Goal: Contribute content: Contribute content

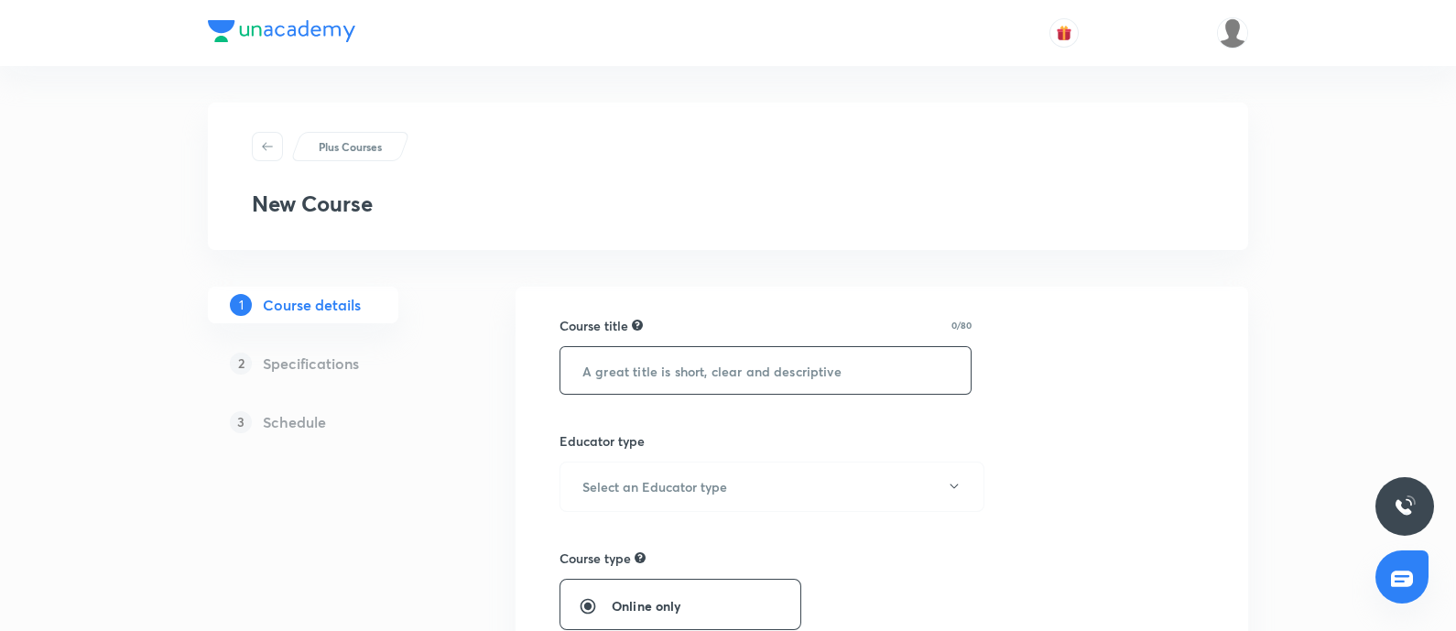
click at [667, 382] on input "text" at bounding box center [765, 370] width 410 height 47
click at [744, 342] on div "Course title 0/80 ​" at bounding box center [765, 355] width 412 height 79
click at [636, 484] on h6 "Select an Educator type" at bounding box center [654, 486] width 145 height 19
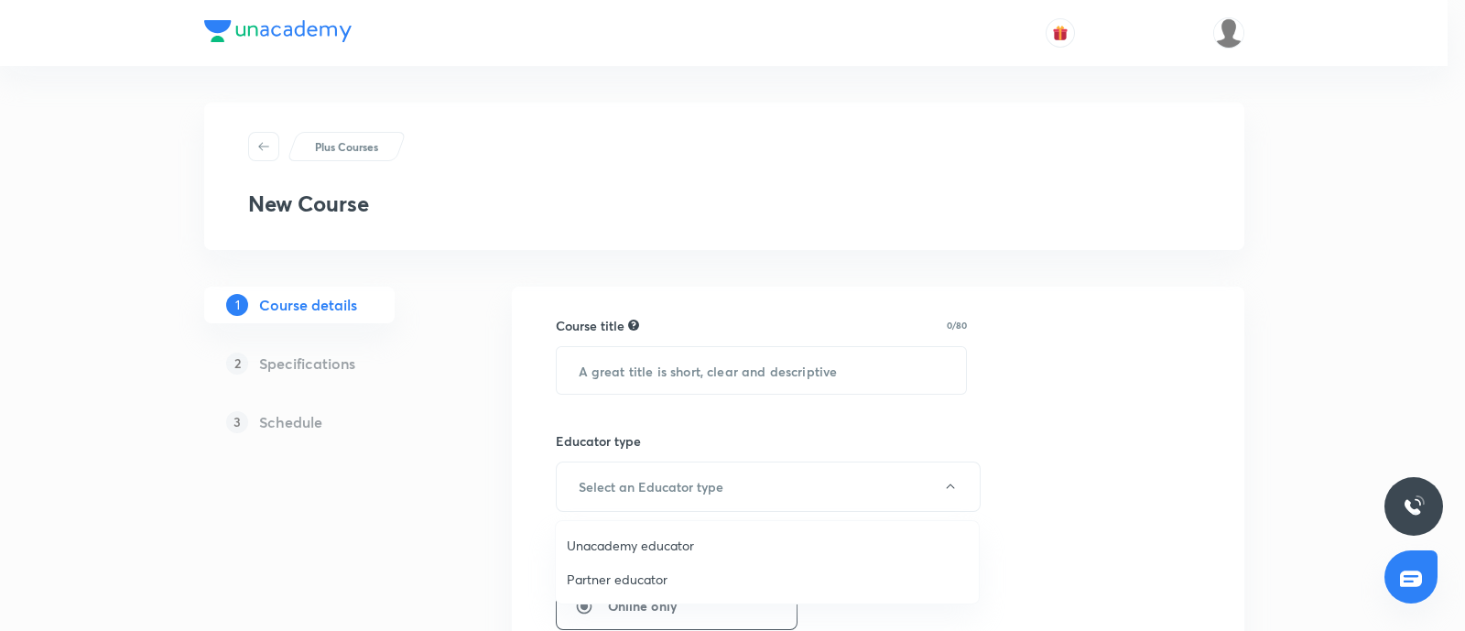
click at [617, 541] on span "Unacademy educator" at bounding box center [767, 545] width 401 height 19
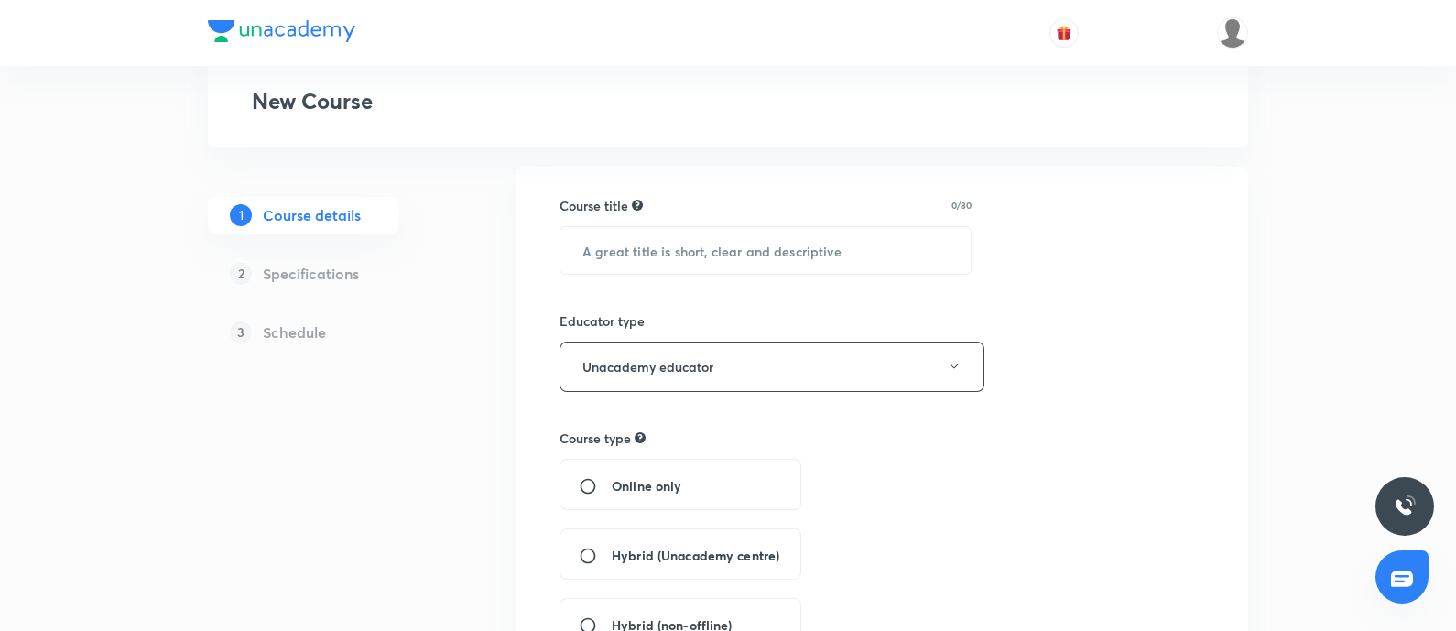
scroll to position [228, 0]
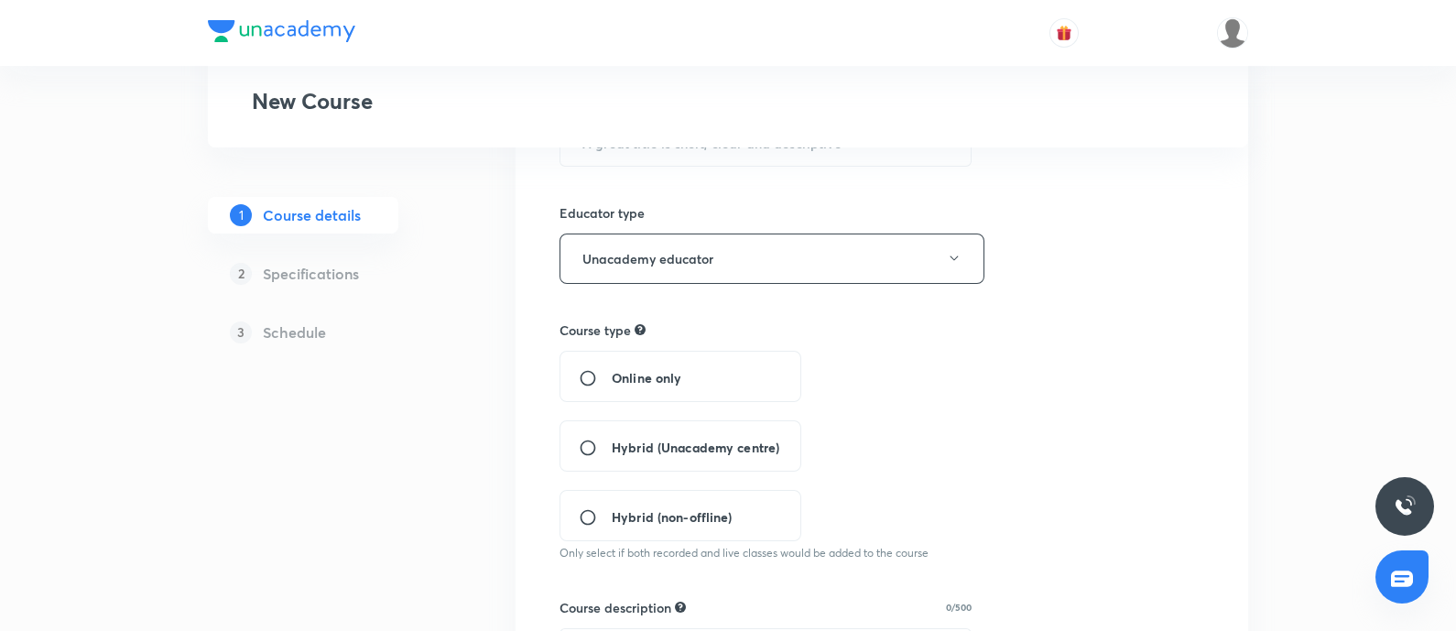
click at [586, 373] on input "Online only" at bounding box center [595, 378] width 33 height 18
radio input "true"
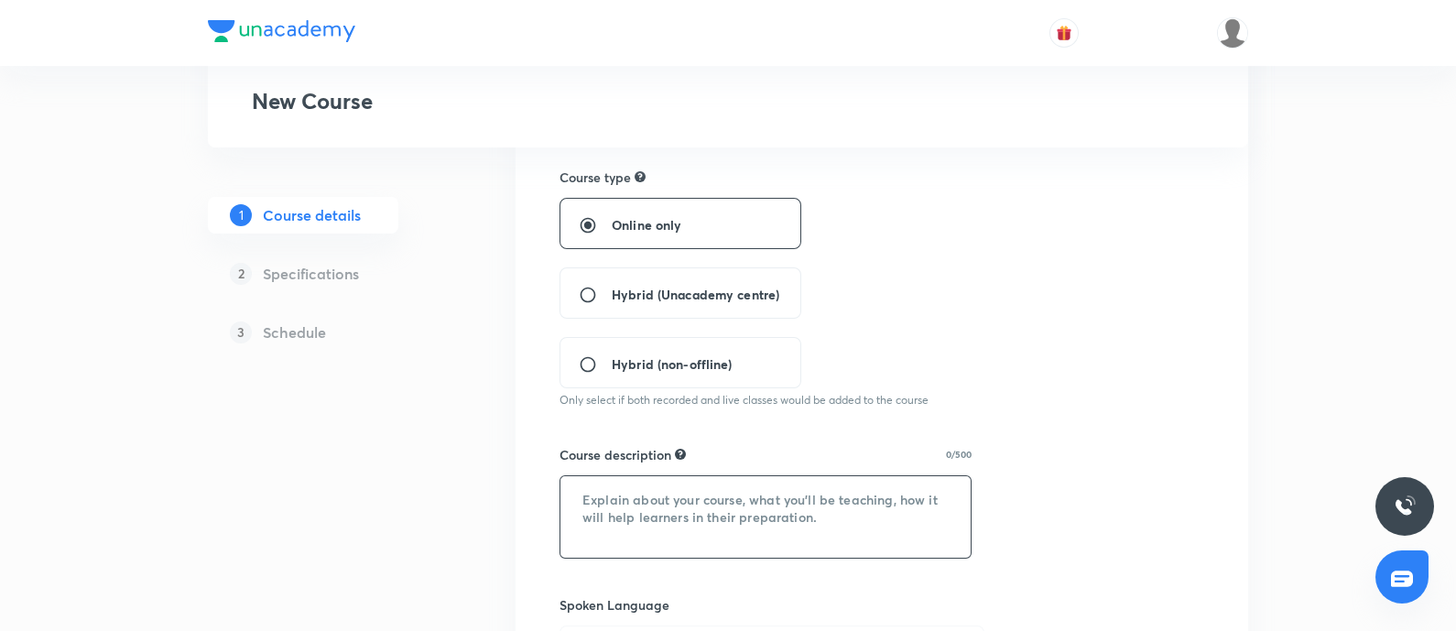
scroll to position [457, 0]
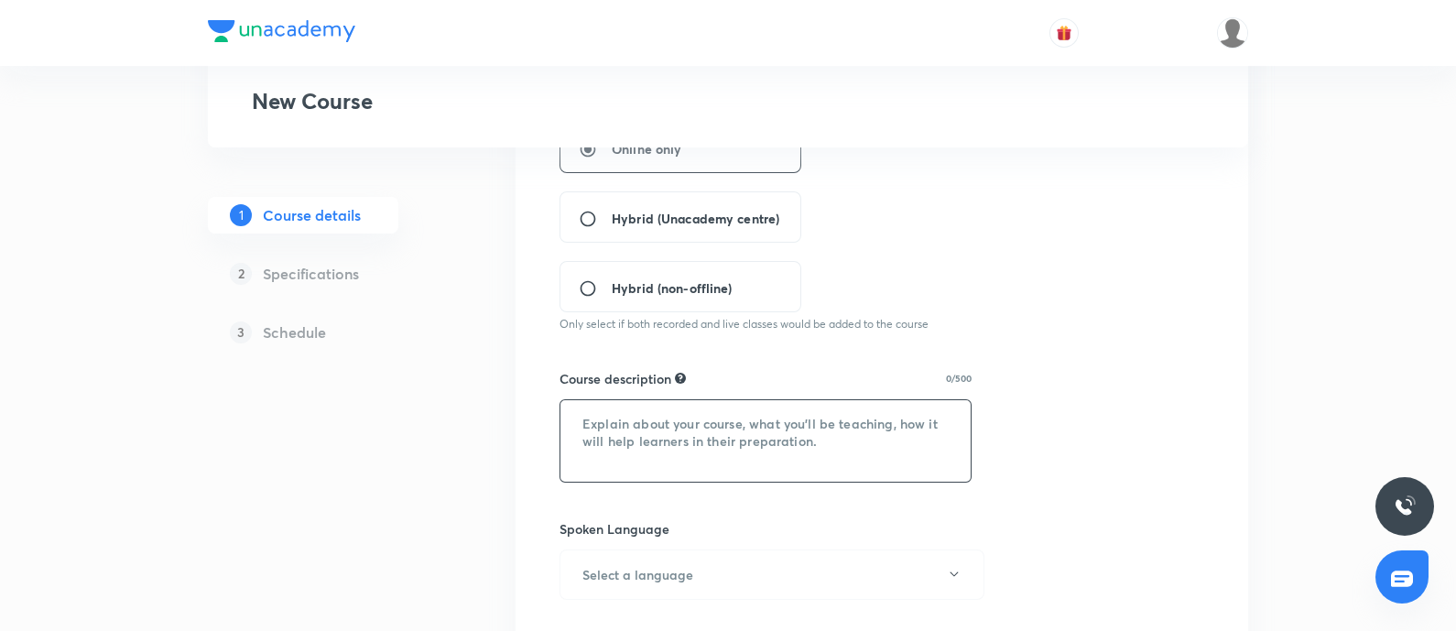
click at [667, 429] on textarea at bounding box center [765, 440] width 410 height 81
paste textarea "इस कोर्स परिचय, पाठ्यक्रम और नियम को UPSC के Pre और Mains के दृष्टिकोण से पढ़ाया…"
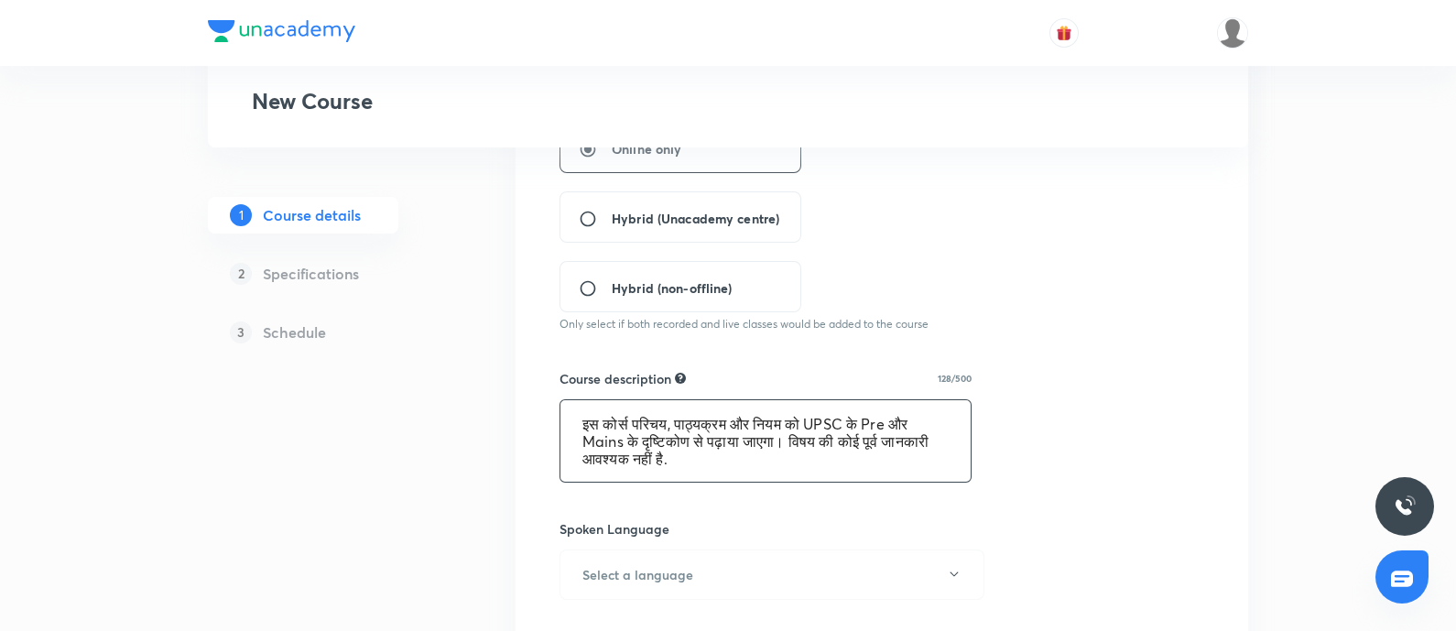
scroll to position [0, 0]
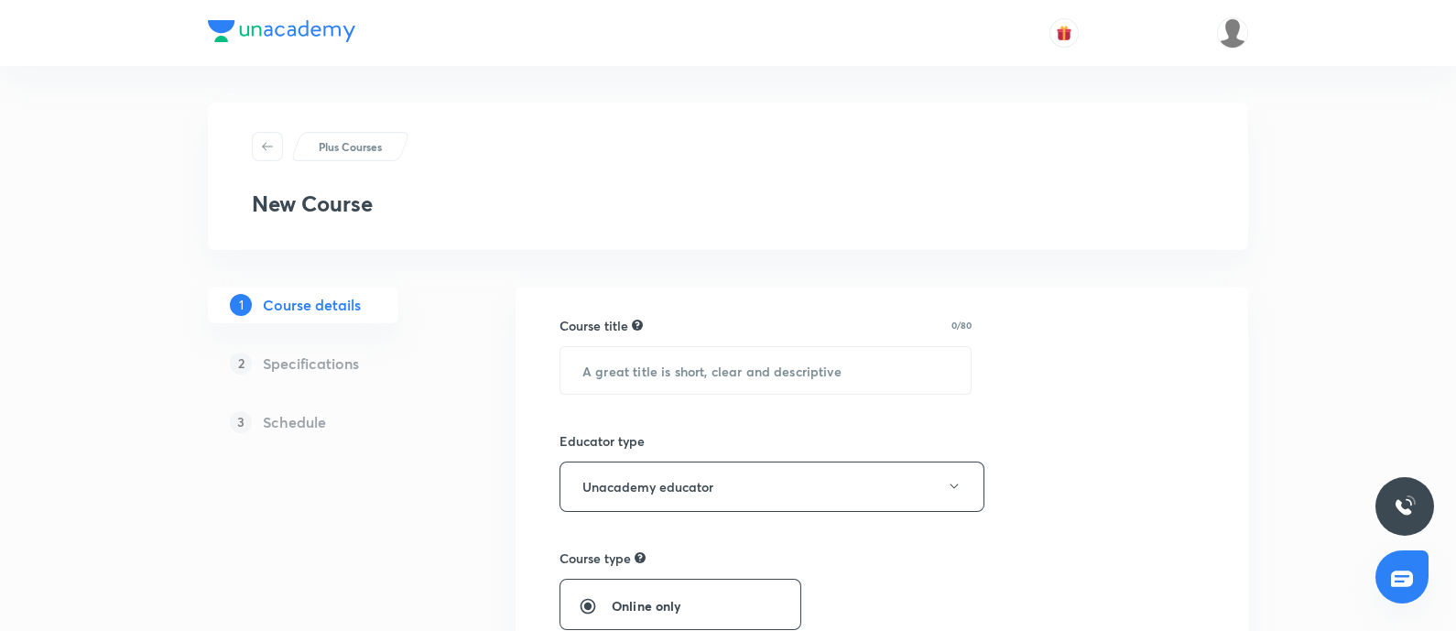
type textarea "इस कोर्स परिचय, पाठ्यक्रम और नियम को UPSC के Pre और Mains के दृष्टिकोण से पढ़ाया…"
click at [627, 386] on input "text" at bounding box center [765, 370] width 410 height 47
click at [591, 366] on input "text" at bounding box center [765, 370] width 410 height 47
paste input "UPSC Exam - परिचय, पाठ्यक्रम और नियम"
click at [578, 368] on input "UPSC Exam - परिचय, पाठ्यक्रम और नियम" at bounding box center [765, 370] width 410 height 47
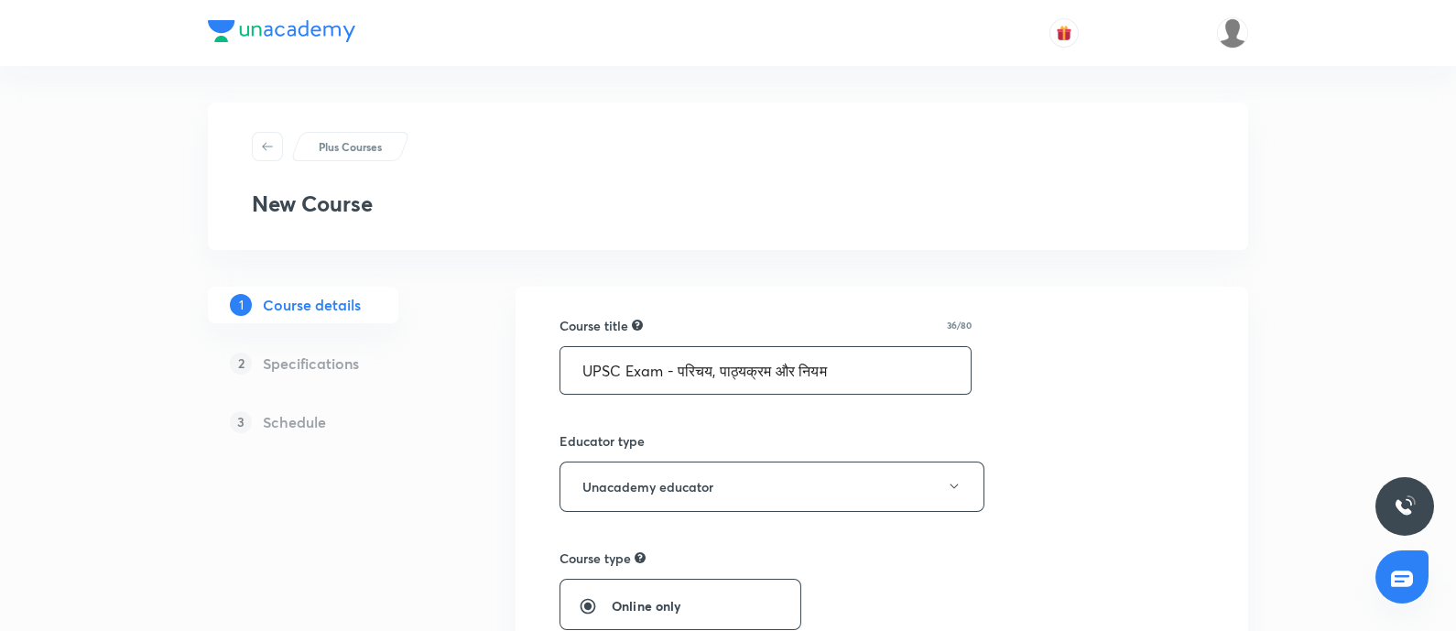
scroll to position [457, 0]
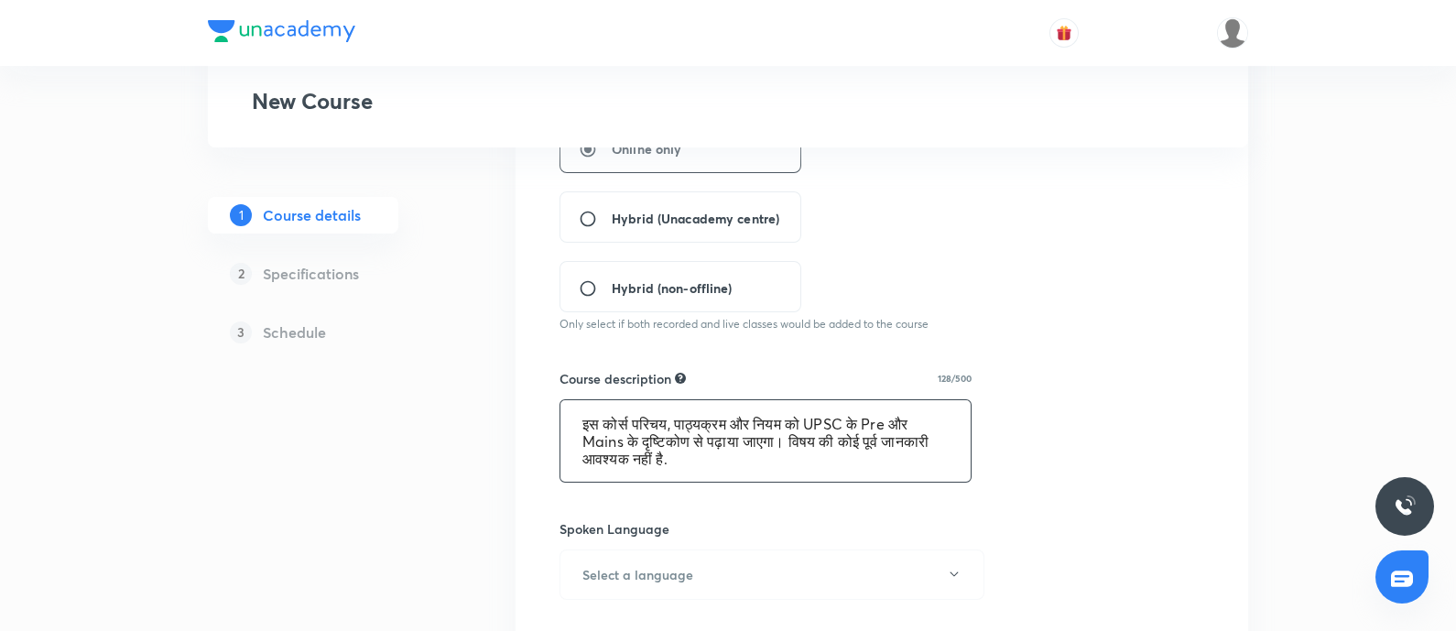
type input "UPSC Exam - परिचय, पाठ्यक्रम और नियम"
drag, startPoint x: 728, startPoint y: 461, endPoint x: 560, endPoint y: 418, distance: 173.2
click at [560, 418] on textarea "इस कोर्स परिचय, पाठ्यक्रम और नियम को UPSC के Pre और Mains के दृष्टिकोण से पढ़ाया…" at bounding box center [765, 440] width 410 height 81
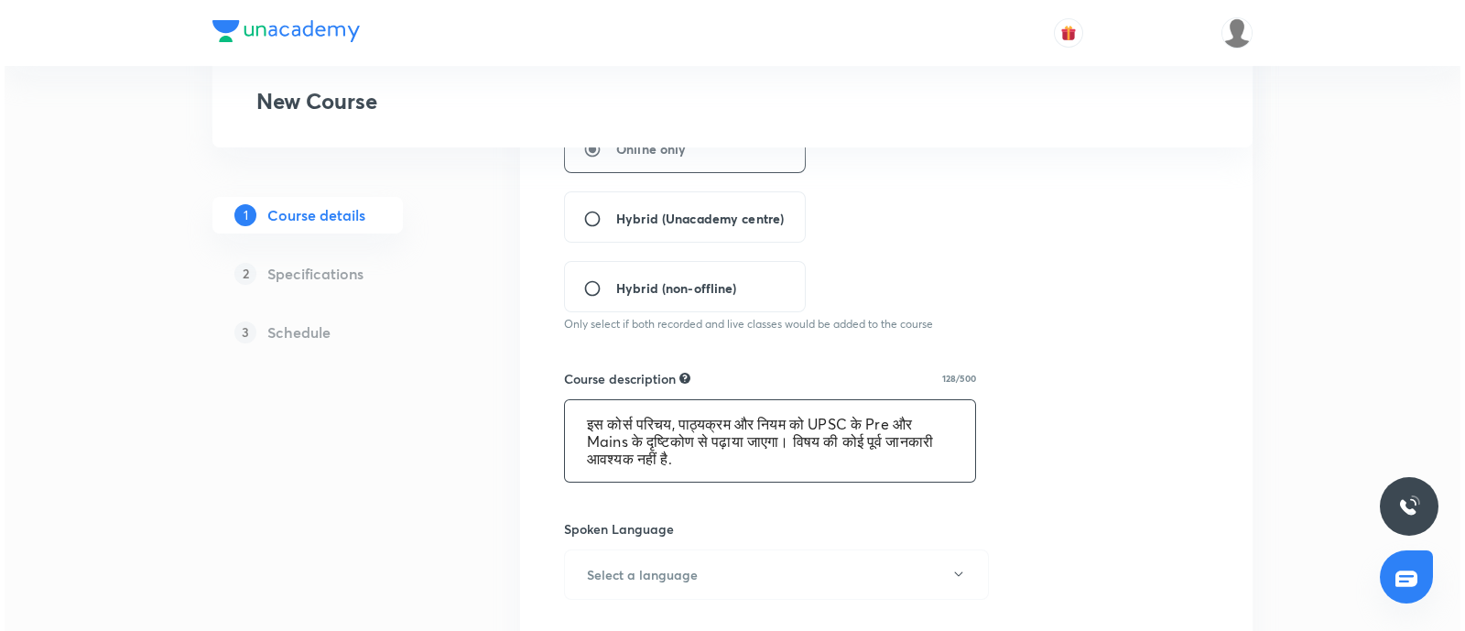
scroll to position [687, 0]
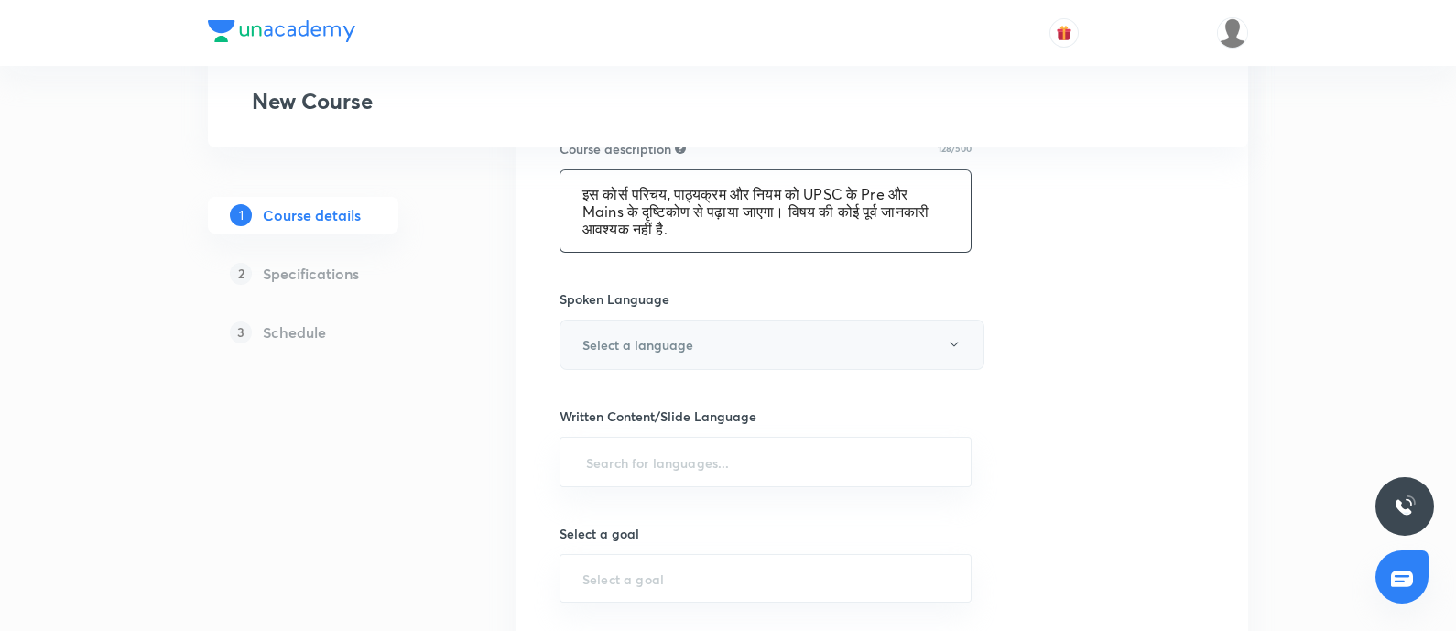
click at [683, 337] on h6 "Select a language" at bounding box center [637, 344] width 111 height 19
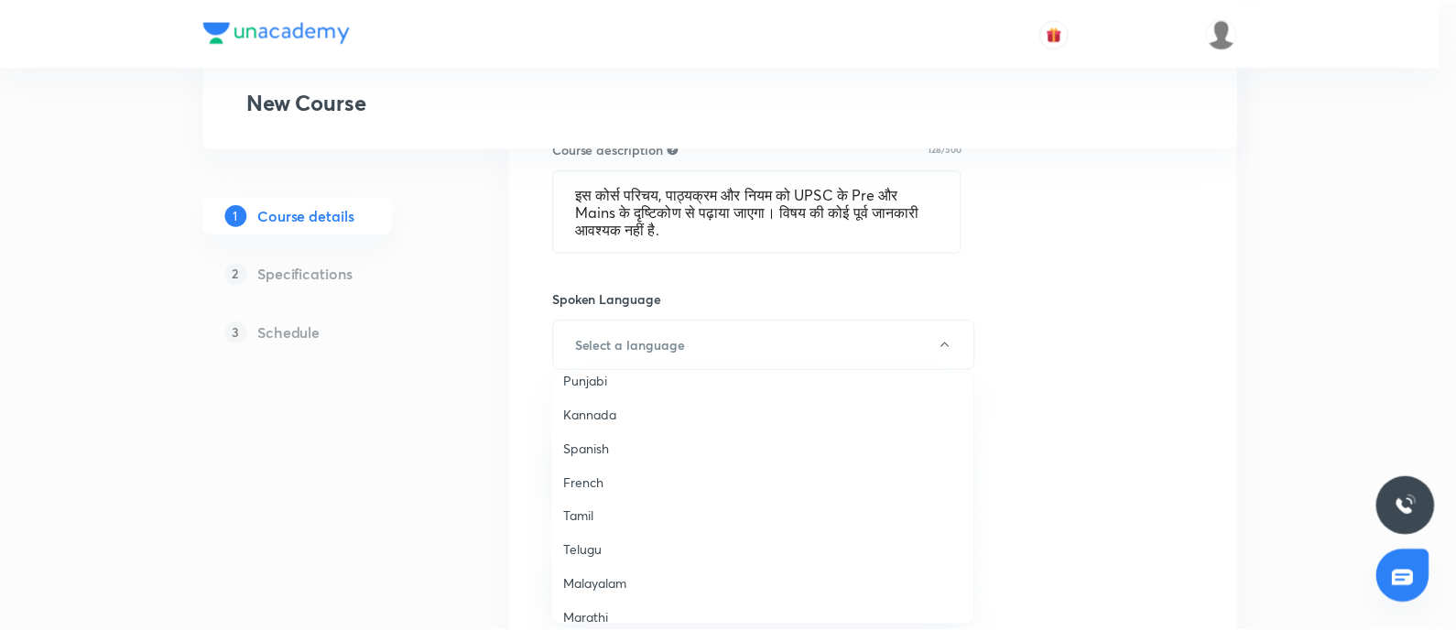
scroll to position [0, 0]
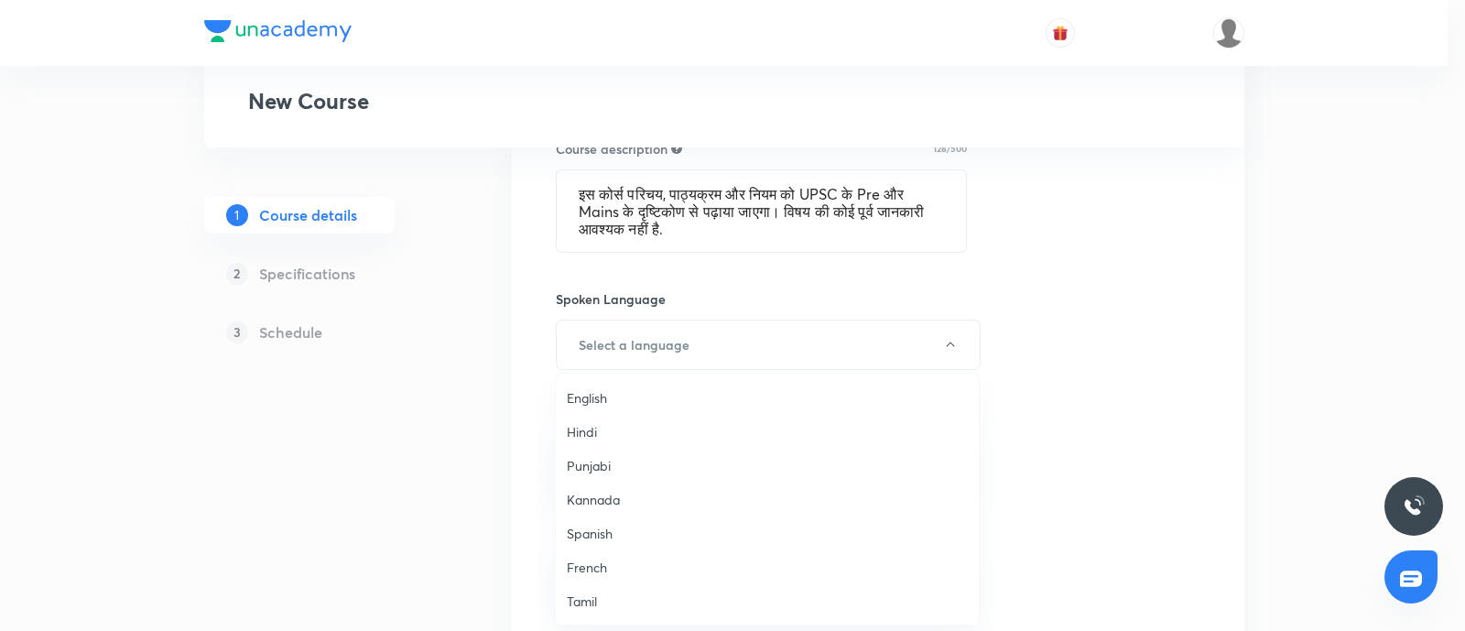
click at [591, 430] on span "Hindi" at bounding box center [767, 431] width 401 height 19
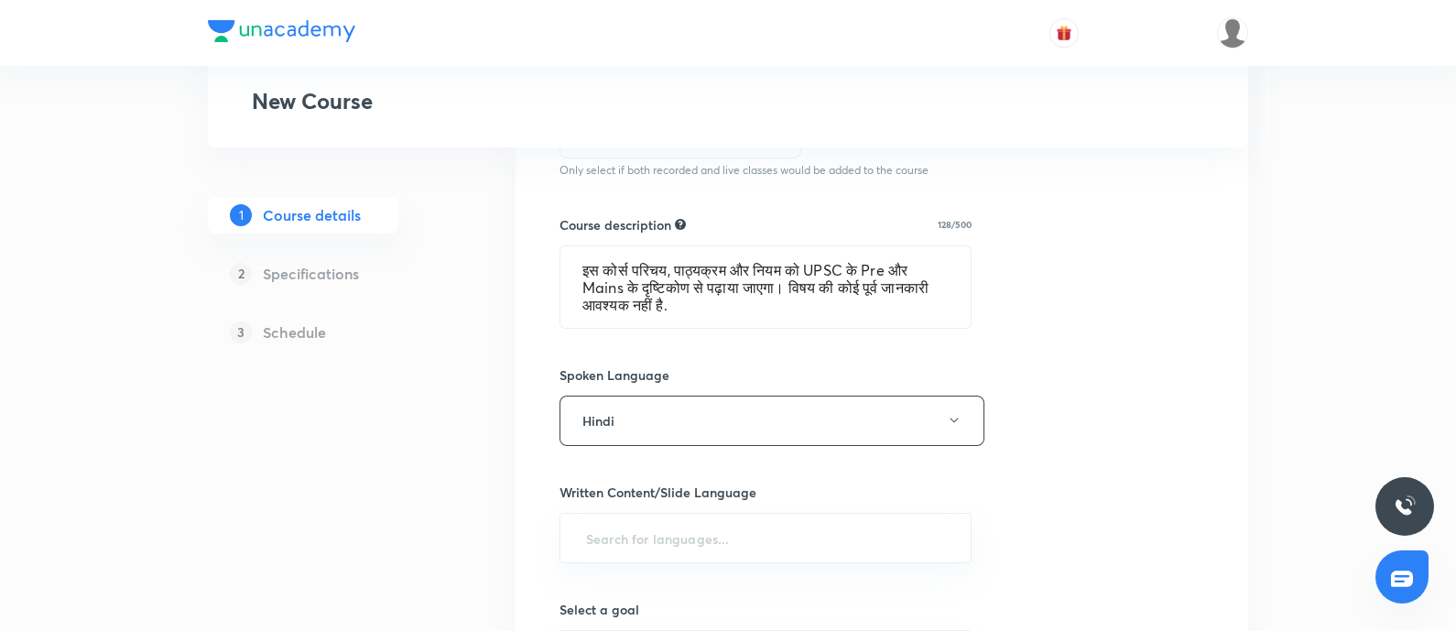
scroll to position [687, 0]
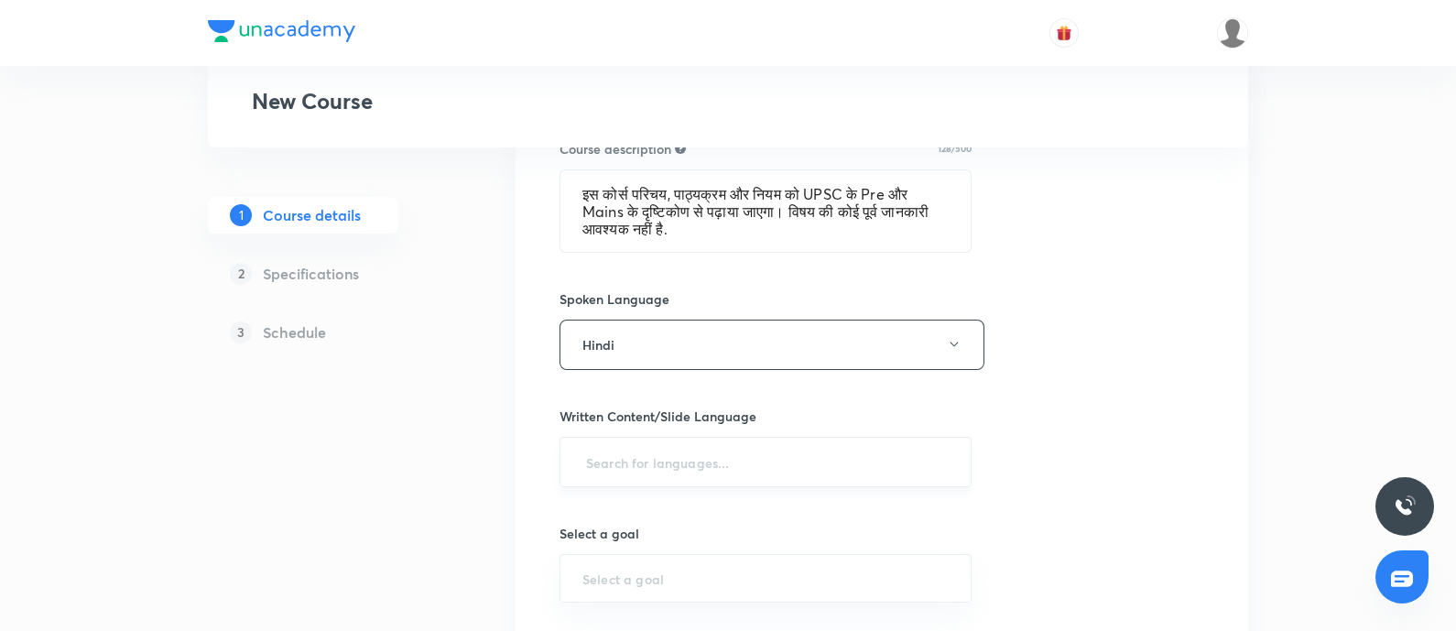
click at [650, 462] on input "text" at bounding box center [765, 462] width 366 height 34
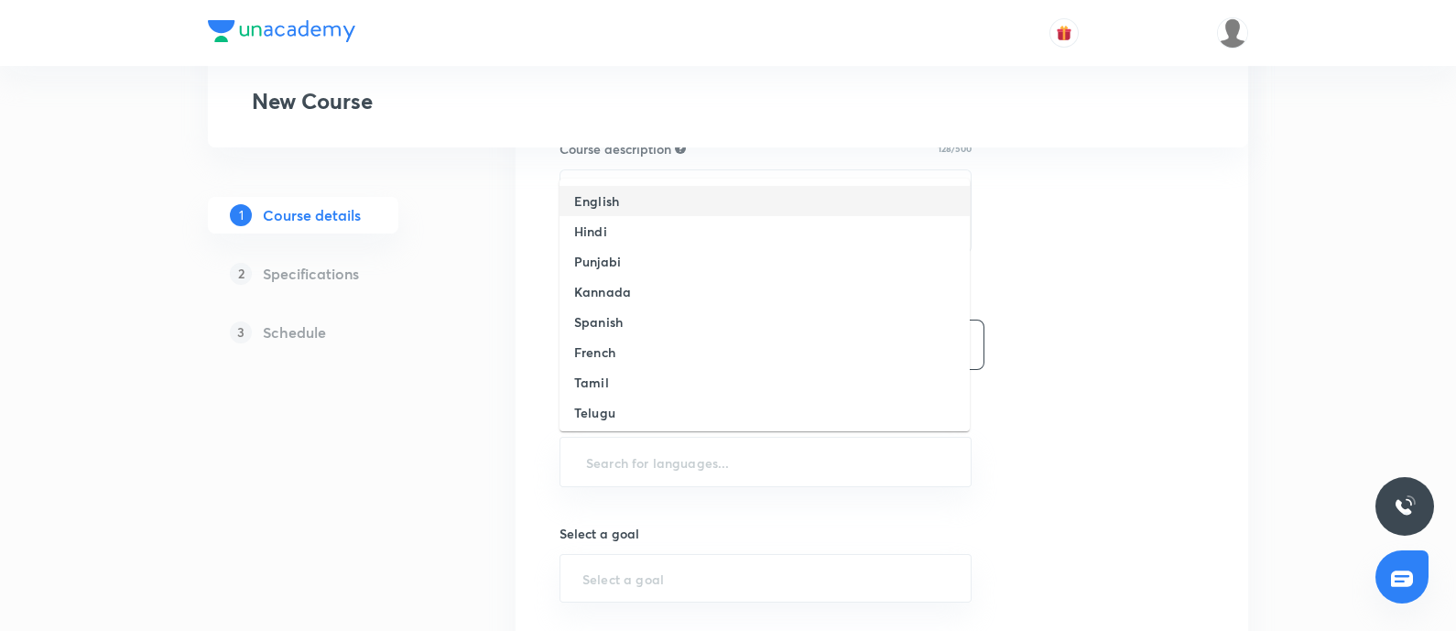
drag, startPoint x: 595, startPoint y: 210, endPoint x: 1145, endPoint y: 240, distance: 550.2
click at [595, 209] on h6 "English" at bounding box center [596, 200] width 45 height 19
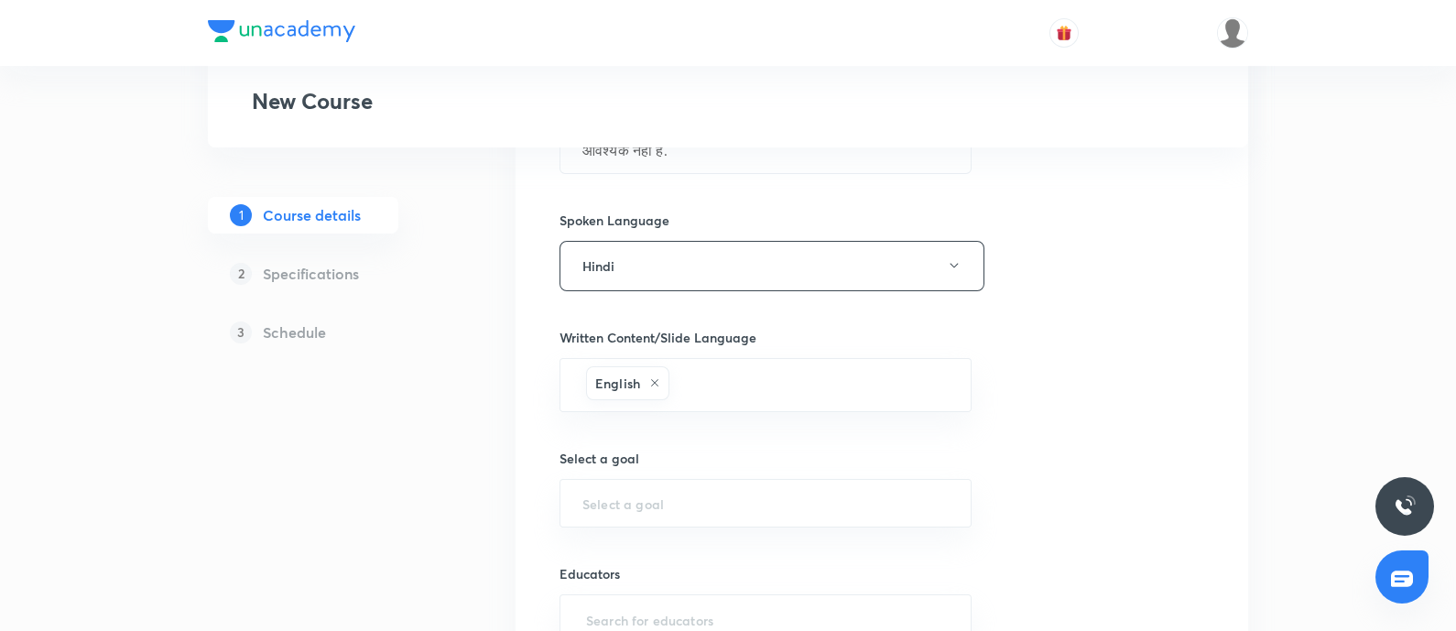
scroll to position [800, 0]
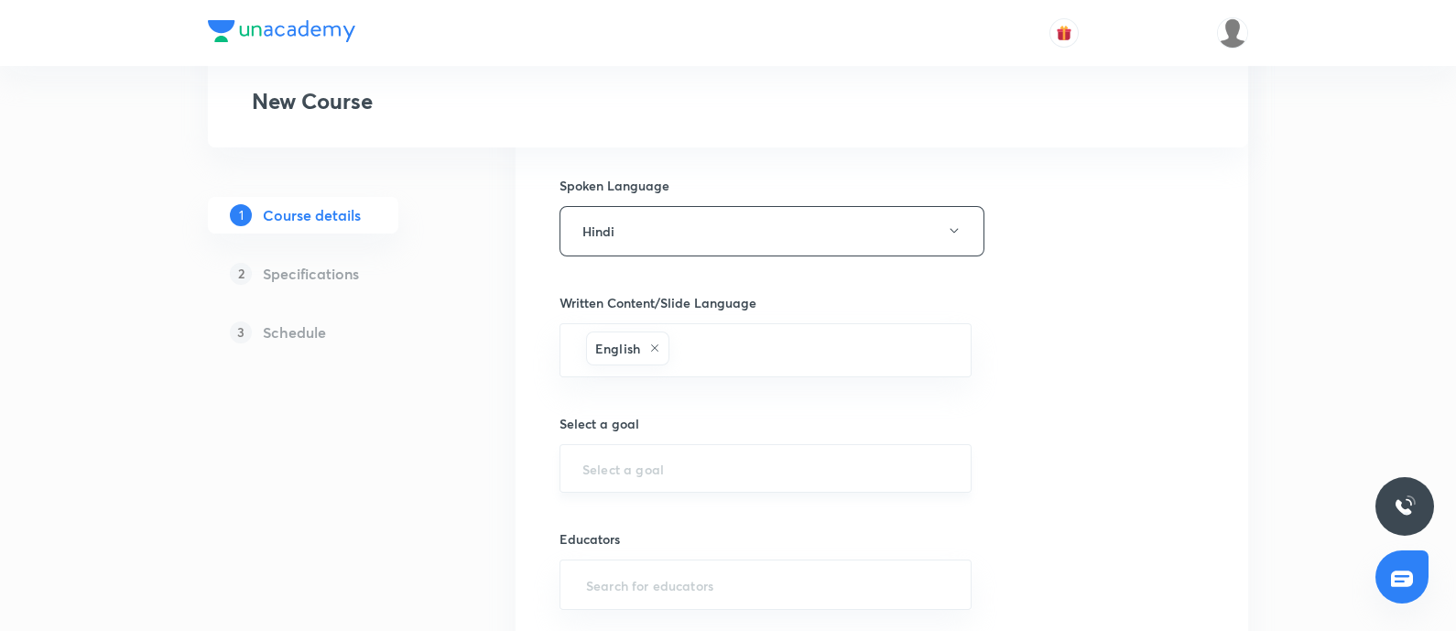
click at [630, 471] on input "text" at bounding box center [765, 468] width 366 height 17
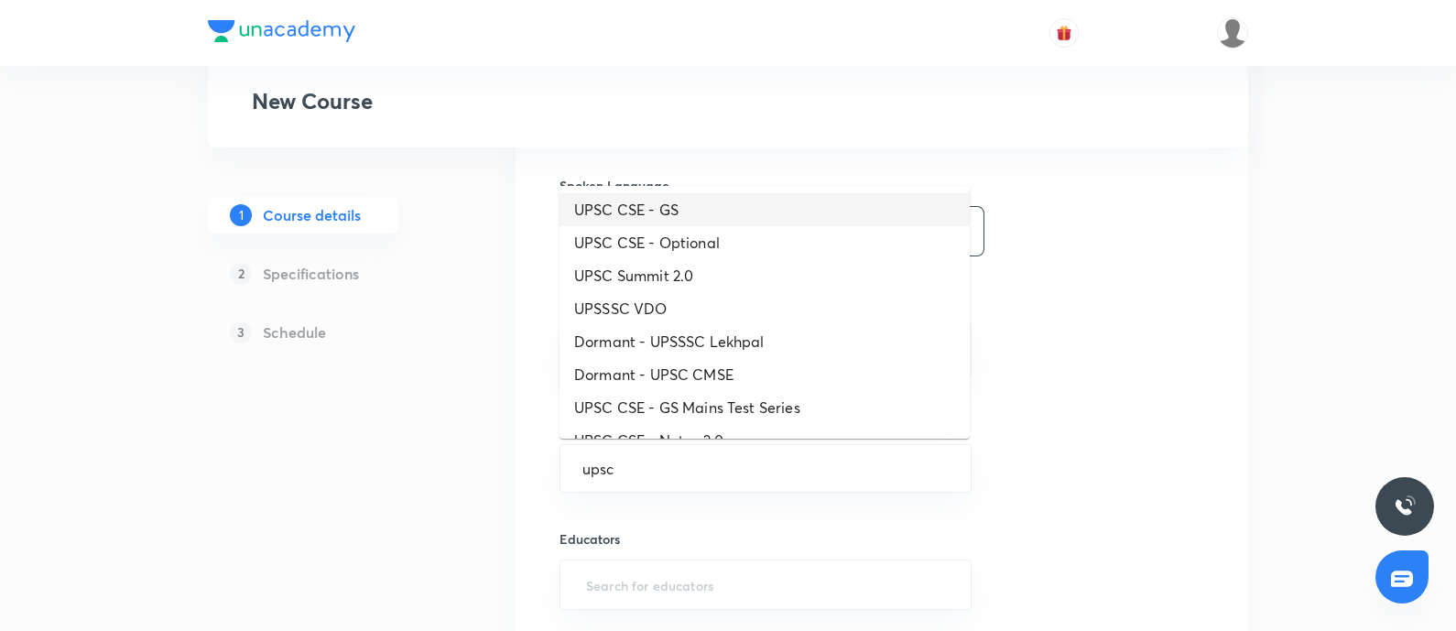
click at [687, 205] on li "UPSC CSE - GS" at bounding box center [764, 209] width 410 height 33
type input "UPSC CSE - GS"
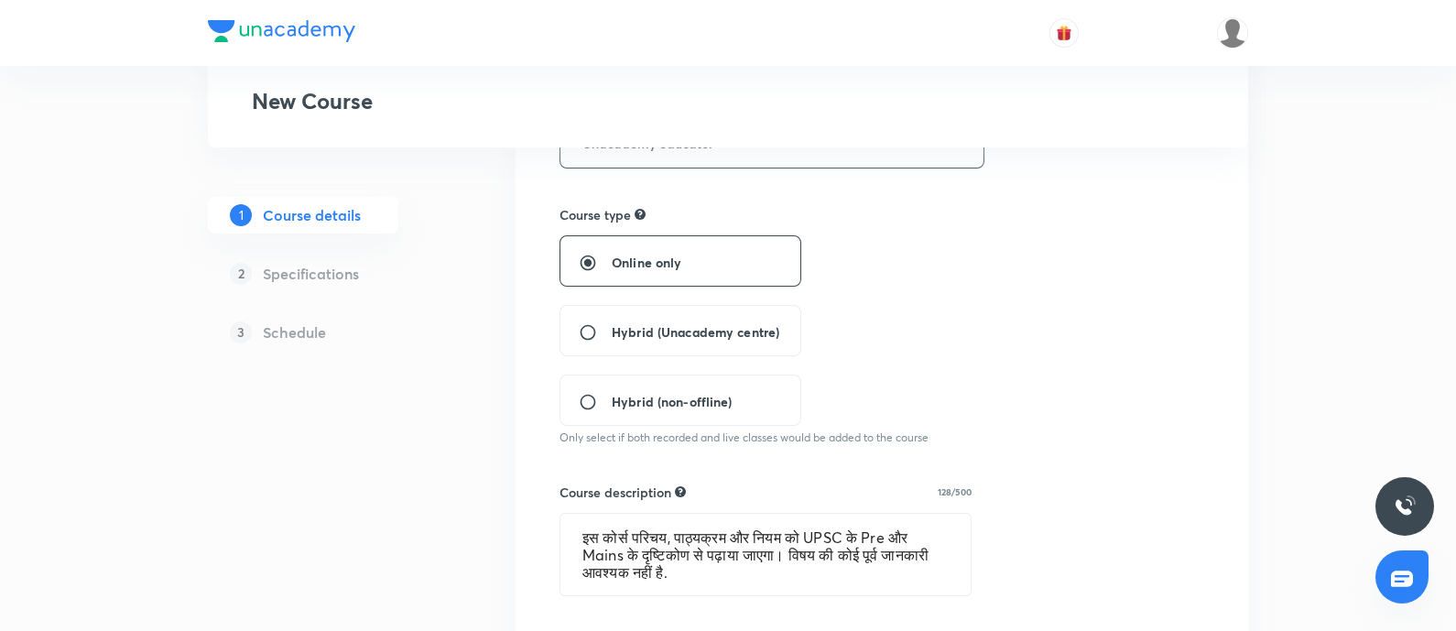
scroll to position [0, 0]
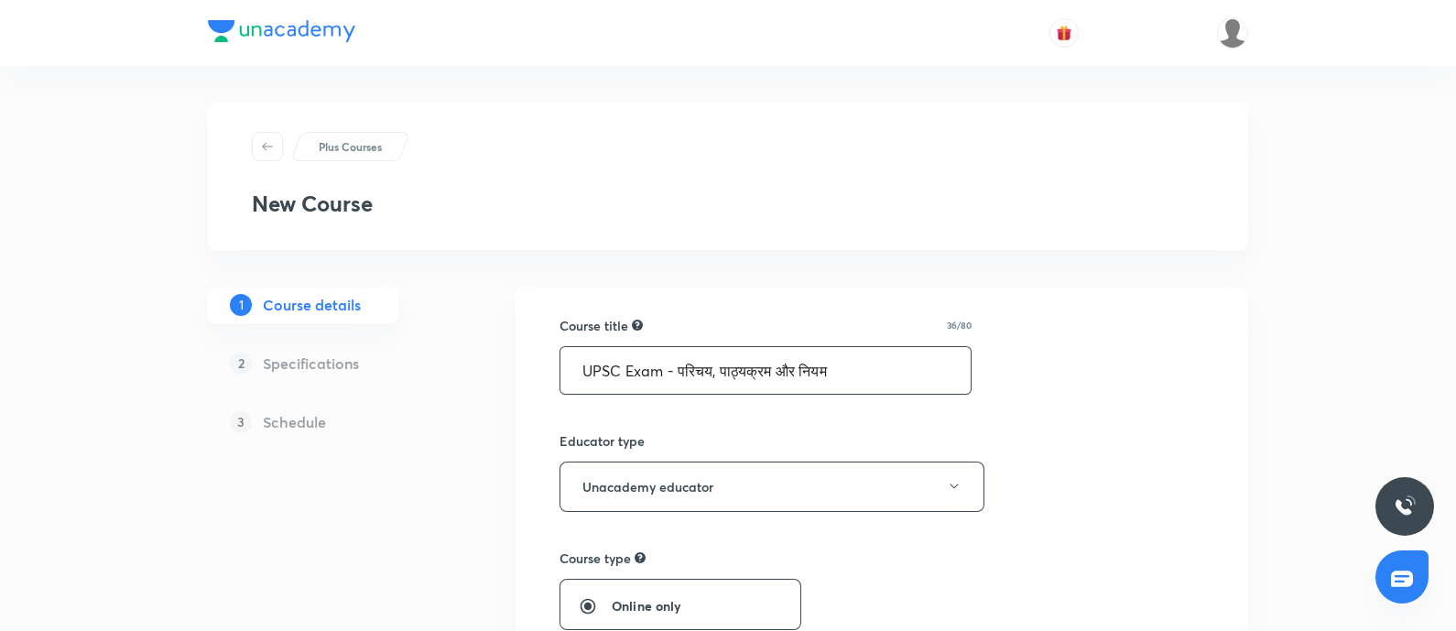
click at [583, 359] on input "UPSC Exam - परिचय, पाठ्यक्रम और नियम" at bounding box center [765, 370] width 410 height 47
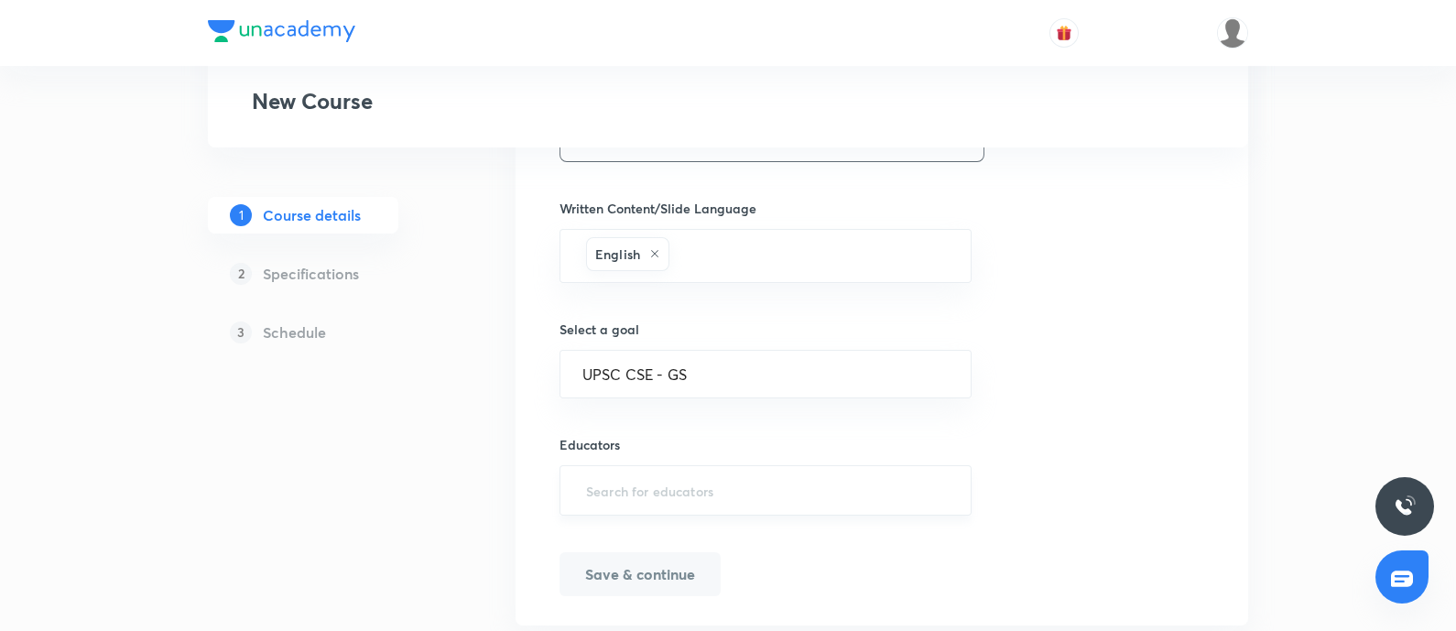
scroll to position [915, 0]
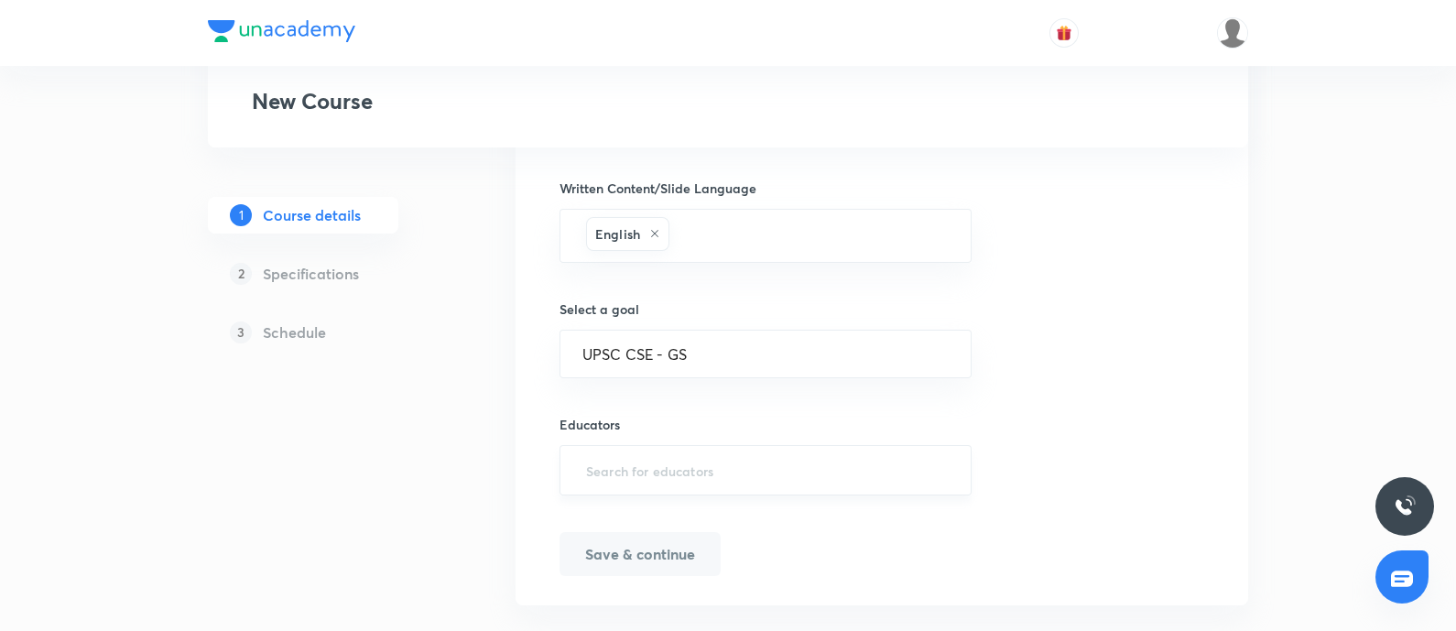
click at [683, 458] on input "text" at bounding box center [765, 470] width 366 height 34
click at [635, 464] on input "text" at bounding box center [765, 470] width 366 height 34
paste input "AtulJain-9376"
type input "AtulJain-9376"
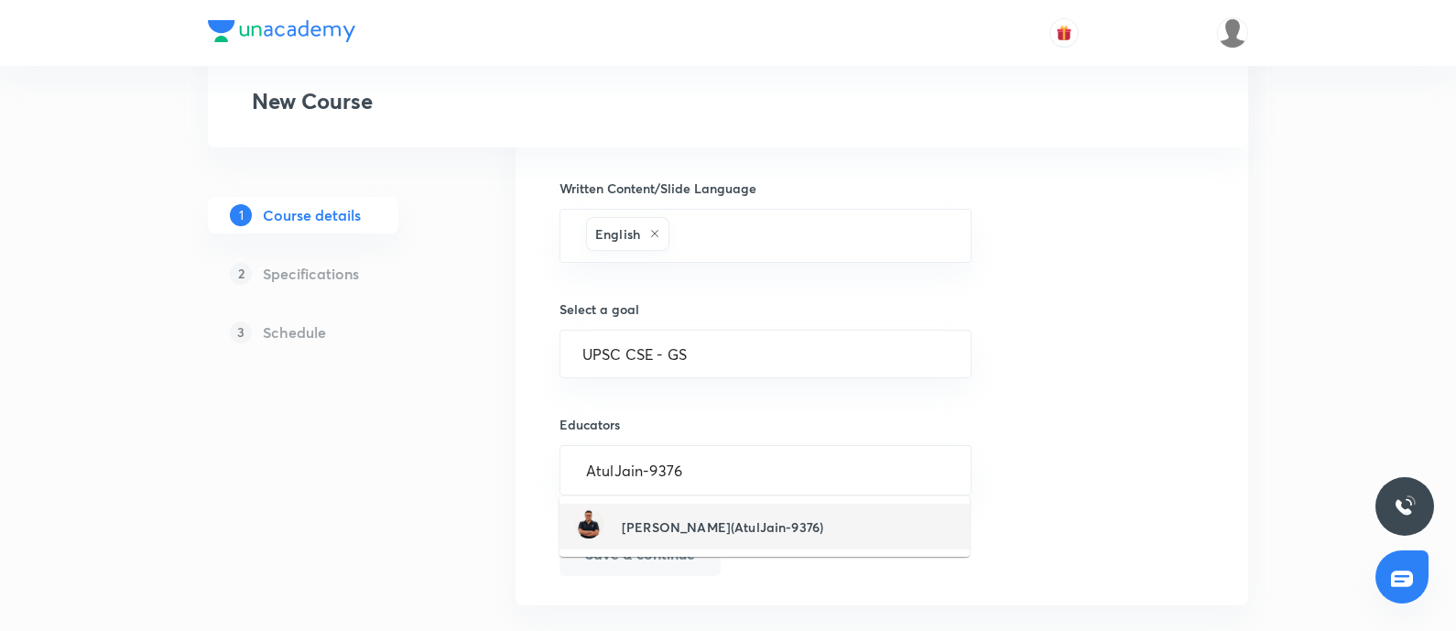
click at [674, 509] on div "Atul Jain(AtulJain-9376)" at bounding box center [698, 526] width 249 height 35
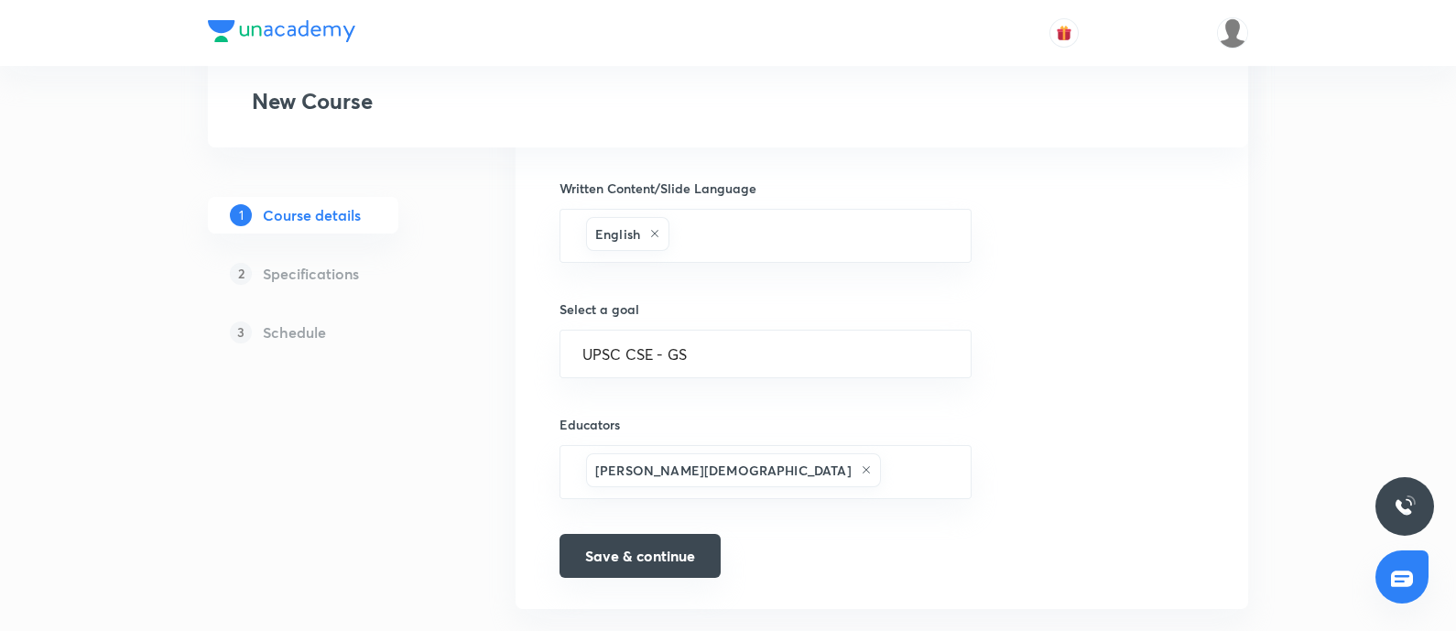
click at [664, 542] on button "Save & continue" at bounding box center [639, 556] width 161 height 44
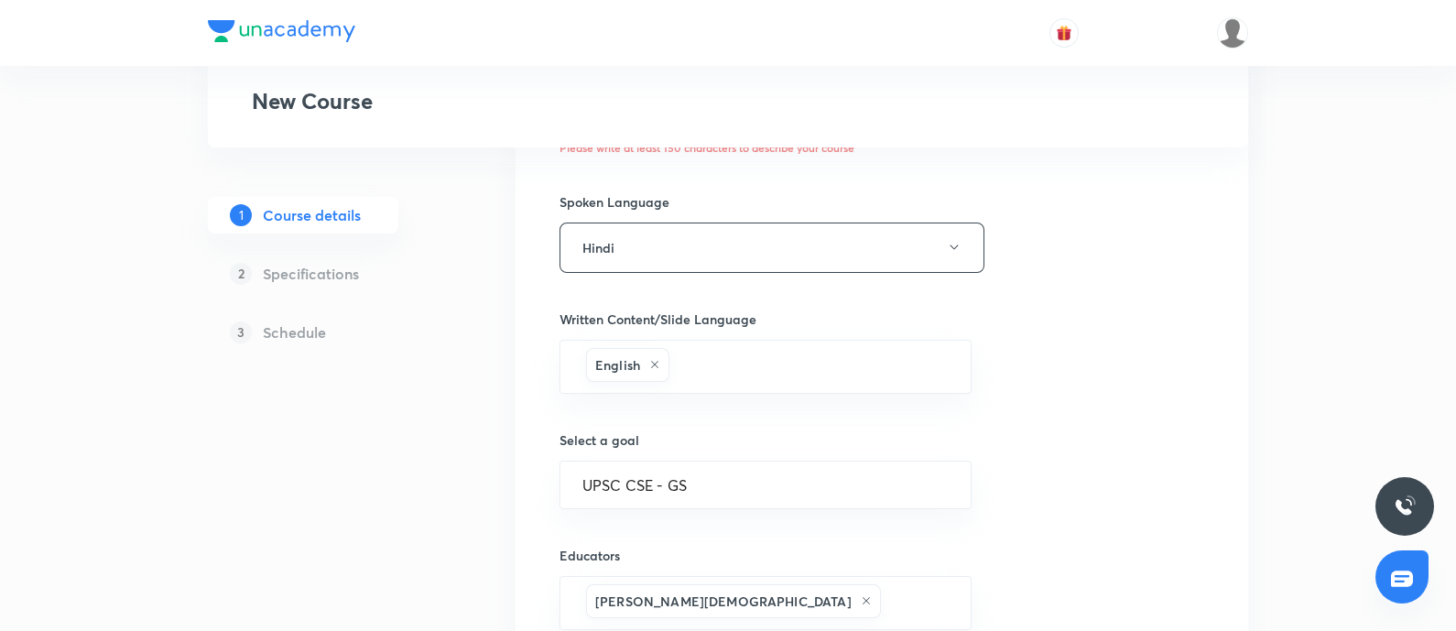
scroll to position [457, 0]
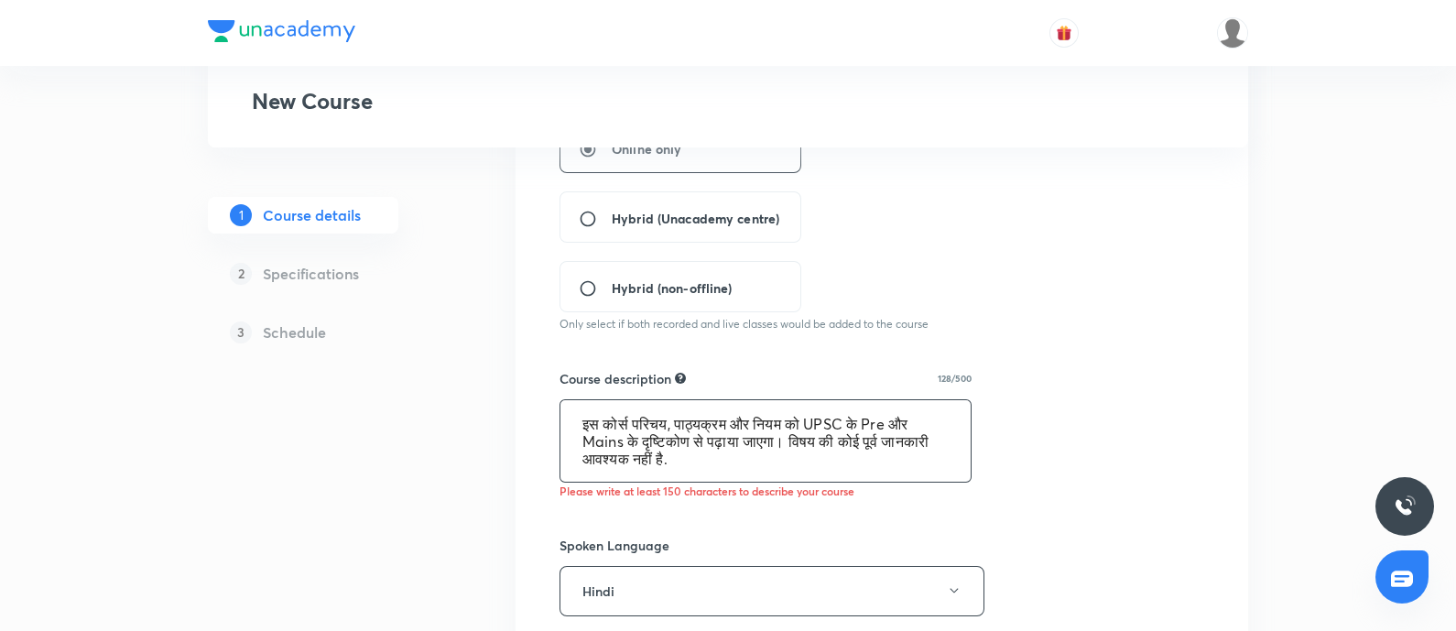
click at [765, 464] on textarea "इस कोर्स परिचय, पाठ्यक्रम और नियम को UPSC के Pre और Mains के दृष्टिकोण से पढ़ाया…" at bounding box center [765, 440] width 410 height 81
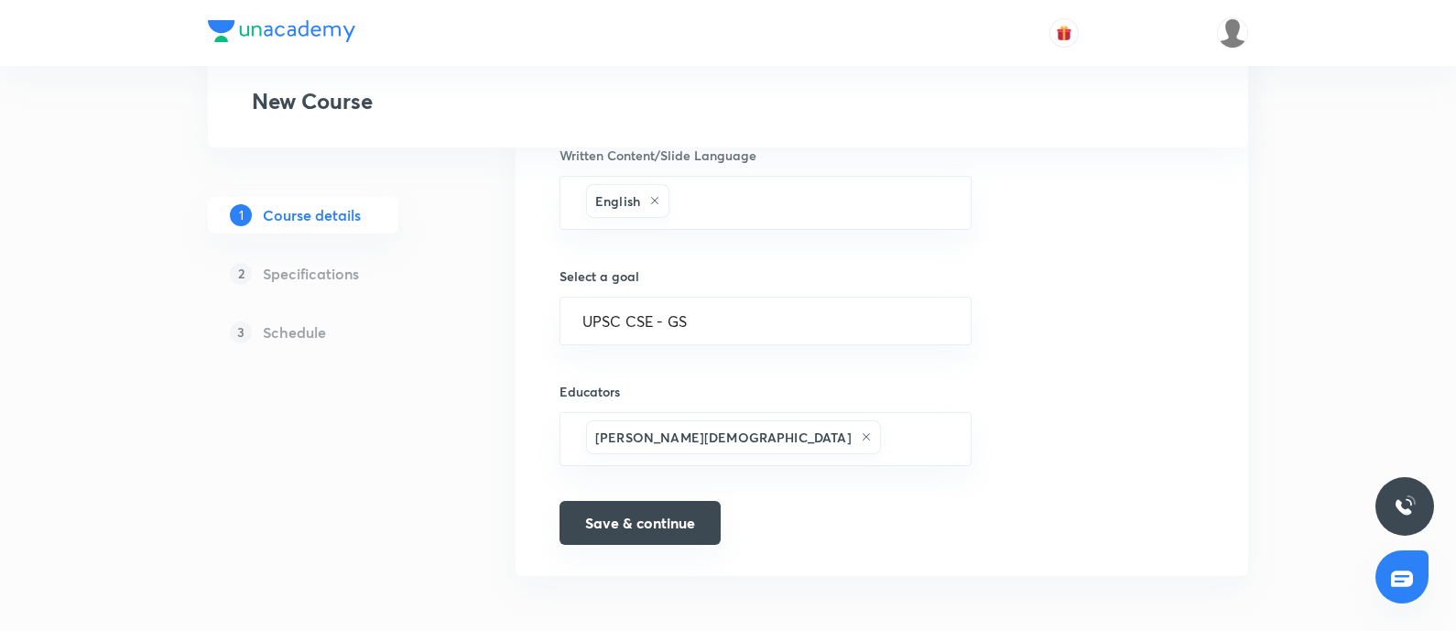
type textarea "इस कोर्स परिचय, पाठ्यक्रम और नियम को UPSC के Pre और Mains के दृष्टिकोण से पढ़ाया…"
click at [623, 506] on button "Save & continue" at bounding box center [639, 523] width 161 height 44
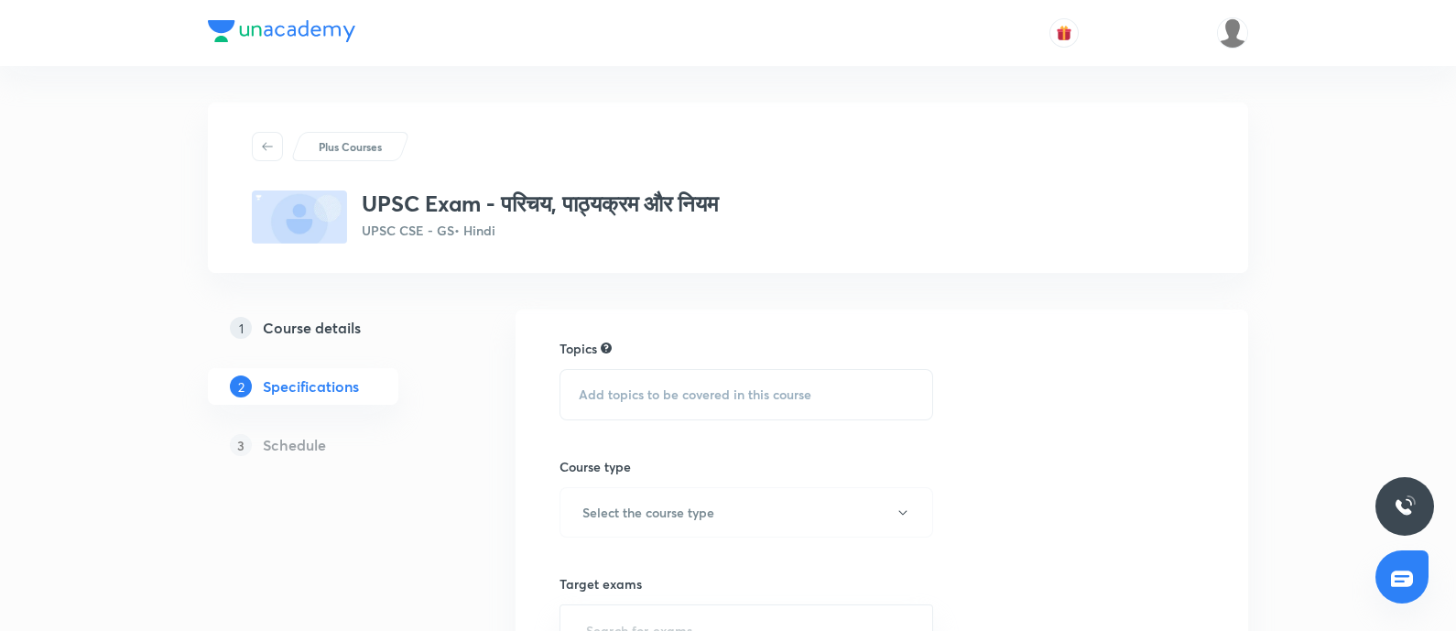
click at [632, 396] on span "Add topics to be covered in this course" at bounding box center [695, 394] width 233 height 15
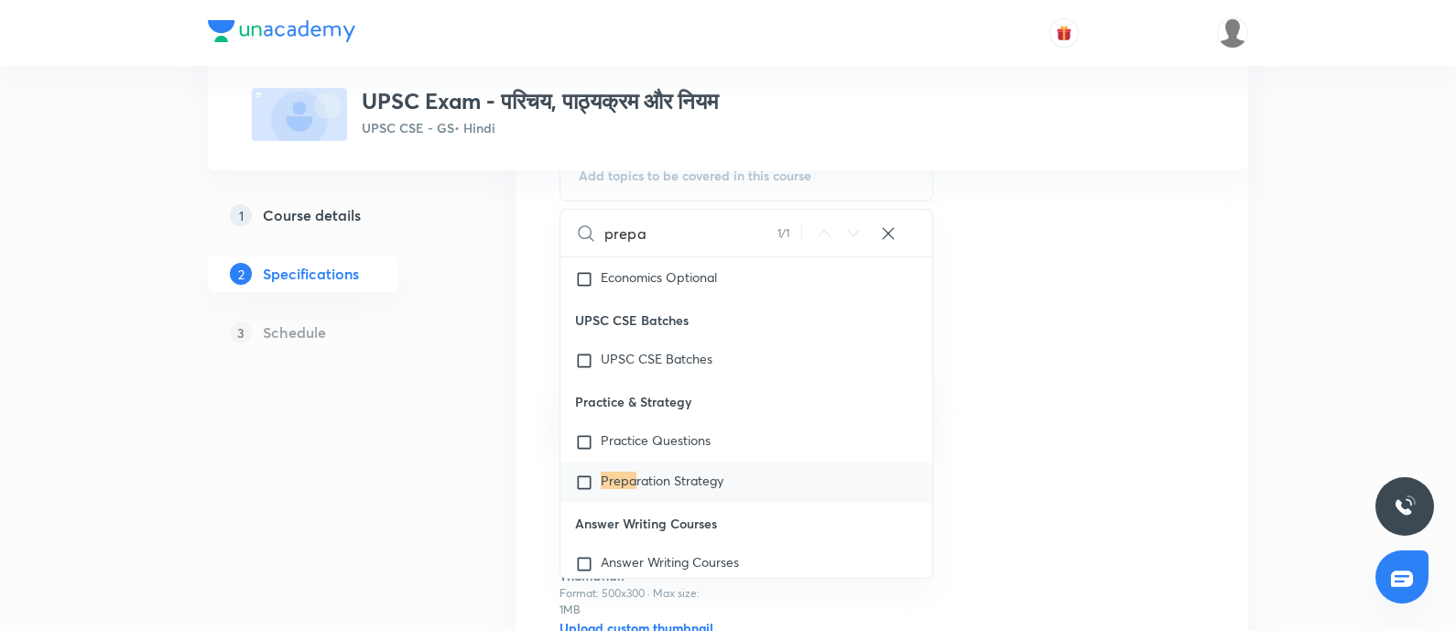
scroll to position [343, 0]
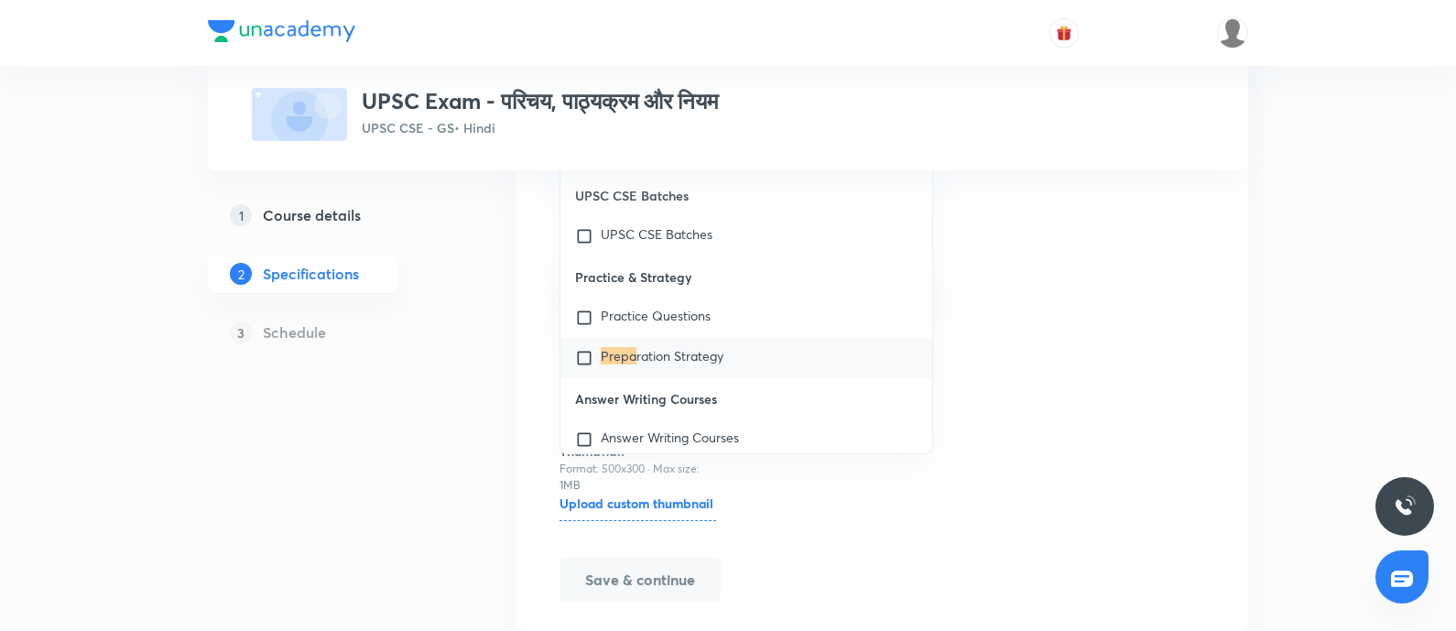
type input "prepa"
drag, startPoint x: 696, startPoint y: 372, endPoint x: 654, endPoint y: 385, distance: 44.3
click at [696, 364] on span "ration Strategy" at bounding box center [679, 355] width 87 height 17
checkbox input "true"
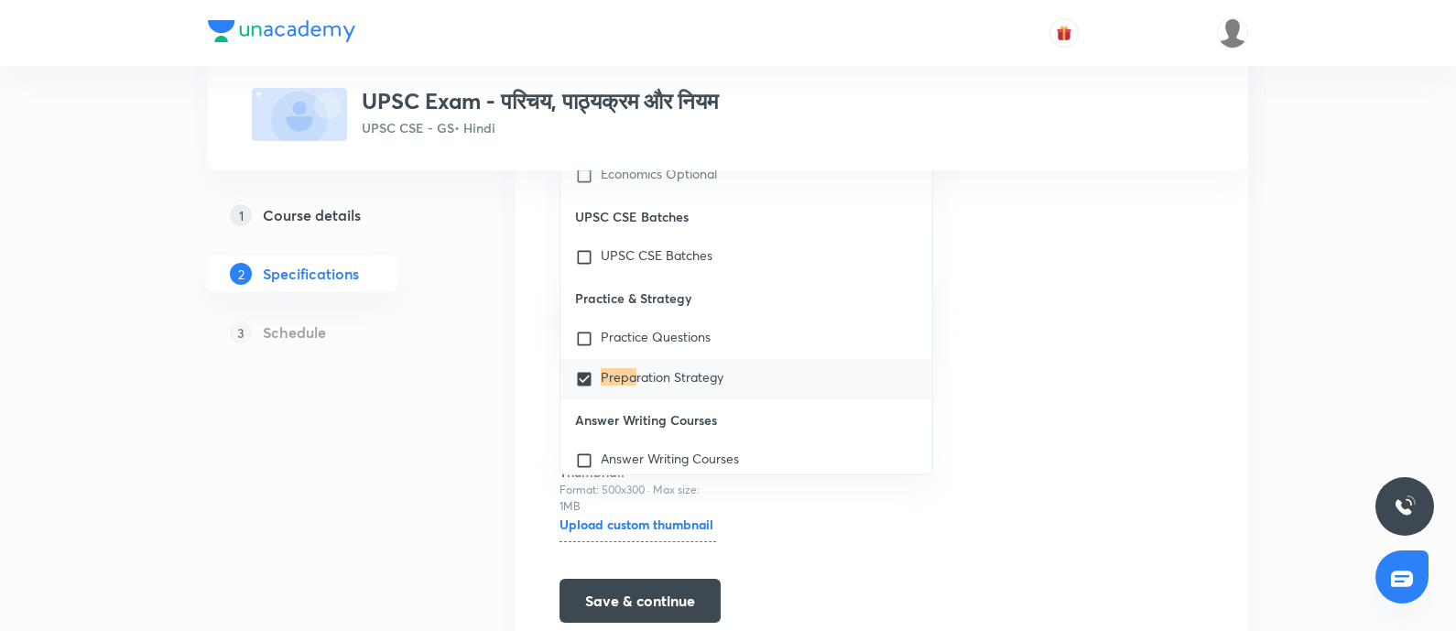
drag, startPoint x: 304, startPoint y: 468, endPoint x: 332, endPoint y: 446, distance: 35.9
click at [307, 464] on div "1 Course details 2 Specifications 3 Schedule" at bounding box center [332, 321] width 249 height 711
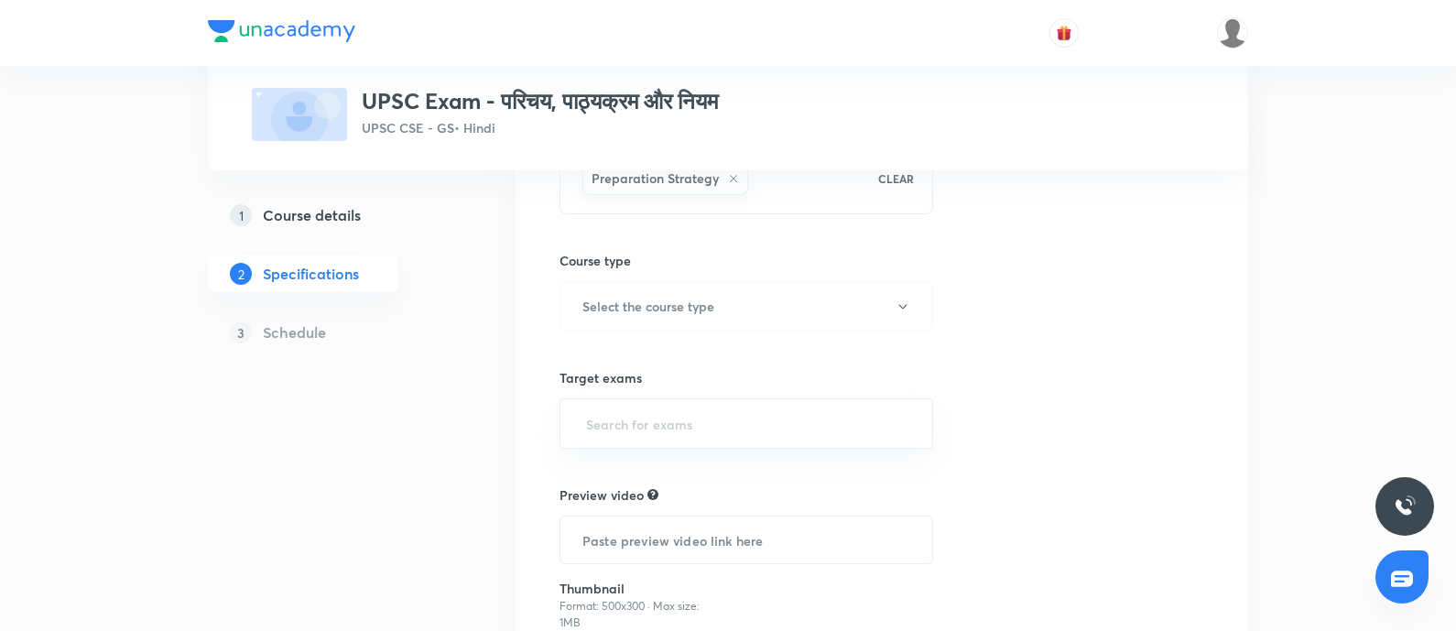
scroll to position [0, 0]
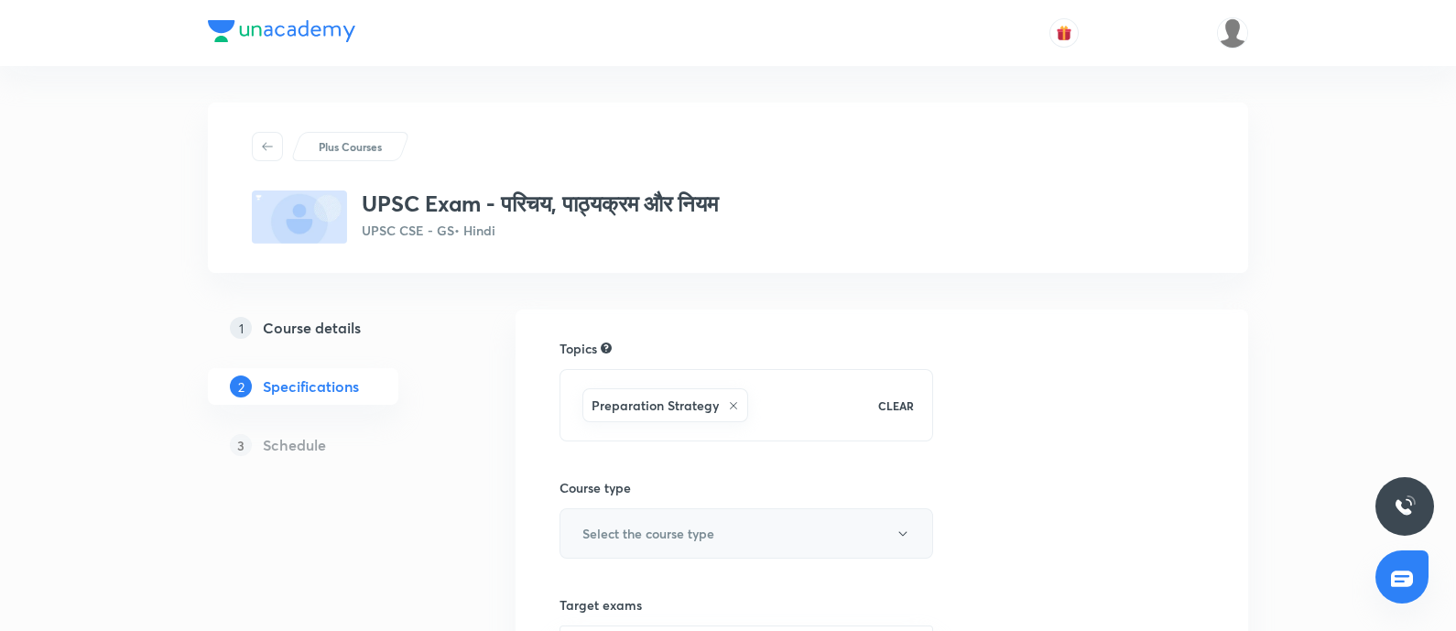
click at [646, 530] on h6 "Select the course type" at bounding box center [648, 533] width 132 height 19
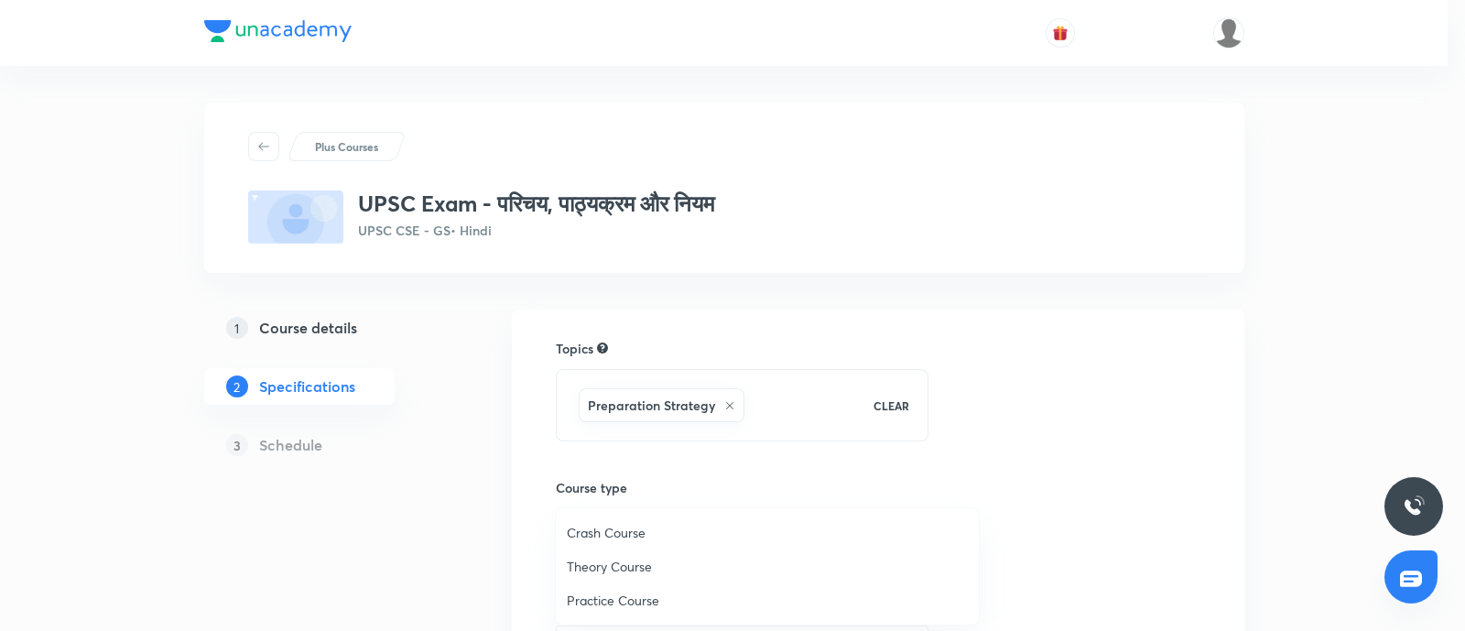
drag, startPoint x: 614, startPoint y: 557, endPoint x: 1090, endPoint y: 444, distance: 488.4
click at [618, 557] on span "Theory Course" at bounding box center [767, 566] width 401 height 19
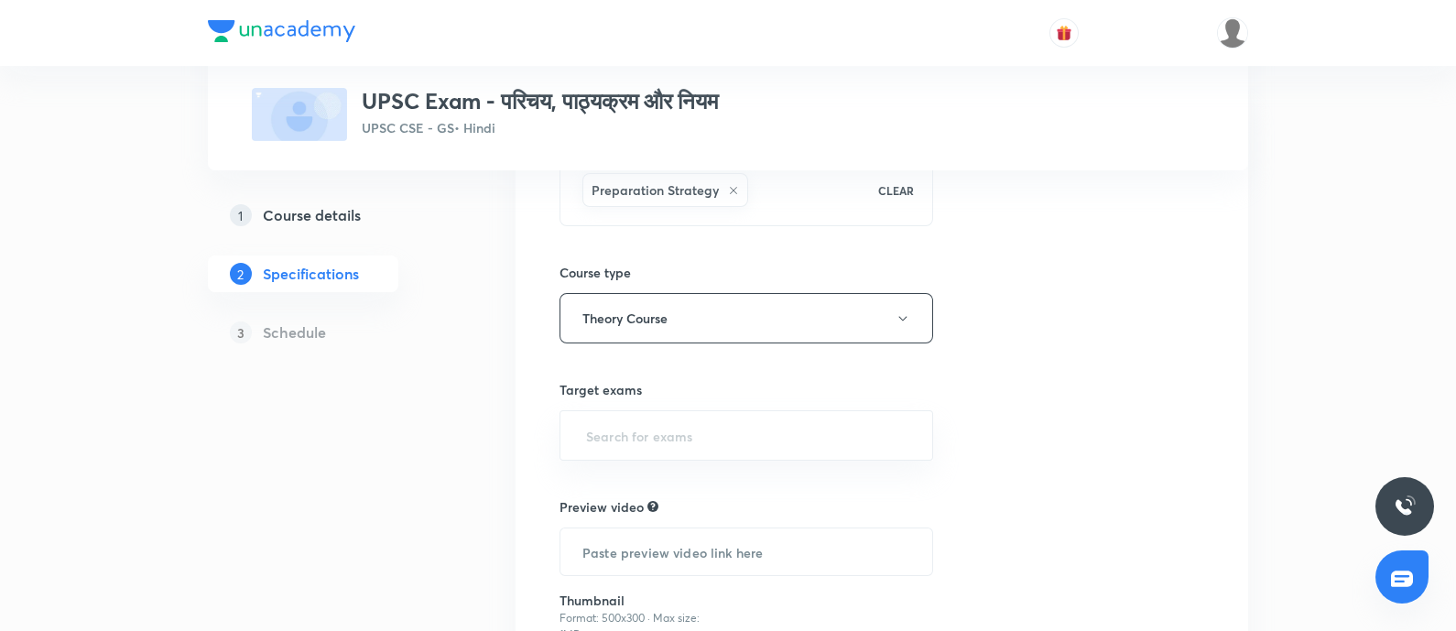
scroll to position [228, 0]
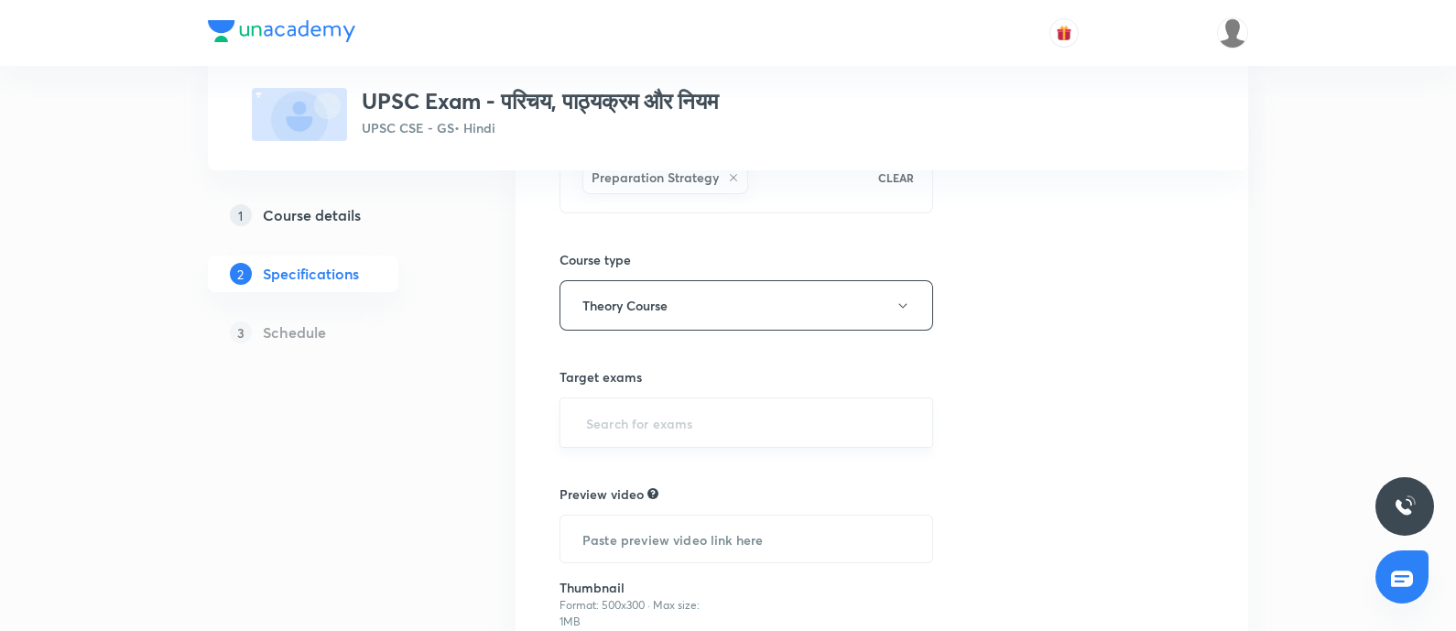
click at [694, 425] on input "text" at bounding box center [746, 423] width 328 height 34
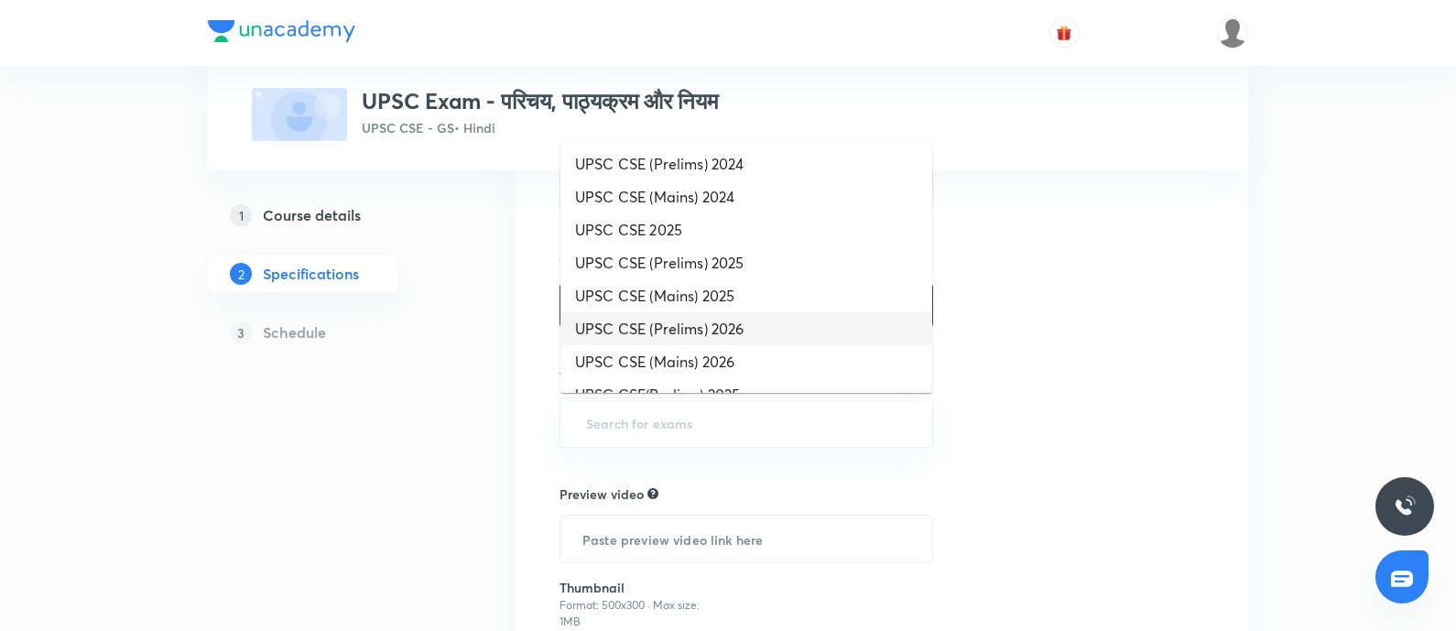
click at [697, 331] on li "UPSC CSE (Prelims) 2026" at bounding box center [746, 328] width 372 height 33
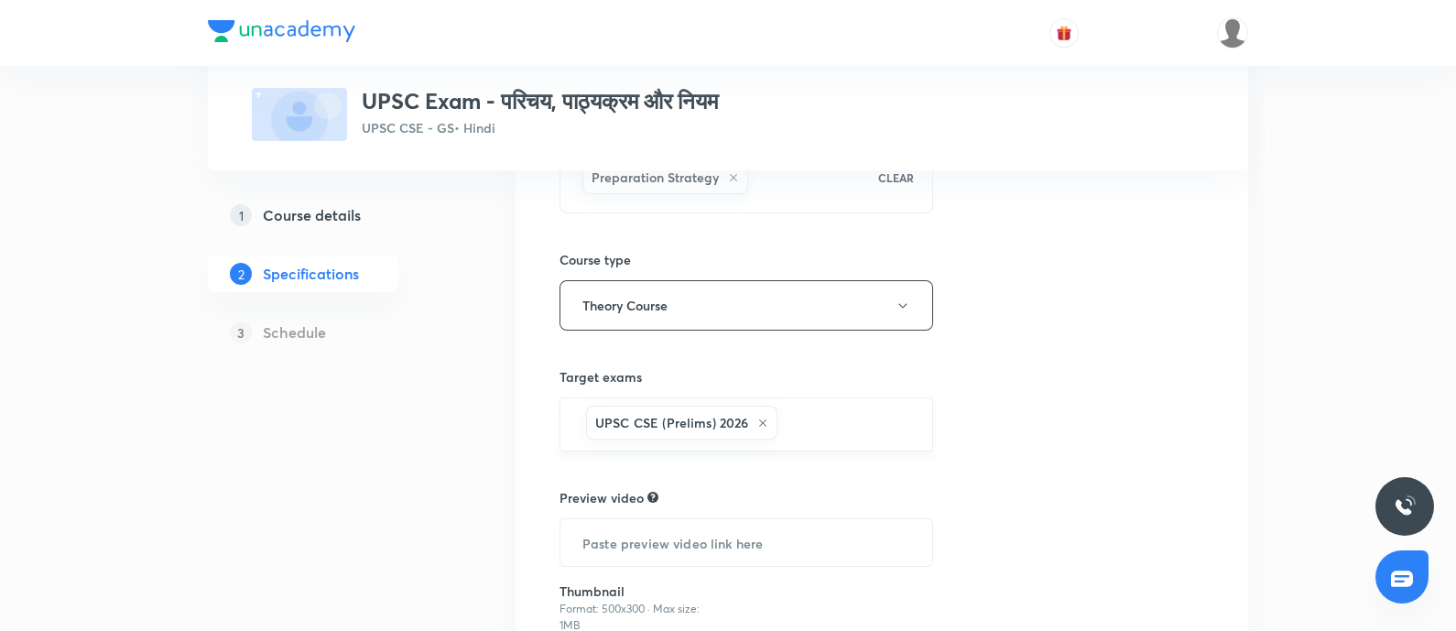
click at [806, 397] on div "UPSC CSE (Prelims) 2026 ​" at bounding box center [746, 424] width 374 height 54
click at [810, 418] on input "text" at bounding box center [845, 424] width 128 height 34
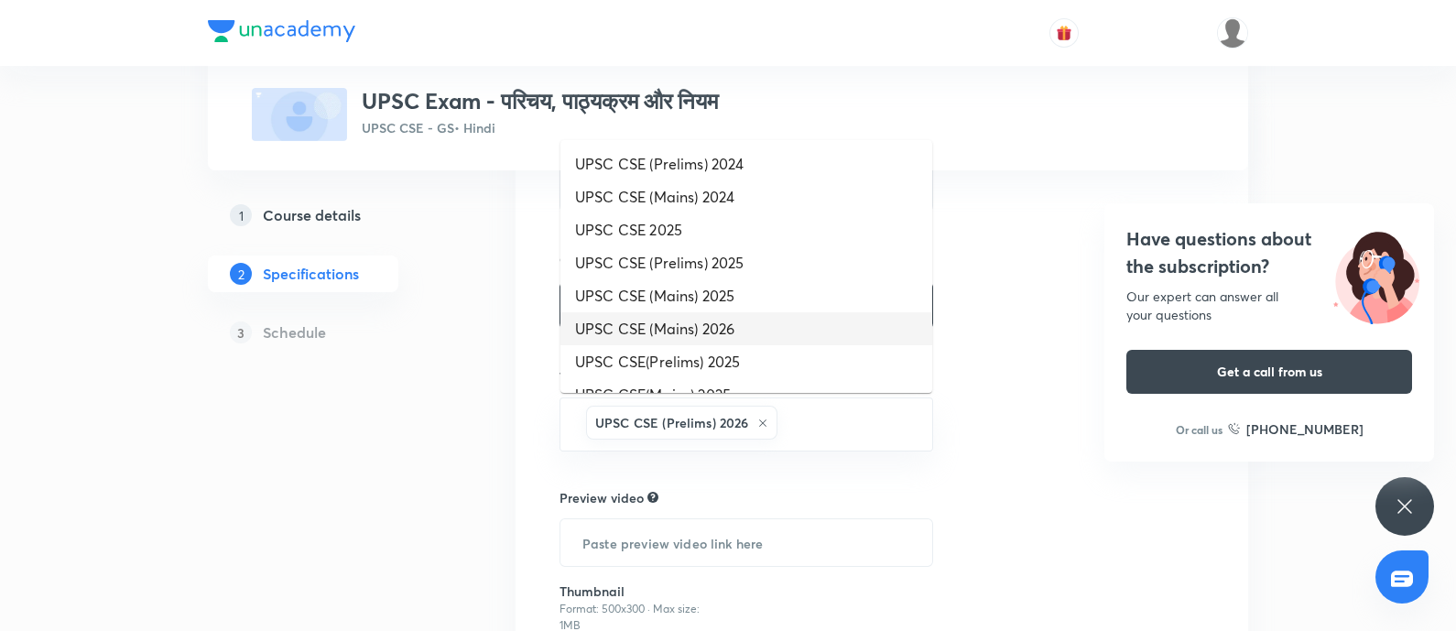
click at [684, 340] on li "UPSC CSE (Mains) 2026" at bounding box center [746, 328] width 372 height 33
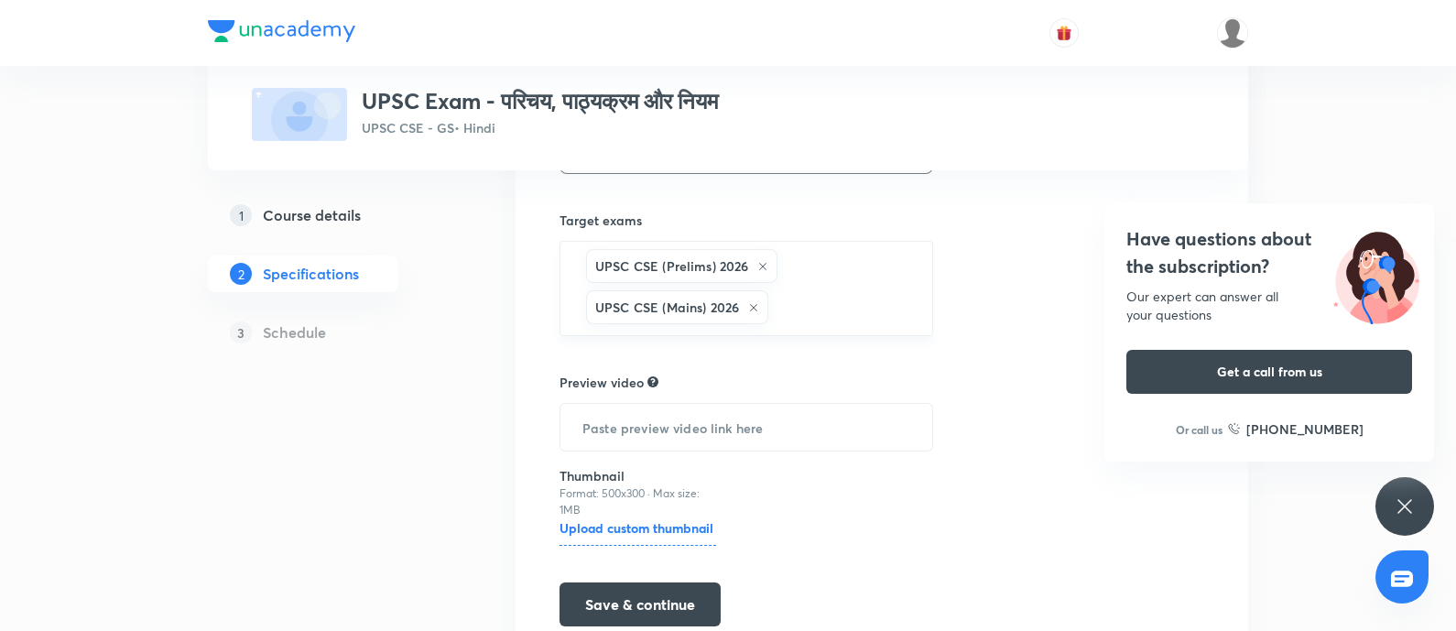
scroll to position [457, 0]
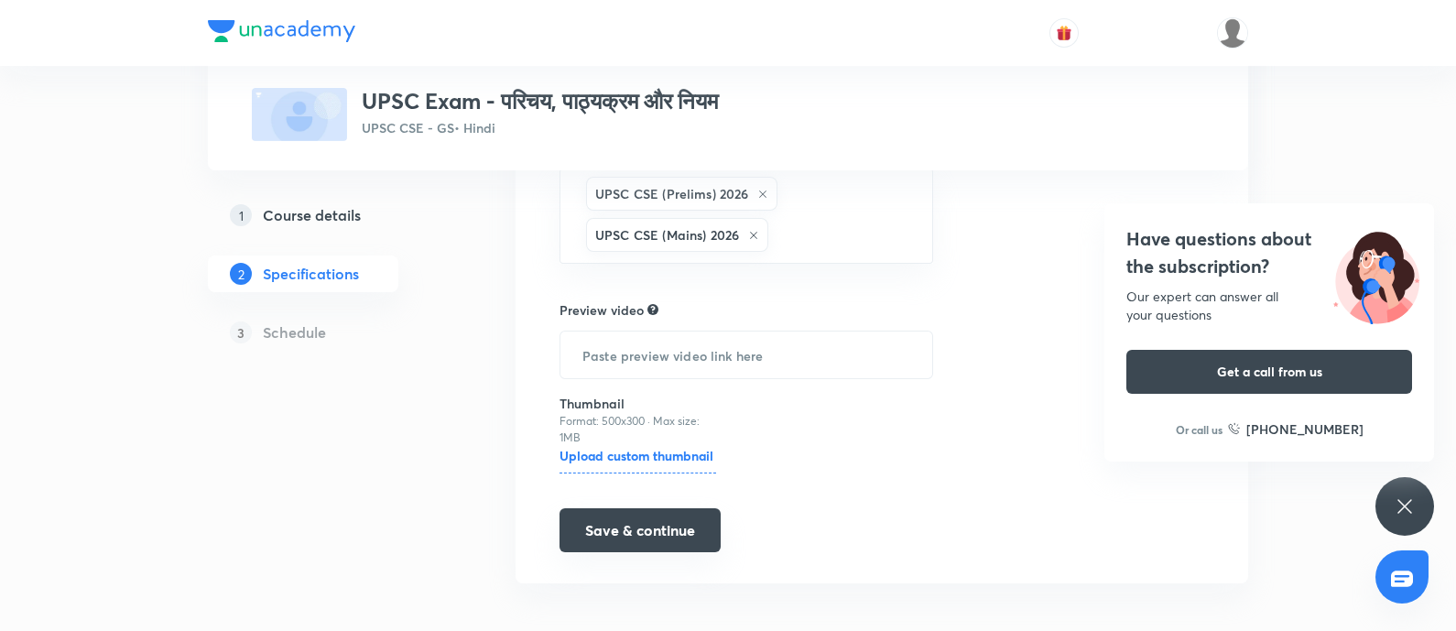
click at [641, 521] on button "Save & continue" at bounding box center [639, 530] width 161 height 44
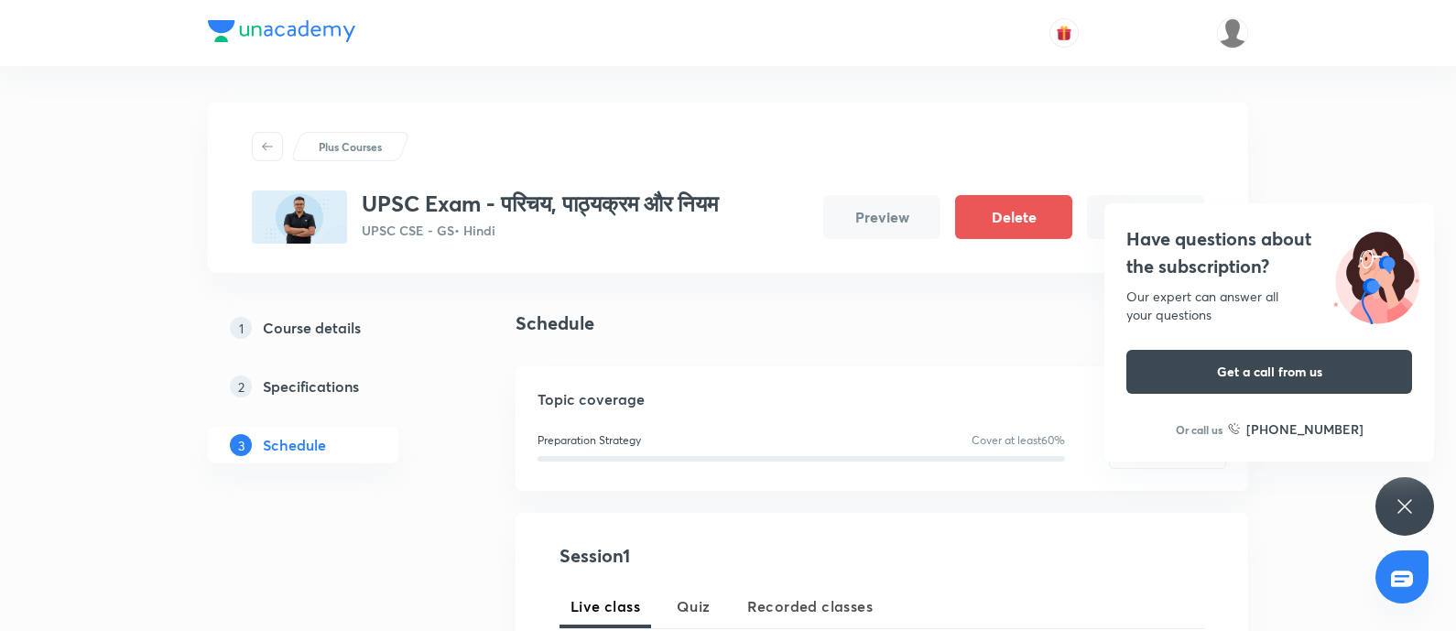
scroll to position [457, 0]
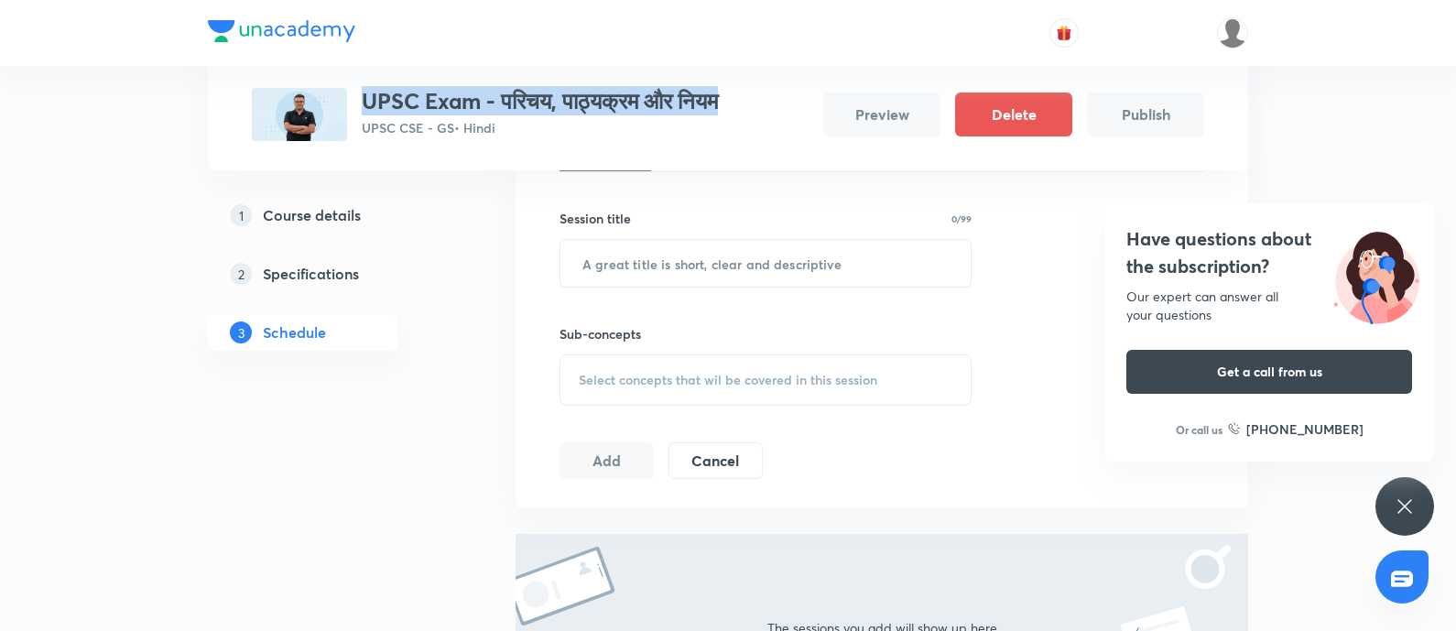
drag, startPoint x: 366, startPoint y: 100, endPoint x: 769, endPoint y: 78, distance: 403.5
click at [769, 78] on div "Plus Courses UPSC Exam - परिचय, पाठ्यक्रम और नियम UPSC CSE - GS • Hindi Preview…" at bounding box center [728, 85] width 952 height 112
copy h3 "UPSC Exam - परिचय, पाठ्यक्रम और नियम"
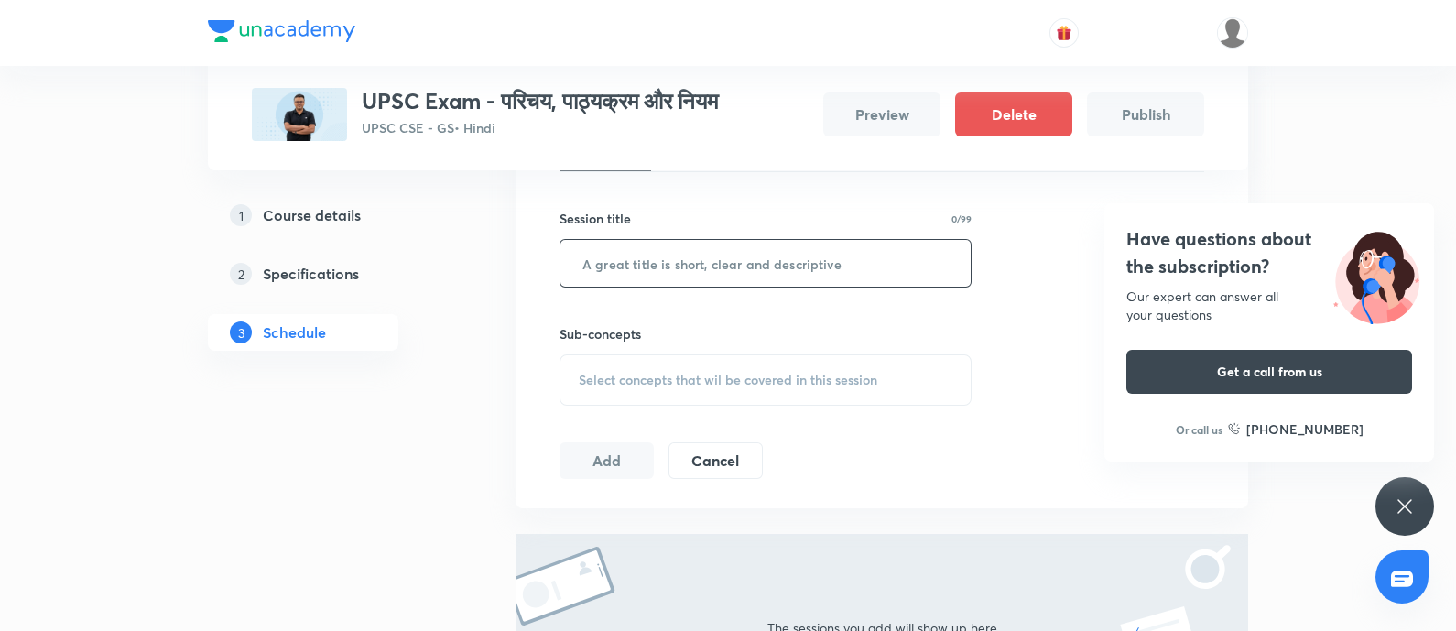
click at [627, 272] on input "text" at bounding box center [765, 263] width 410 height 47
paste input "UPSC Exam - परिचय, पाठ्यक्रम और नियम"
type input "UPSC Exam - परिचय, पाठ्यक्रम और नियम"
click at [635, 354] on div "Select concepts that wil be covered in this session" at bounding box center [765, 379] width 412 height 51
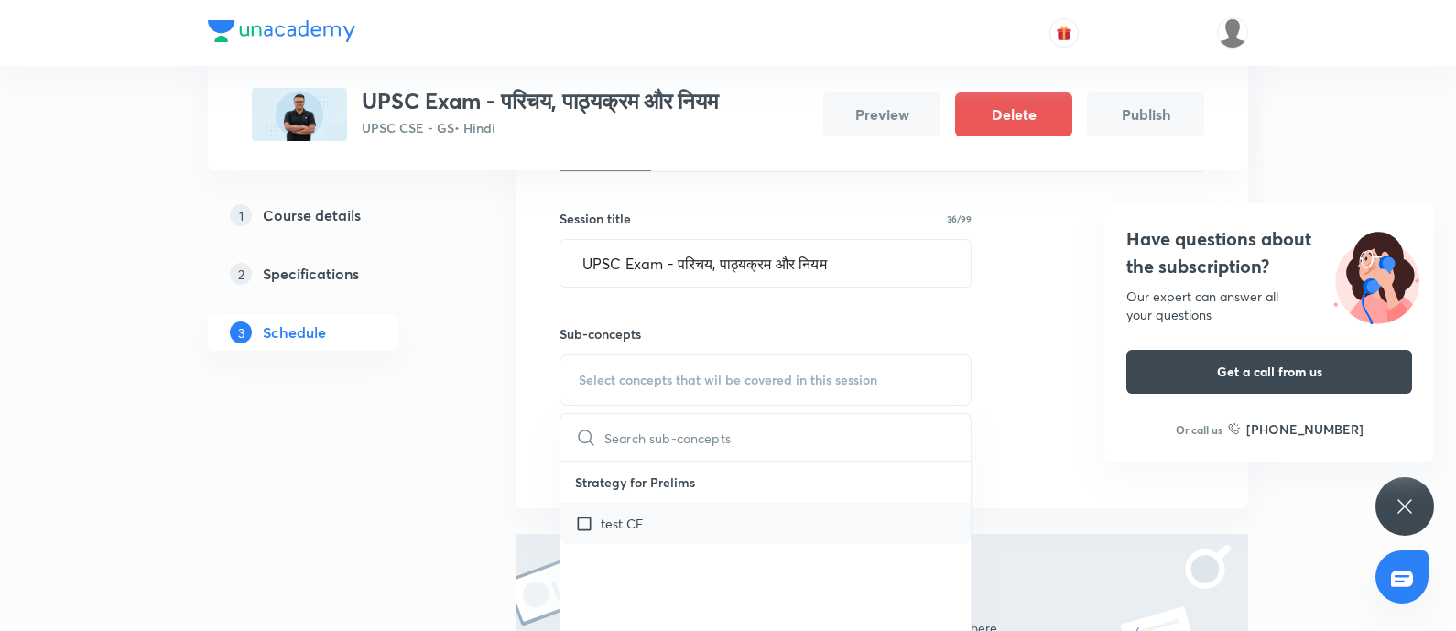
click at [667, 505] on div "test CF" at bounding box center [765, 523] width 410 height 41
checkbox input "true"
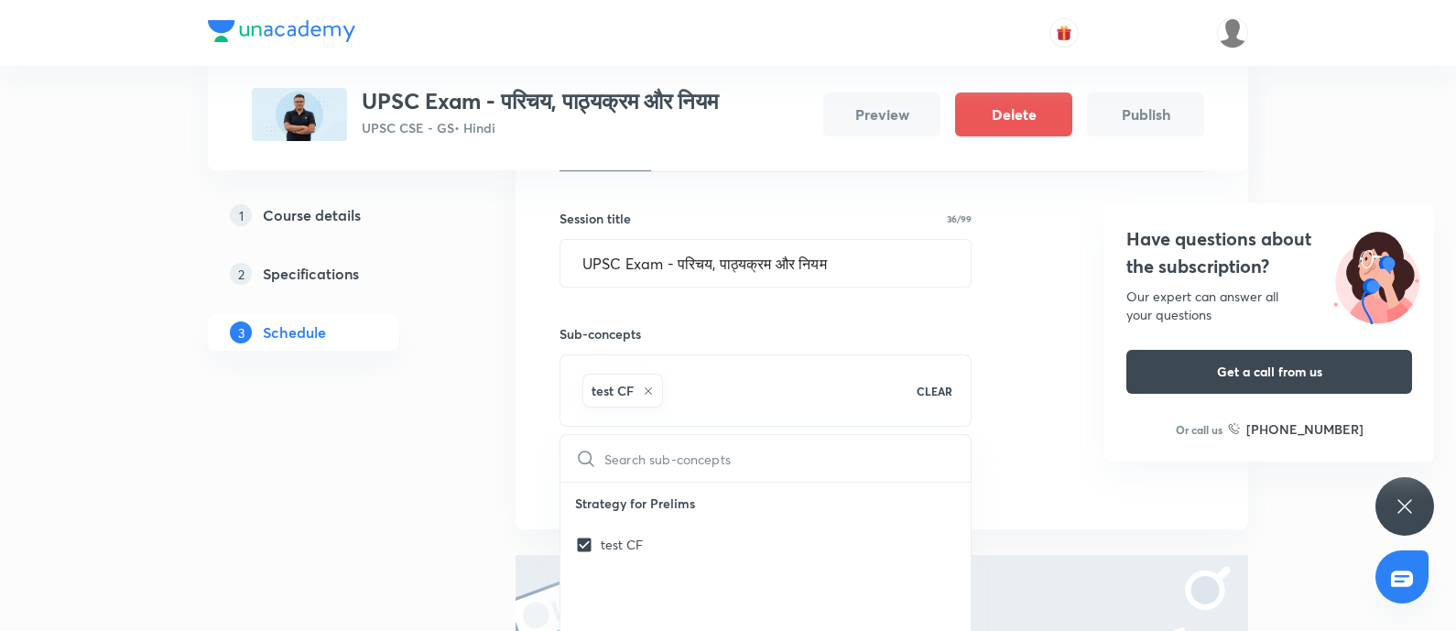
click at [396, 502] on div "1 Course details 2 Specifications 3 Schedule" at bounding box center [332, 358] width 249 height 1010
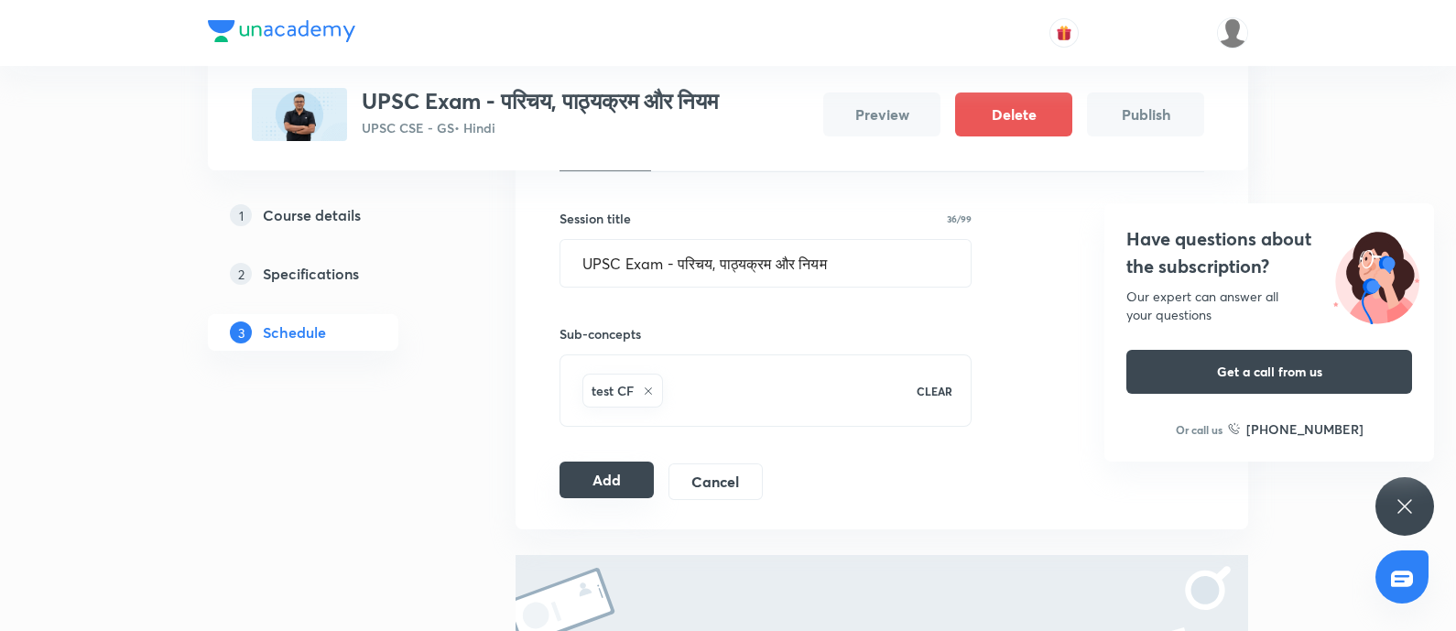
click at [608, 484] on button "Add" at bounding box center [606, 479] width 94 height 37
click at [1238, 248] on h4 "Have questions about the subscription?" at bounding box center [1269, 252] width 286 height 55
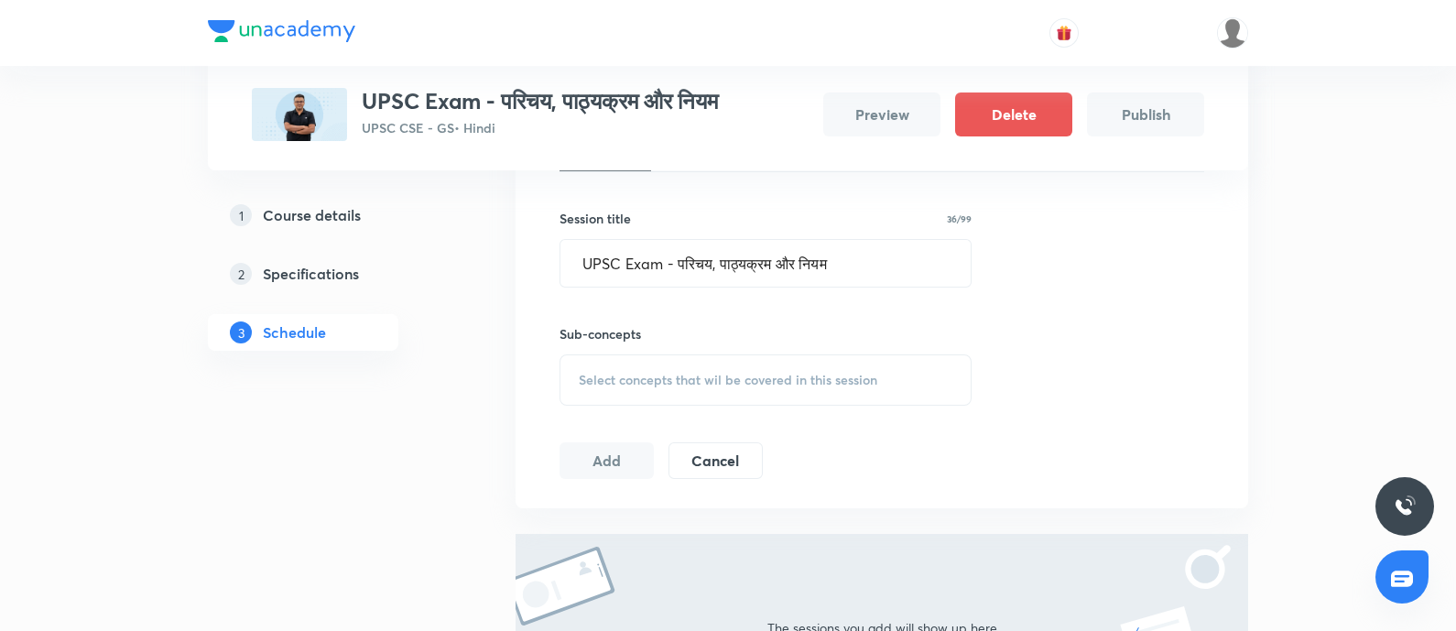
scroll to position [0, 0]
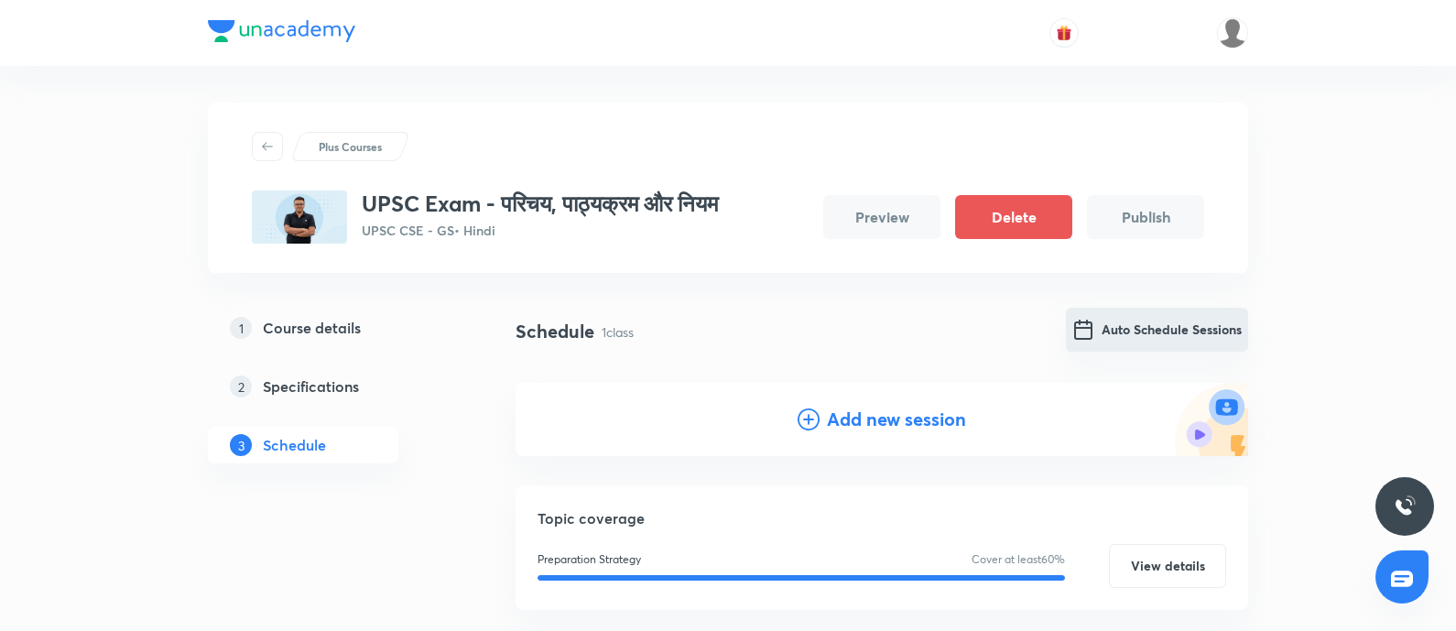
click at [1105, 325] on button "Auto Schedule Sessions" at bounding box center [1157, 330] width 182 height 44
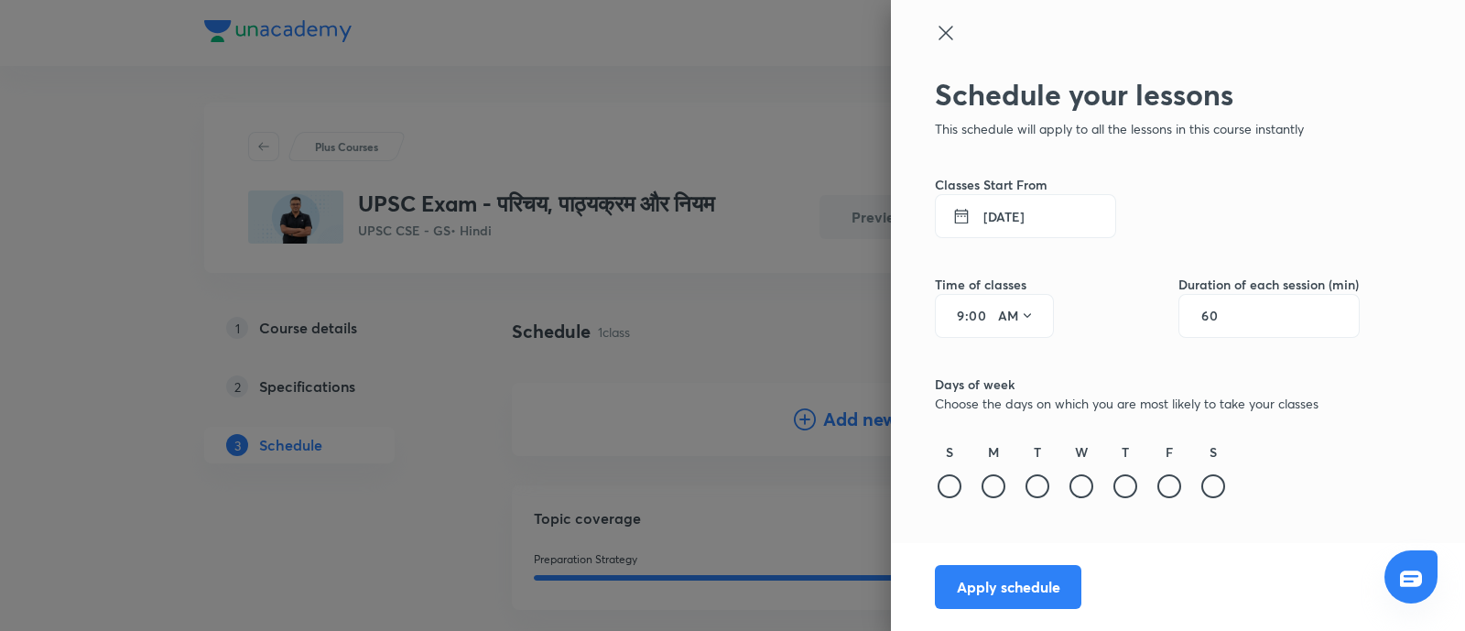
click at [995, 225] on button "4 Sept 2025" at bounding box center [1025, 216] width 181 height 44
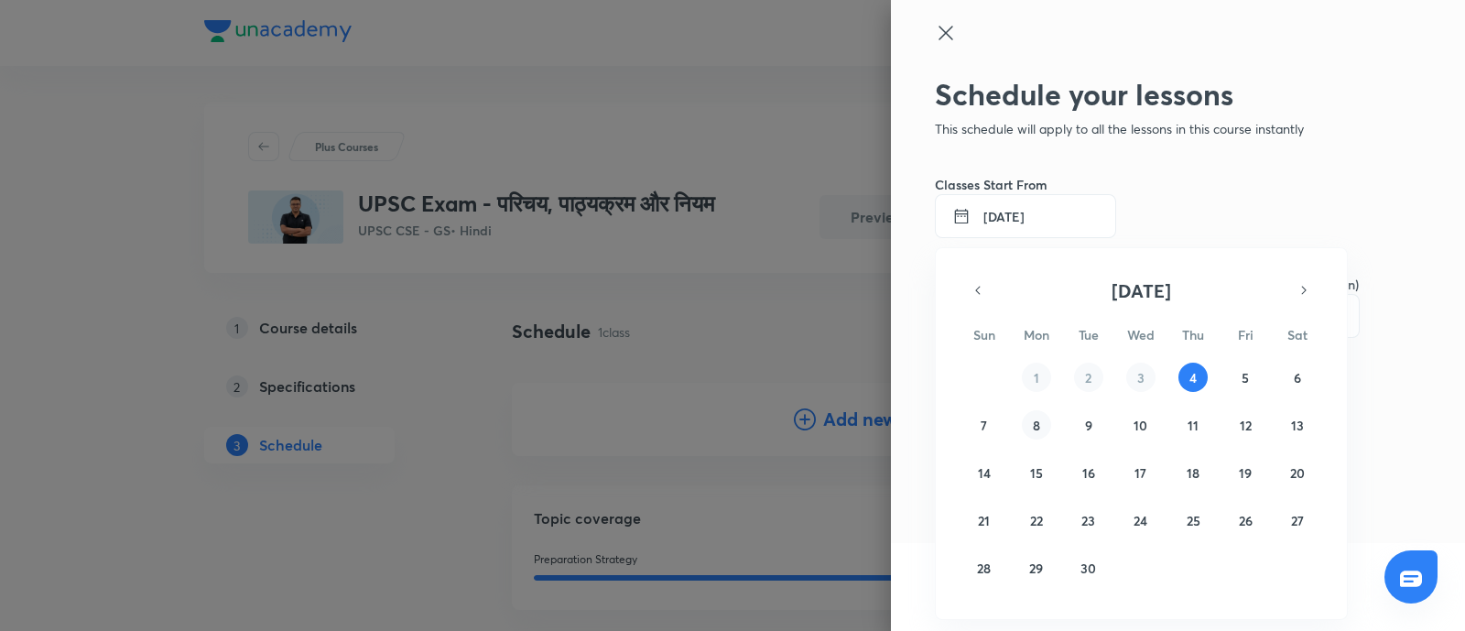
click at [1035, 425] on abbr "8" at bounding box center [1036, 425] width 7 height 17
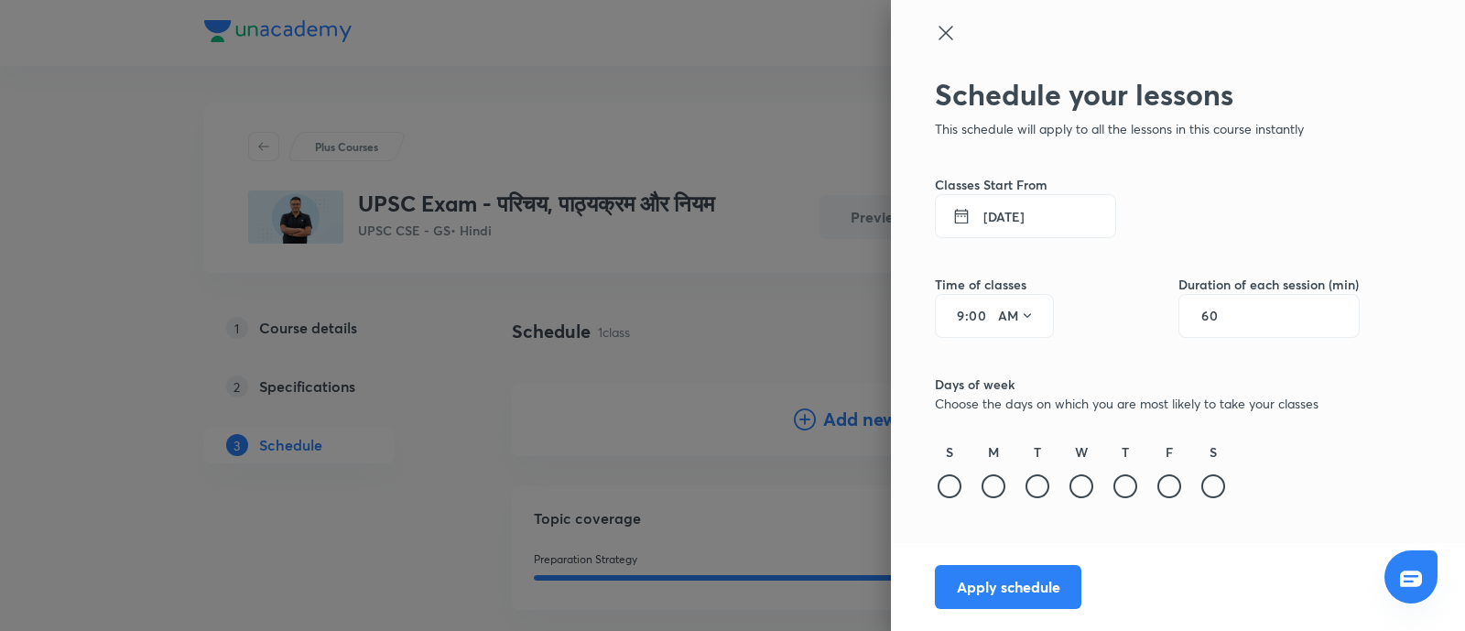
click at [961, 315] on input "9" at bounding box center [954, 316] width 22 height 15
click at [1020, 318] on icon at bounding box center [1027, 316] width 15 height 15
click at [1016, 361] on div "PM" at bounding box center [1017, 363] width 66 height 44
drag, startPoint x: 1222, startPoint y: 316, endPoint x: 1265, endPoint y: 326, distance: 44.2
click at [1222, 315] on input "60" at bounding box center [1218, 316] width 35 height 15
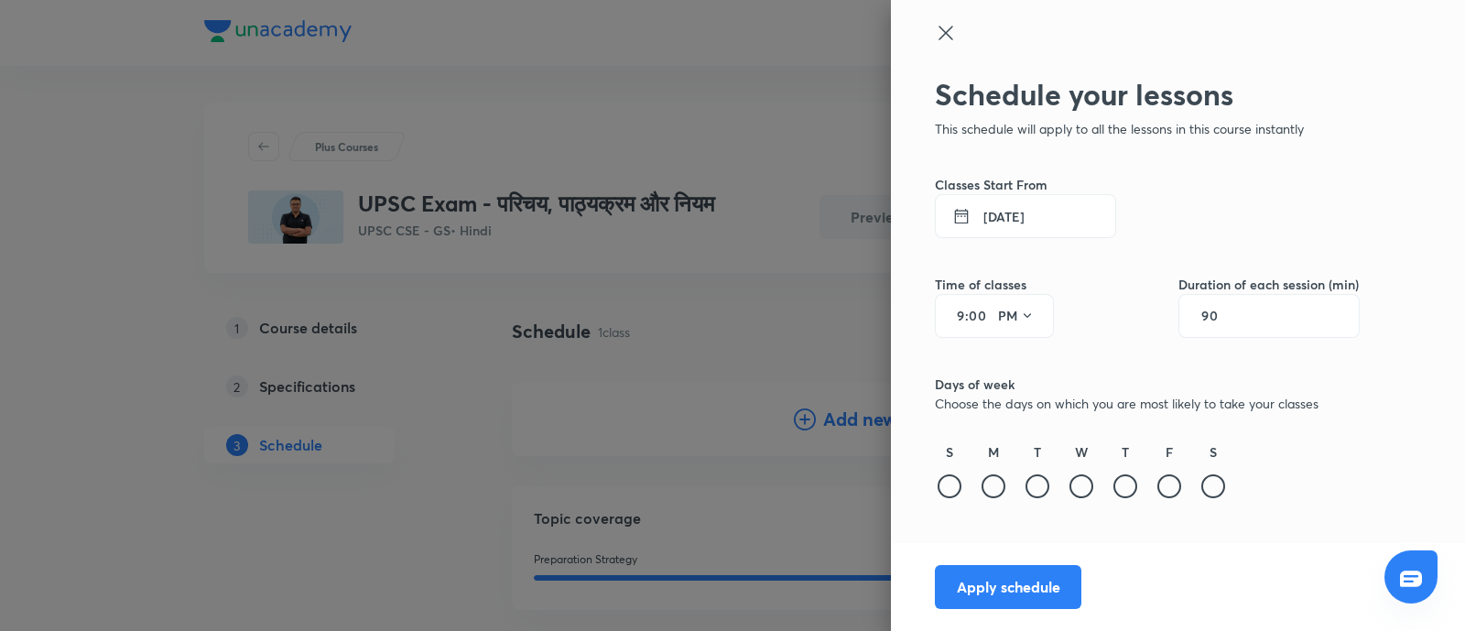
type input "90"
click at [1007, 213] on button "8 Sept 2025" at bounding box center [1025, 216] width 181 height 44
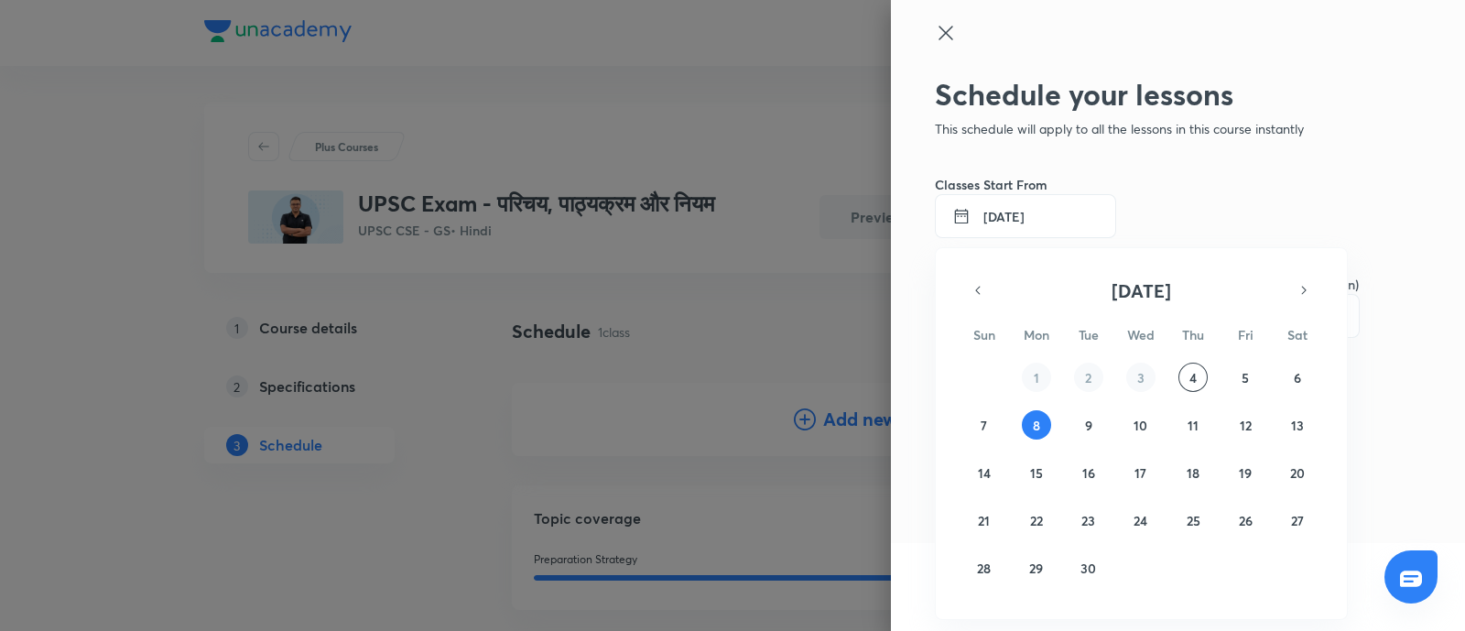
click at [1007, 213] on div at bounding box center [732, 315] width 1465 height 631
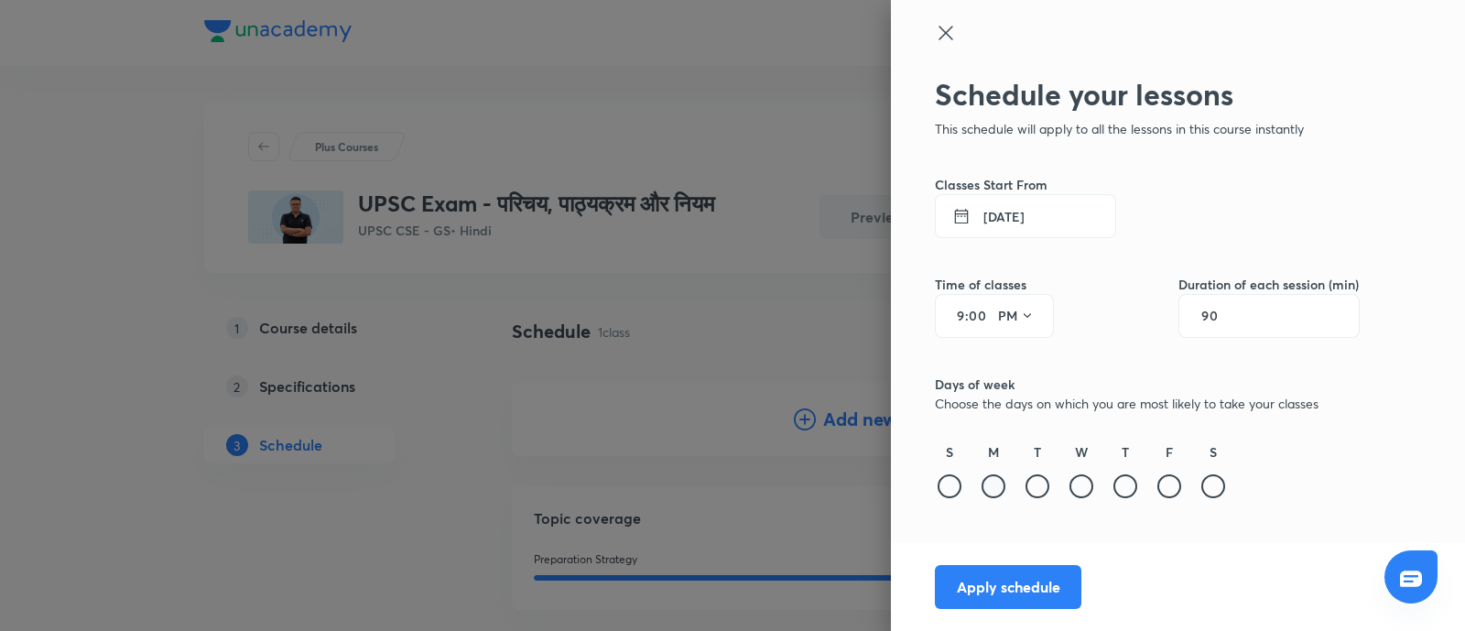
click at [999, 483] on div at bounding box center [994, 486] width 24 height 24
drag, startPoint x: 997, startPoint y: 587, endPoint x: 1167, endPoint y: 104, distance: 511.7
click at [997, 586] on button "Apply schedule" at bounding box center [1008, 587] width 147 height 44
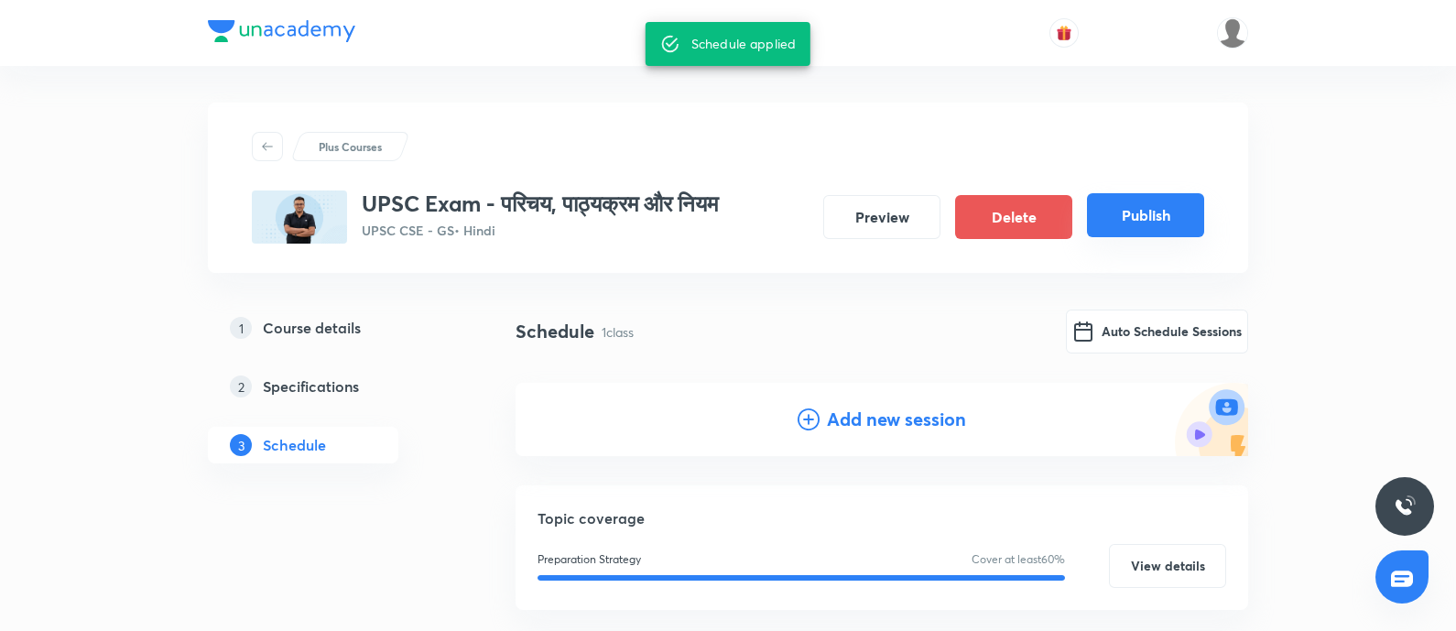
click at [1111, 222] on button "Publish" at bounding box center [1145, 215] width 117 height 44
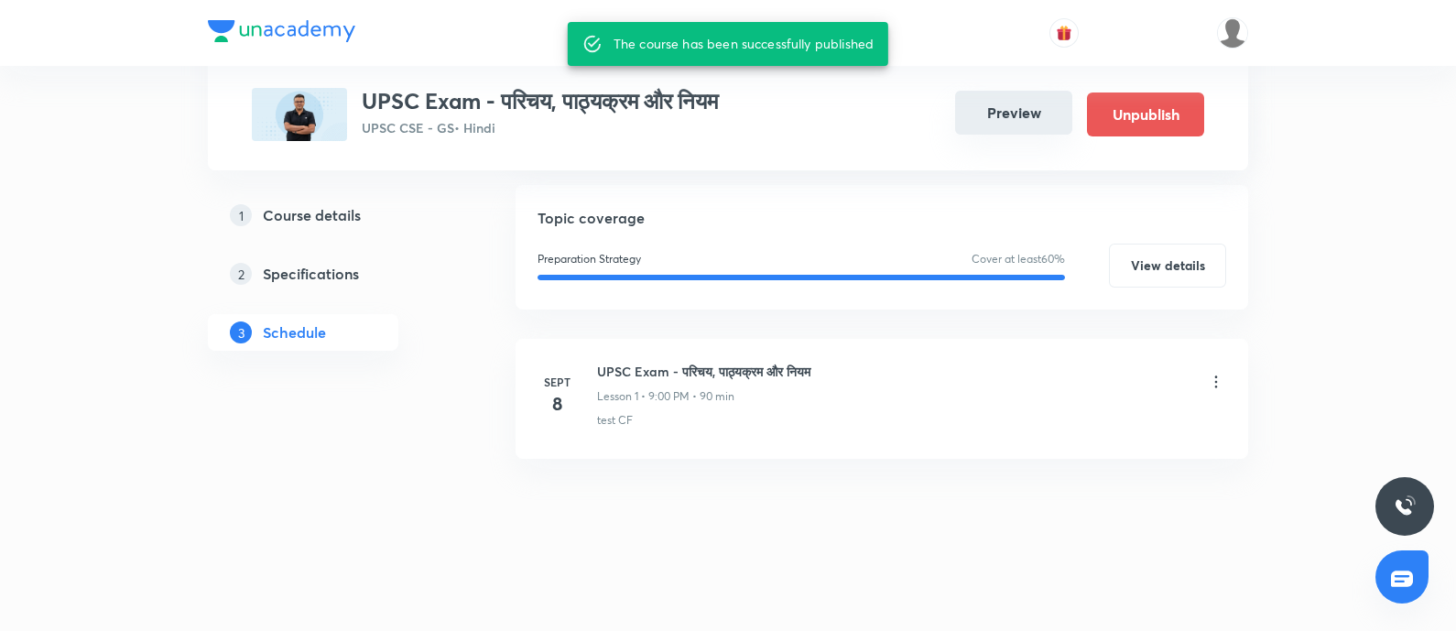
scroll to position [283, 0]
click at [1020, 121] on button "Preview" at bounding box center [1013, 113] width 117 height 44
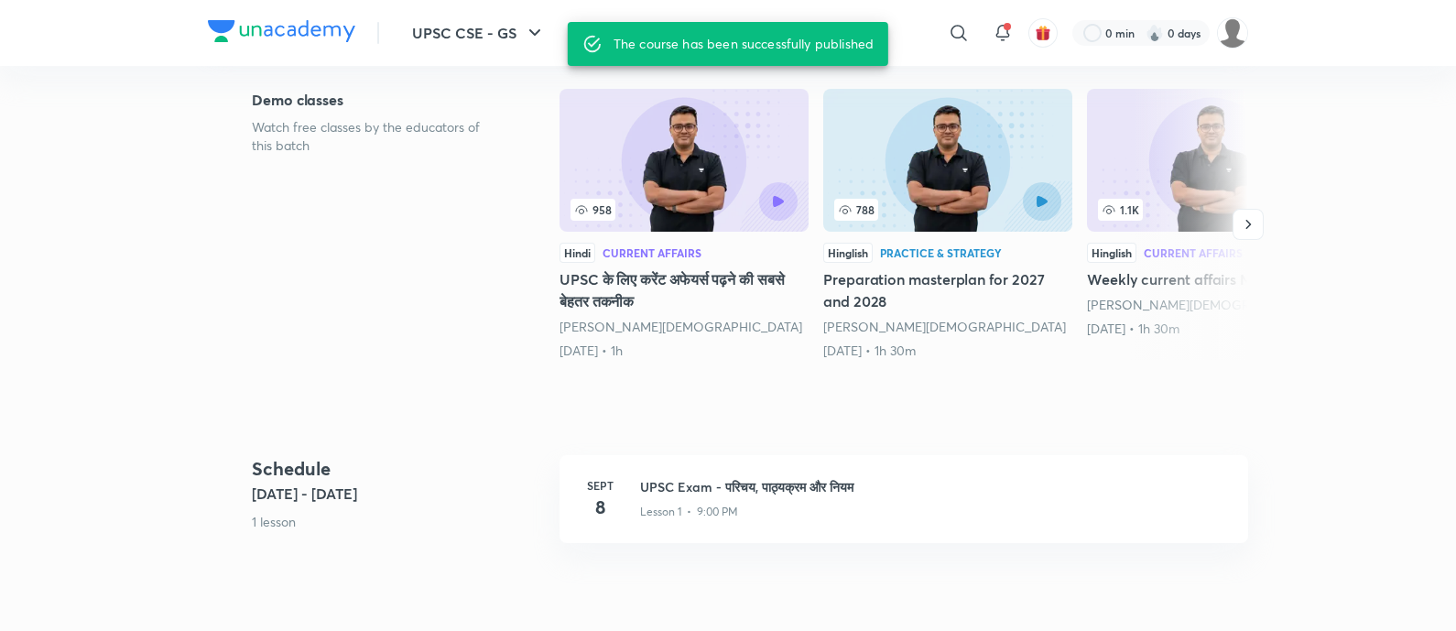
scroll to position [572, 0]
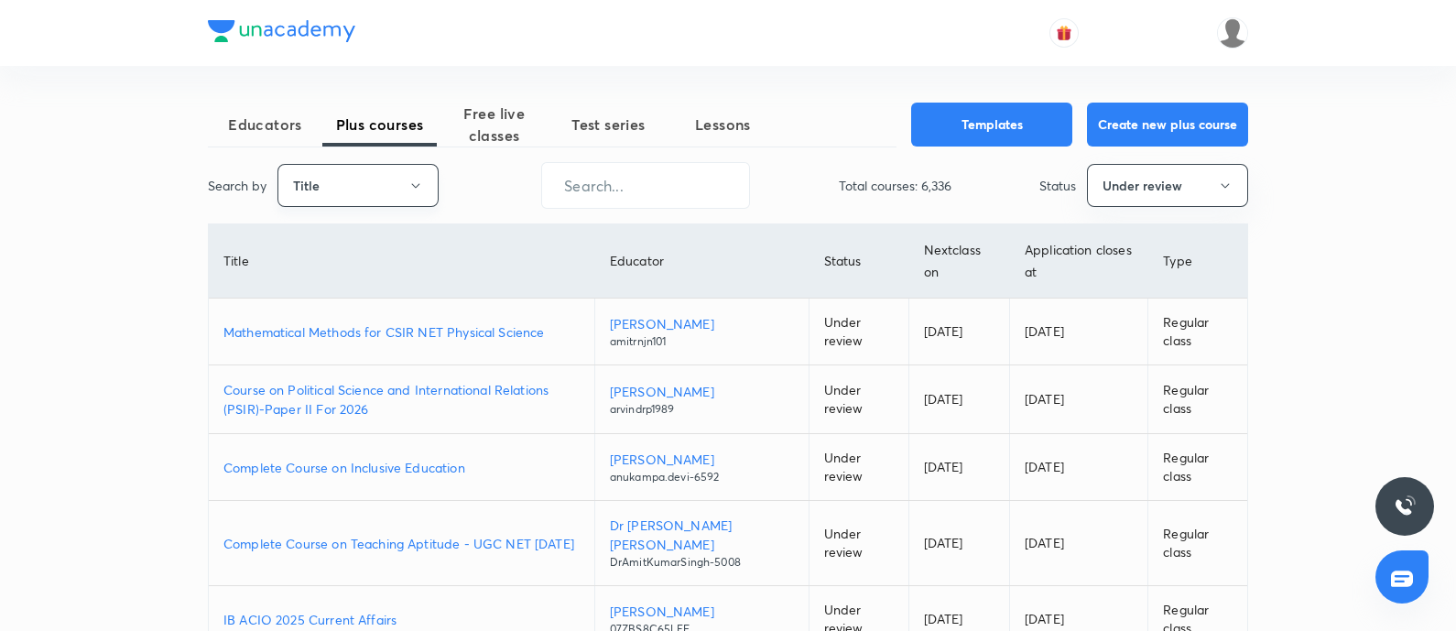
drag, startPoint x: 348, startPoint y: 205, endPoint x: 343, endPoint y: 196, distance: 10.2
click at [343, 196] on button "Title" at bounding box center [357, 185] width 161 height 43
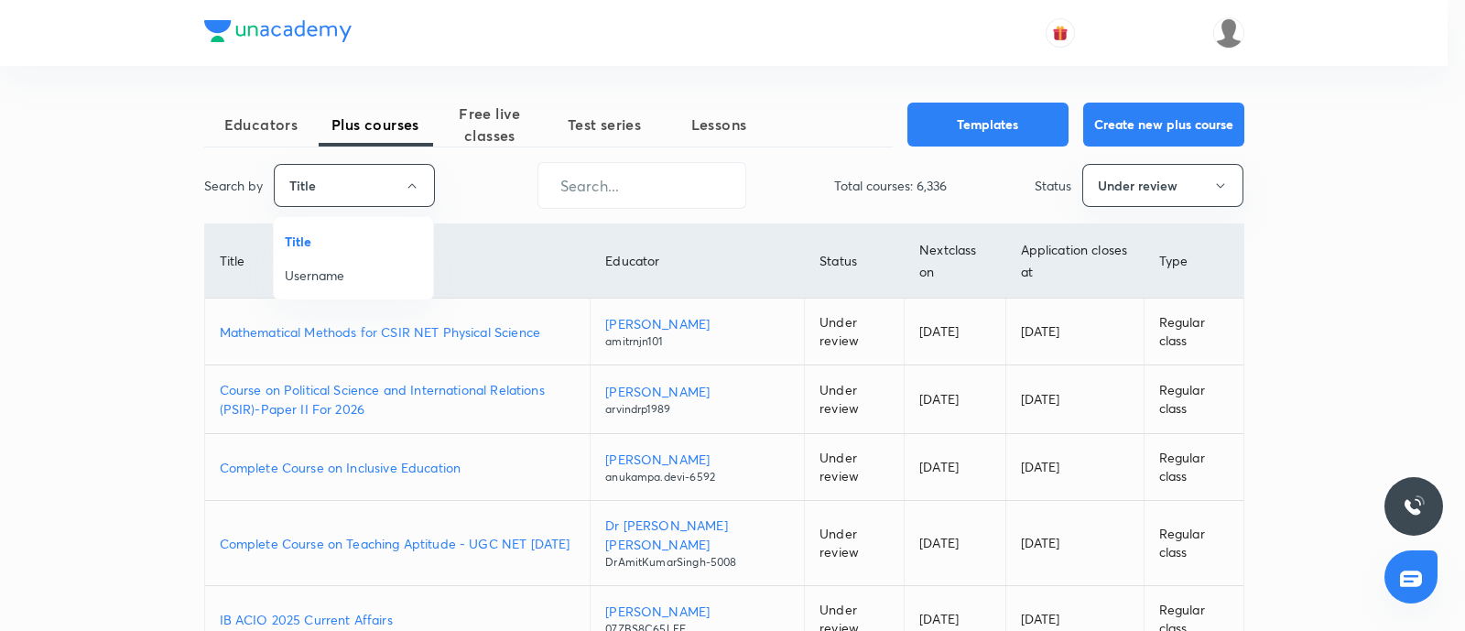
drag, startPoint x: 316, startPoint y: 277, endPoint x: 444, endPoint y: 218, distance: 141.3
click at [317, 277] on span "Username" at bounding box center [353, 275] width 137 height 19
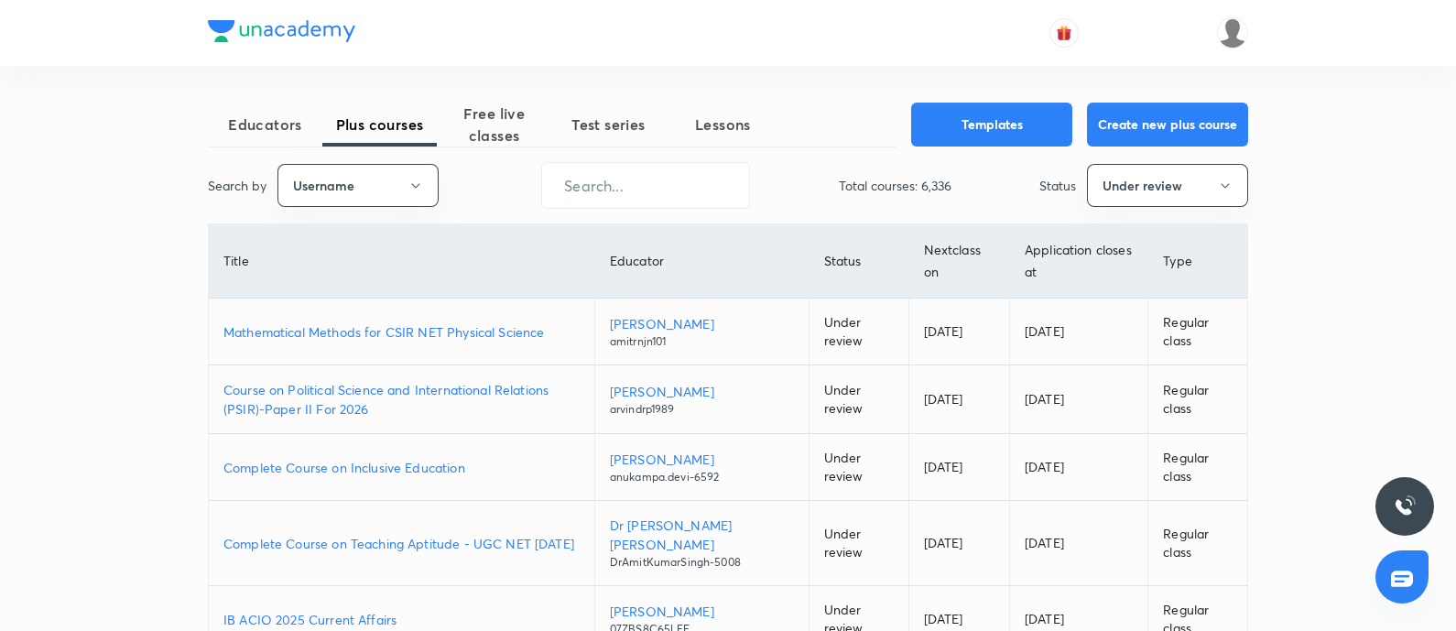
click at [627, 166] on input "text" at bounding box center [645, 185] width 207 height 47
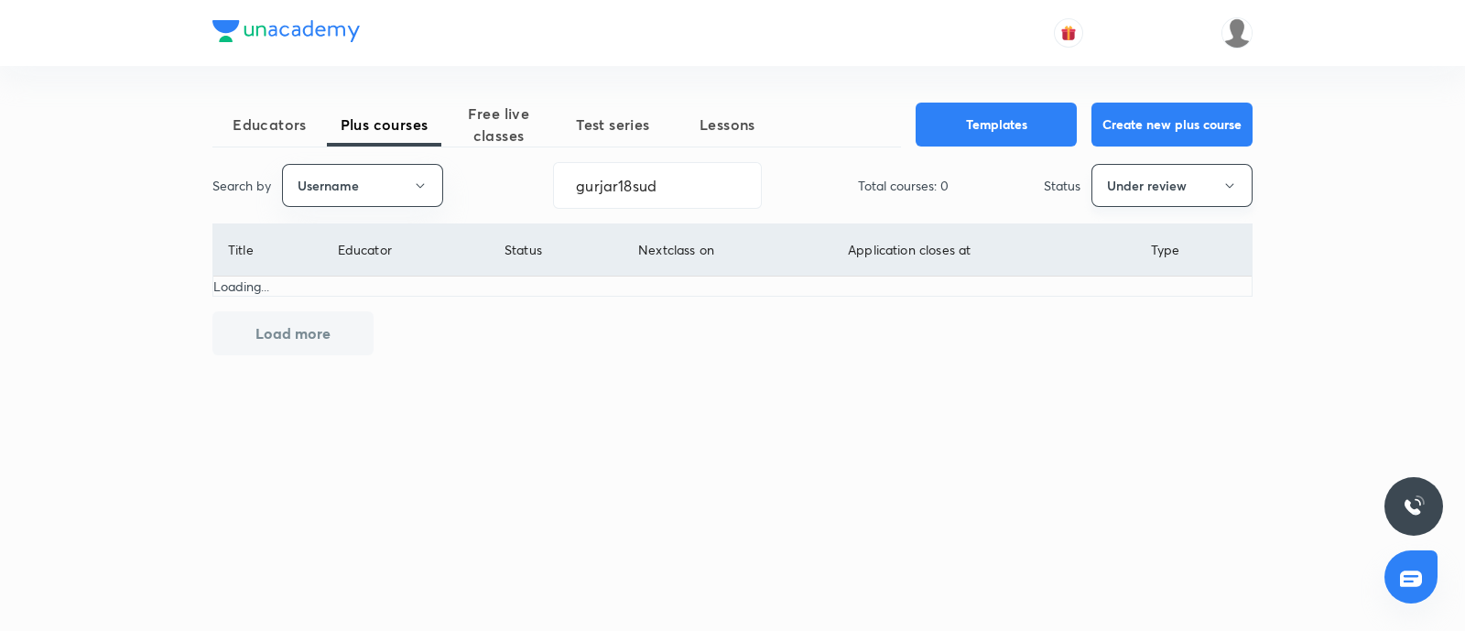
click at [1167, 191] on button "Under review" at bounding box center [1171, 185] width 161 height 43
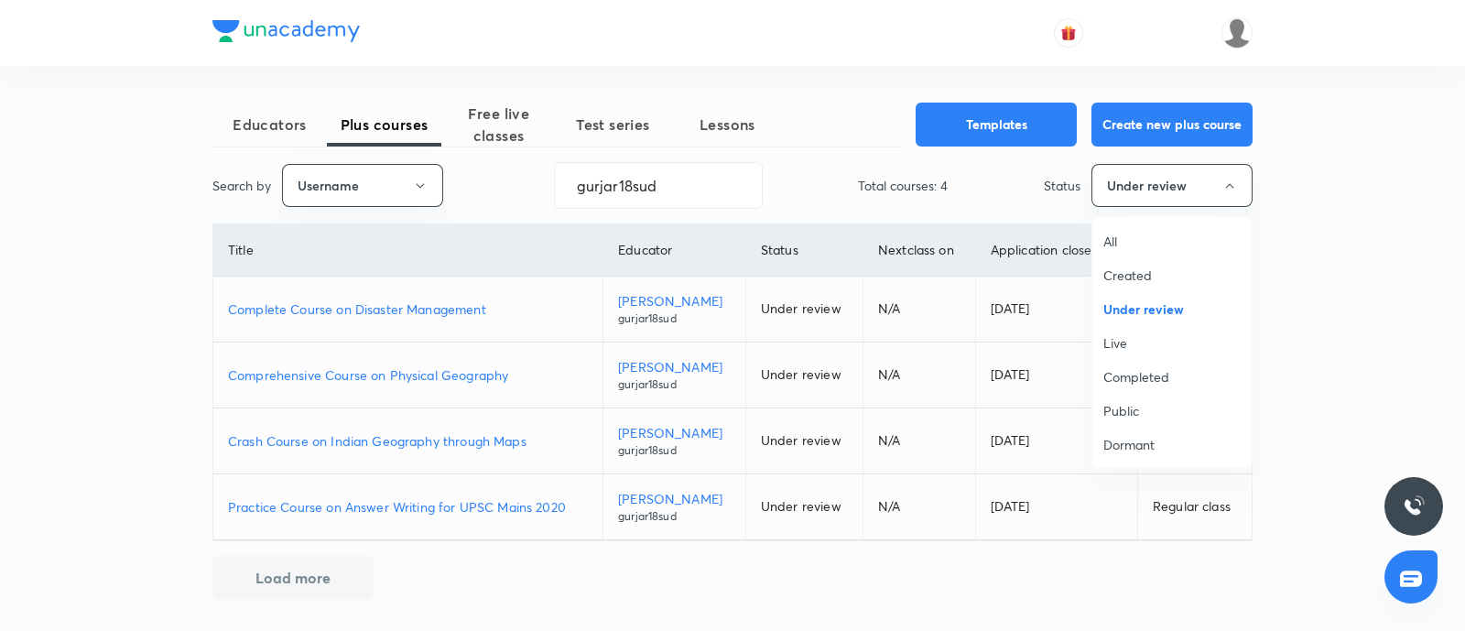
click at [1126, 364] on li "Completed" at bounding box center [1171, 377] width 159 height 34
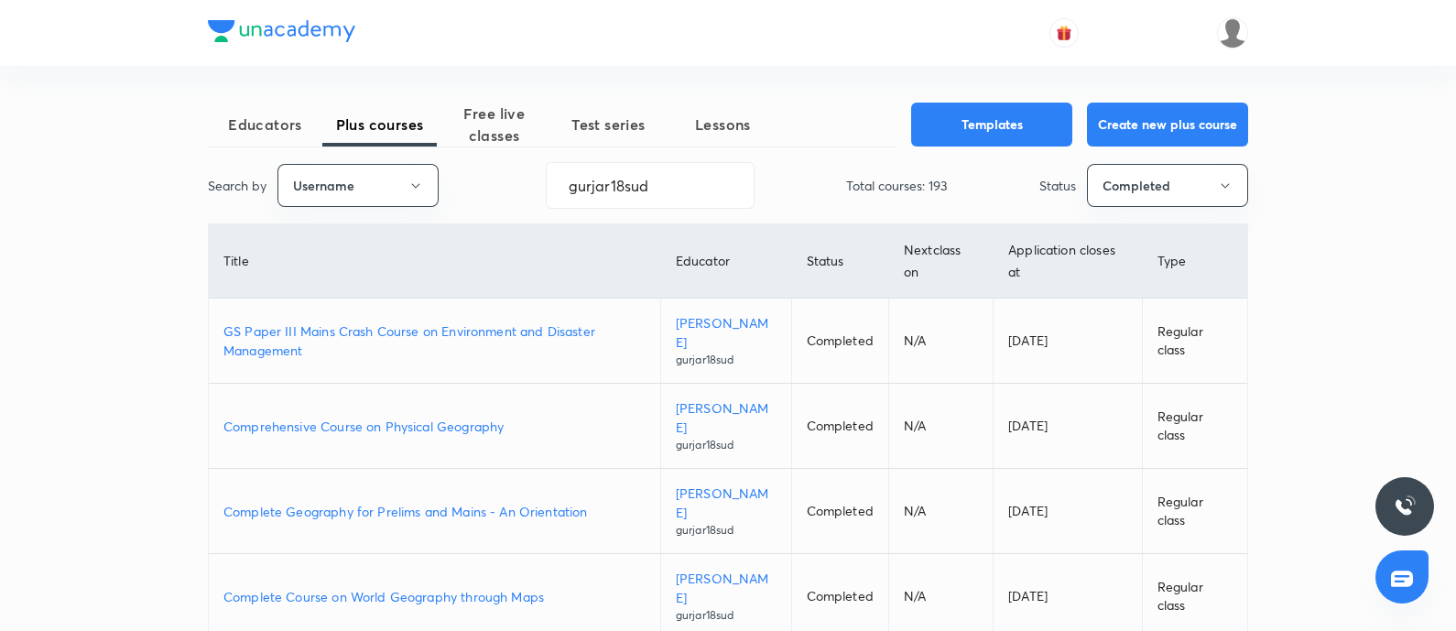
click at [370, 424] on p "Comprehensive Course on Physical Geography" at bounding box center [434, 426] width 422 height 19
click at [1112, 190] on button "Completed" at bounding box center [1167, 185] width 161 height 43
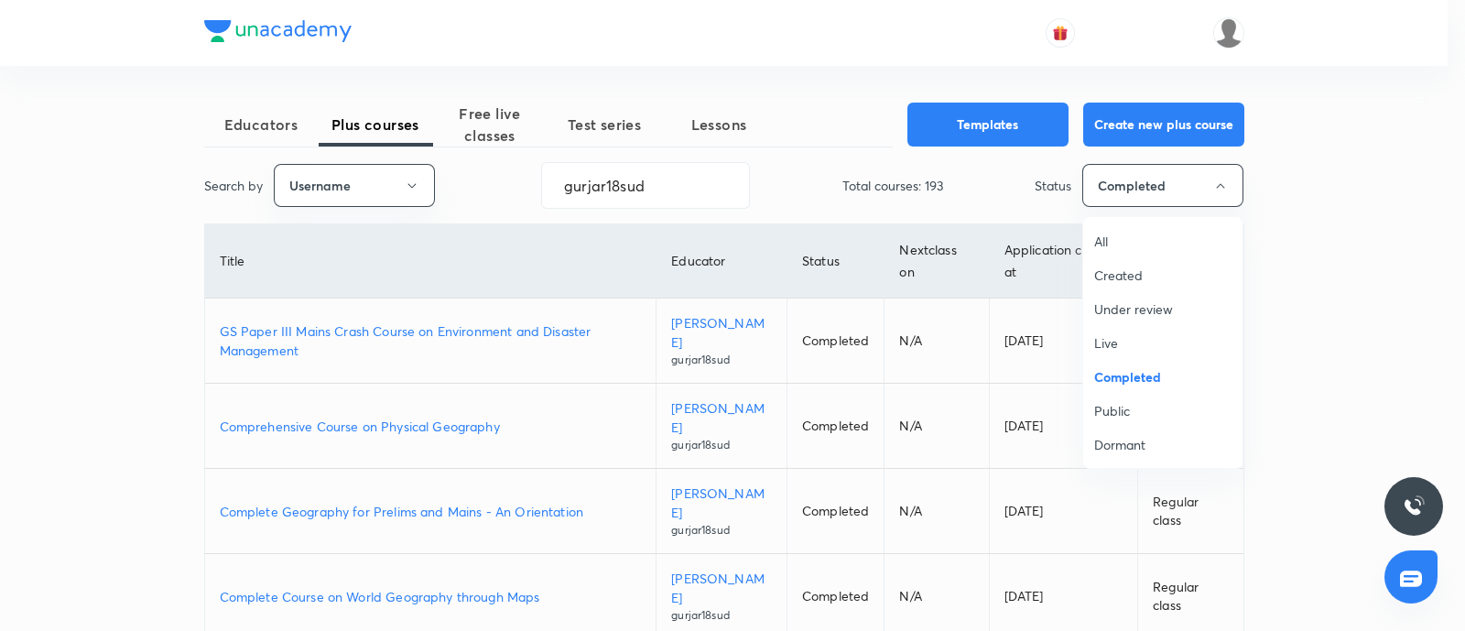
click at [1102, 342] on span "Live" at bounding box center [1162, 342] width 137 height 19
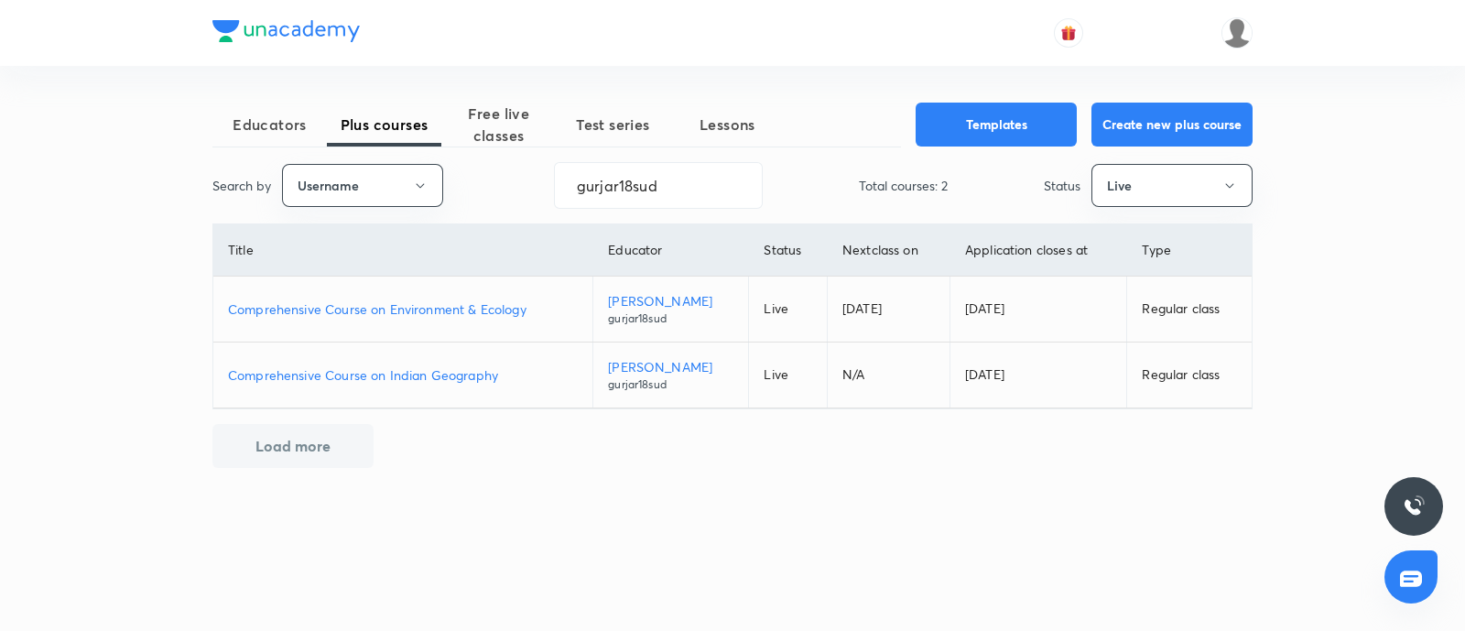
click at [84, 198] on div "Educators Plus courses Free live classes Test series Lessons Templates Create n…" at bounding box center [732, 315] width 1465 height 631
paste input "AtulJain-9376"
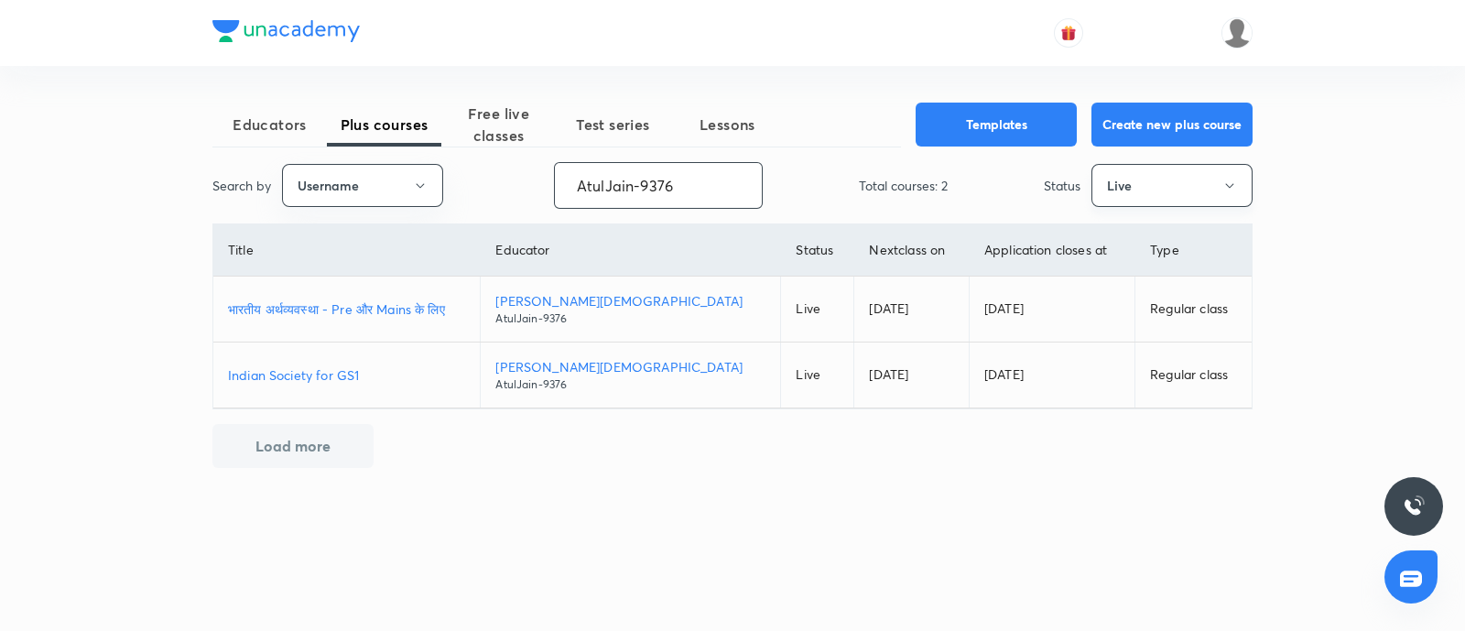
type input "AtulJain-9376"
click at [1197, 177] on button "Live" at bounding box center [1171, 185] width 161 height 43
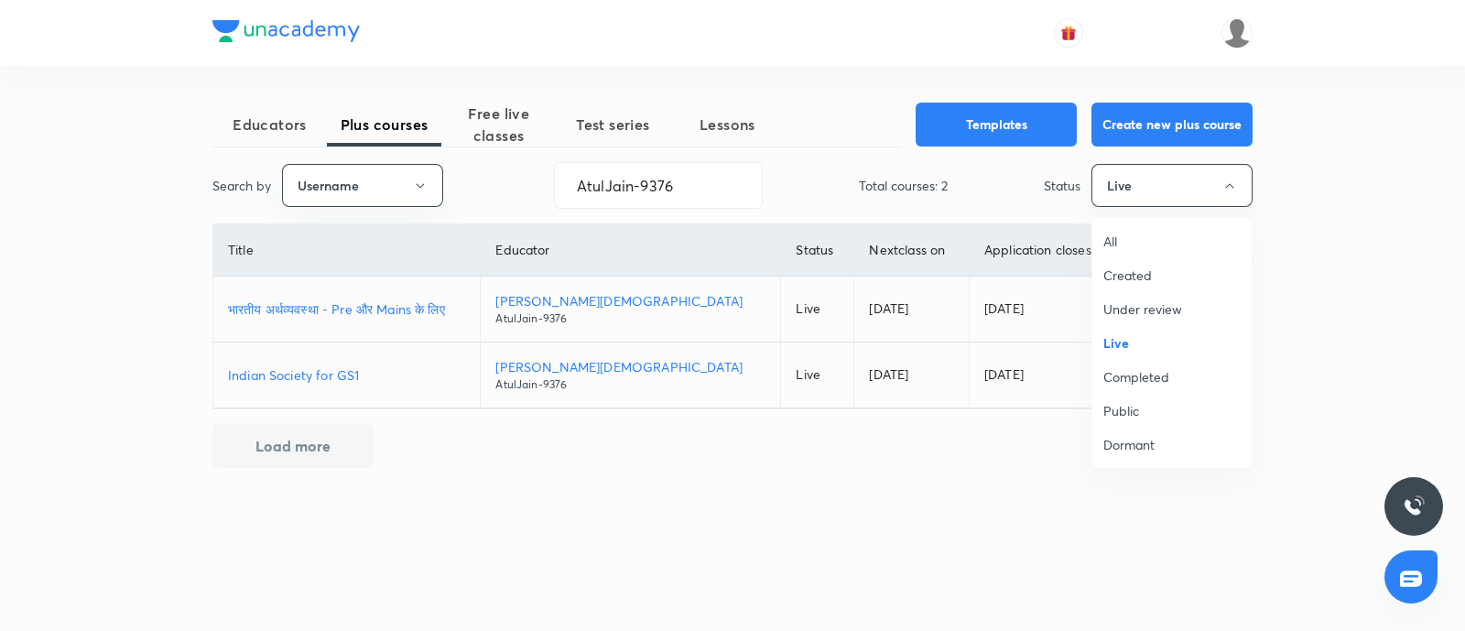
click at [1142, 368] on span "Completed" at bounding box center [1171, 376] width 137 height 19
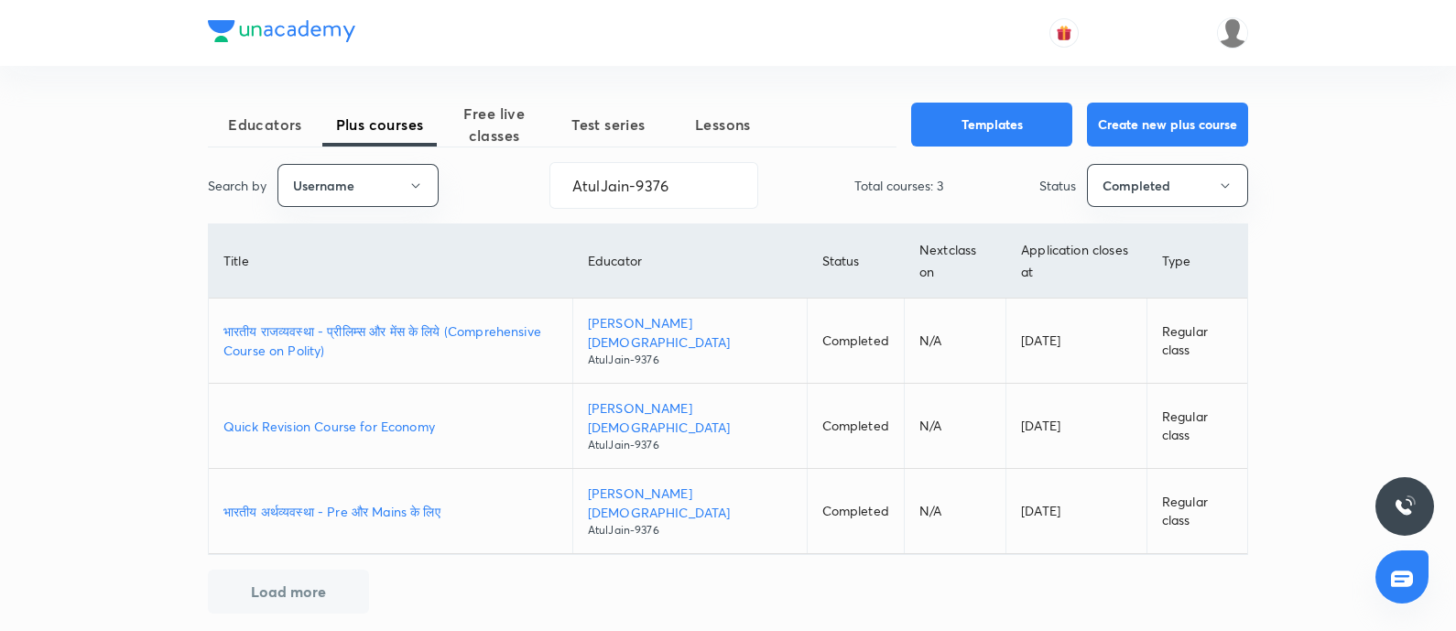
click at [402, 506] on p "भारतीय अर्थव्यवस्था - Pre और Mains के लिए" at bounding box center [390, 511] width 334 height 19
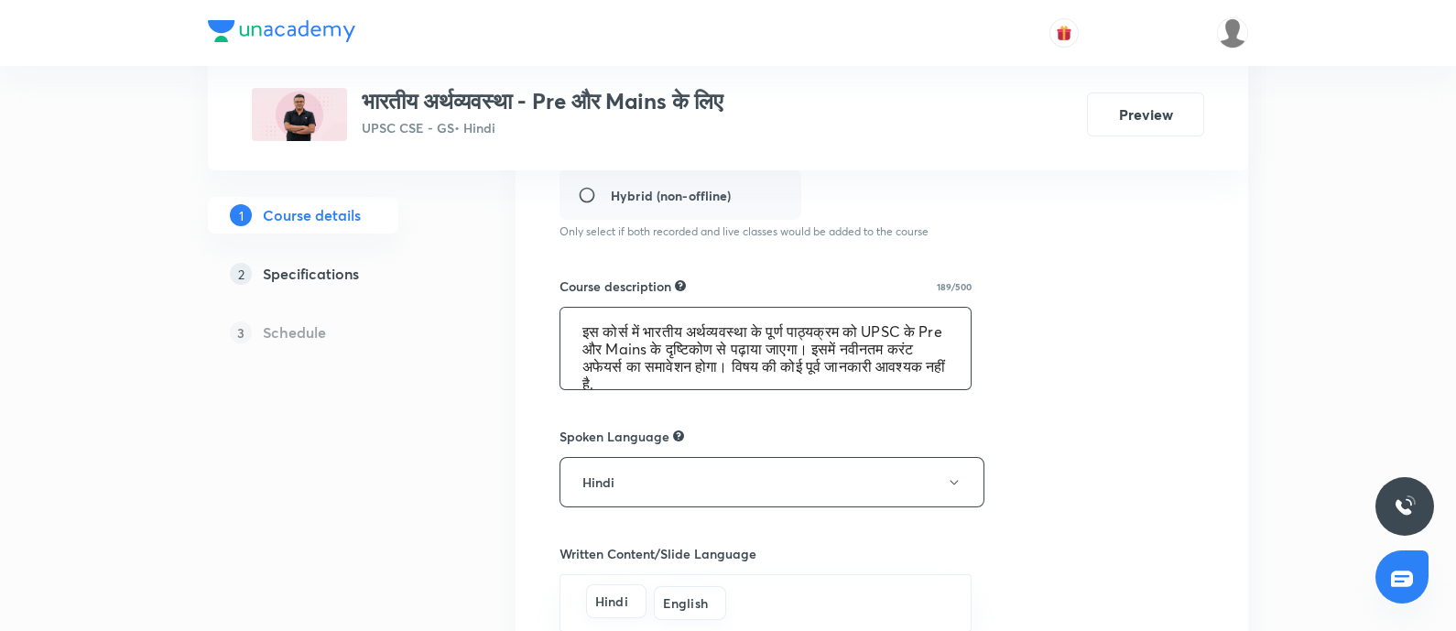
scroll to position [17, 0]
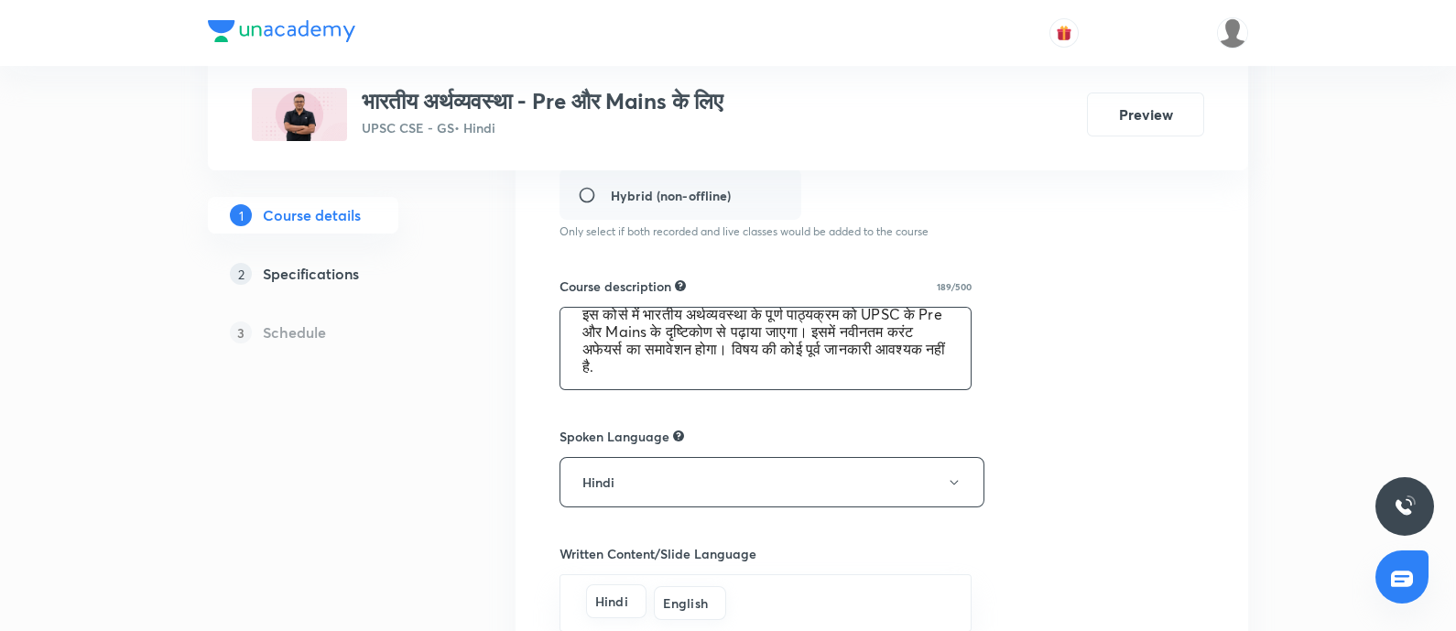
drag, startPoint x: 576, startPoint y: 322, endPoint x: 936, endPoint y: 404, distance: 369.0
click at [936, 404] on div "Course title 41/80 भारतीय अर्थव्यवस्था - Pre और Mains के लिए ​ Educator type Un…" at bounding box center [881, 358] width 645 height 1182
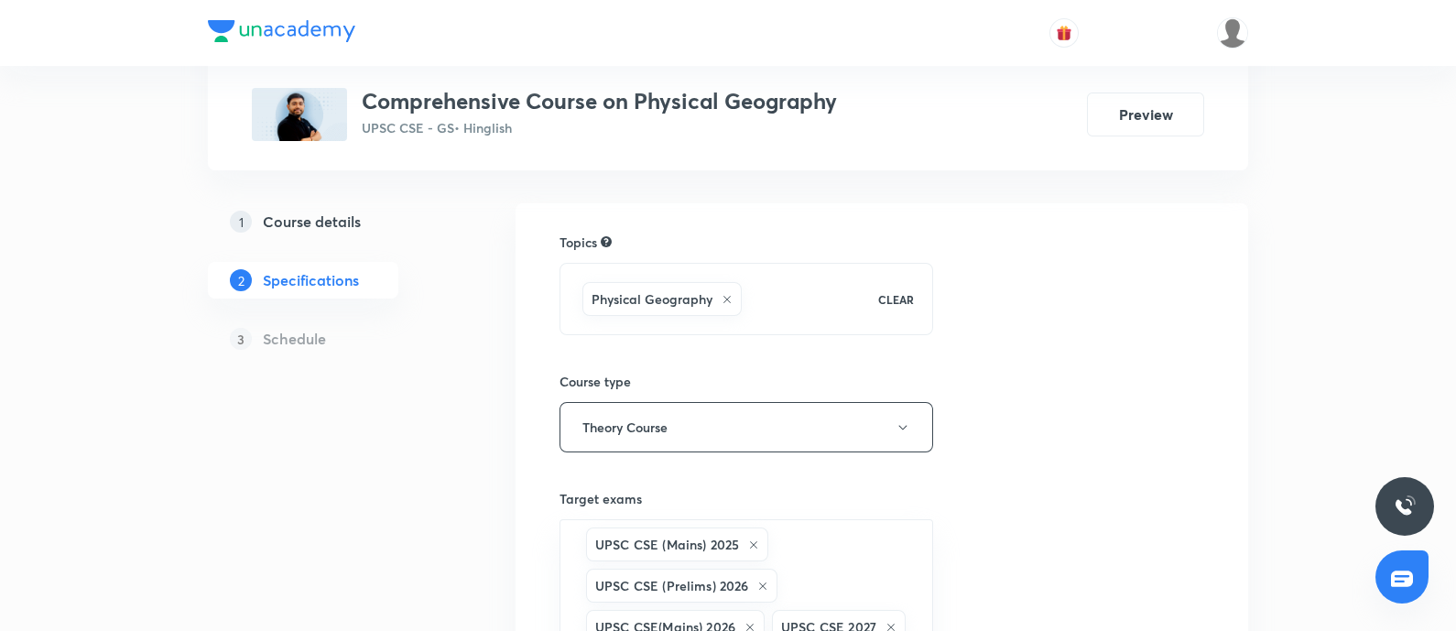
scroll to position [89, 0]
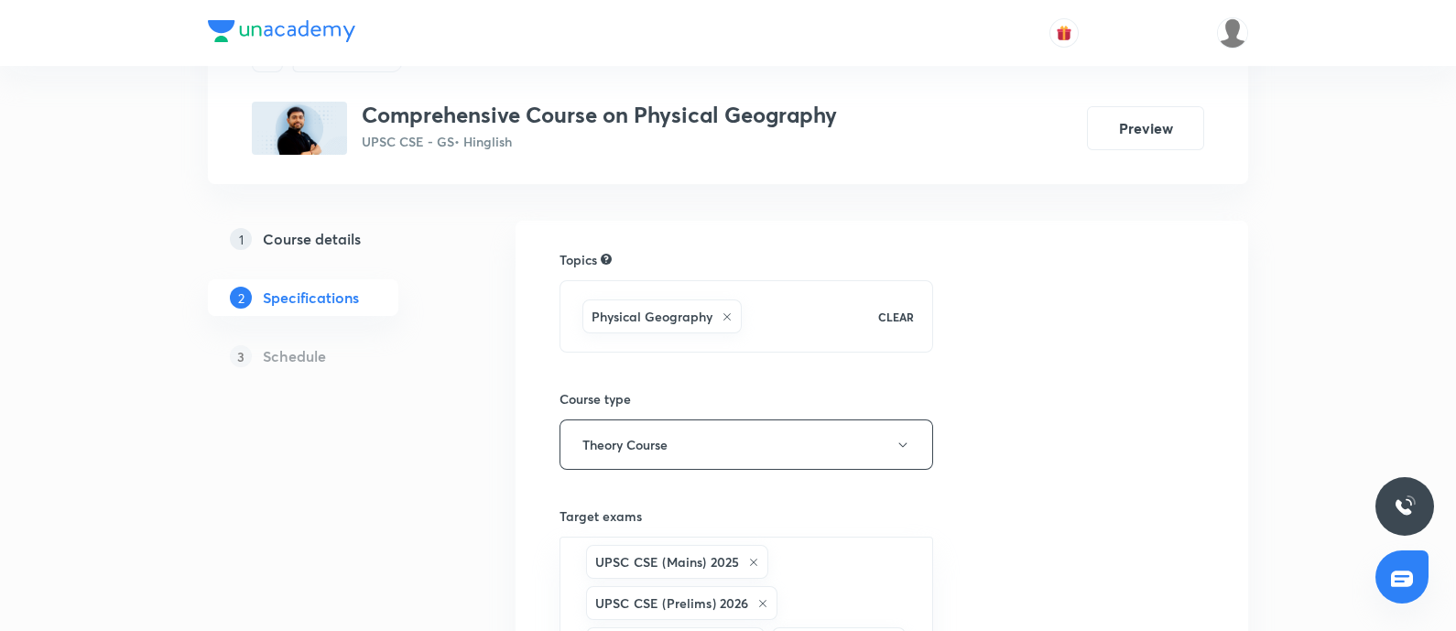
click at [1124, 128] on button "Preview" at bounding box center [1145, 128] width 117 height 44
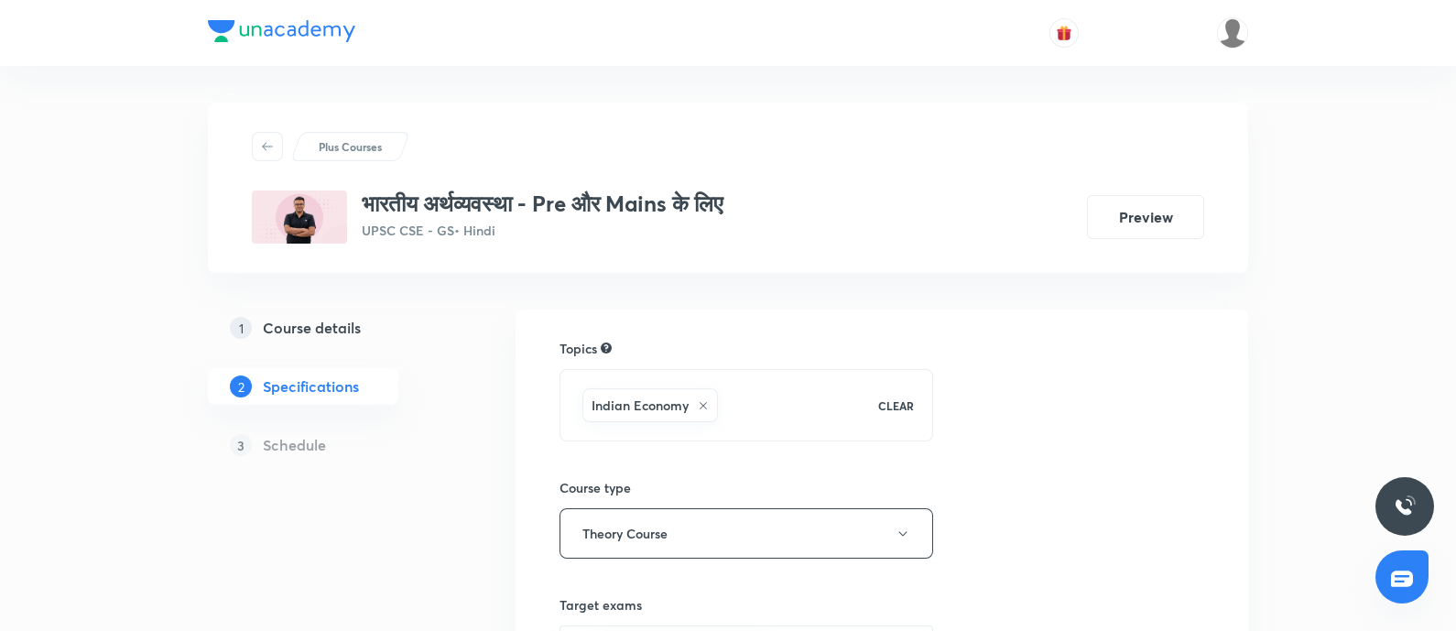
drag, startPoint x: 314, startPoint y: 331, endPoint x: 949, endPoint y: 323, distance: 634.6
click at [314, 330] on h5 "Course details" at bounding box center [312, 328] width 98 height 22
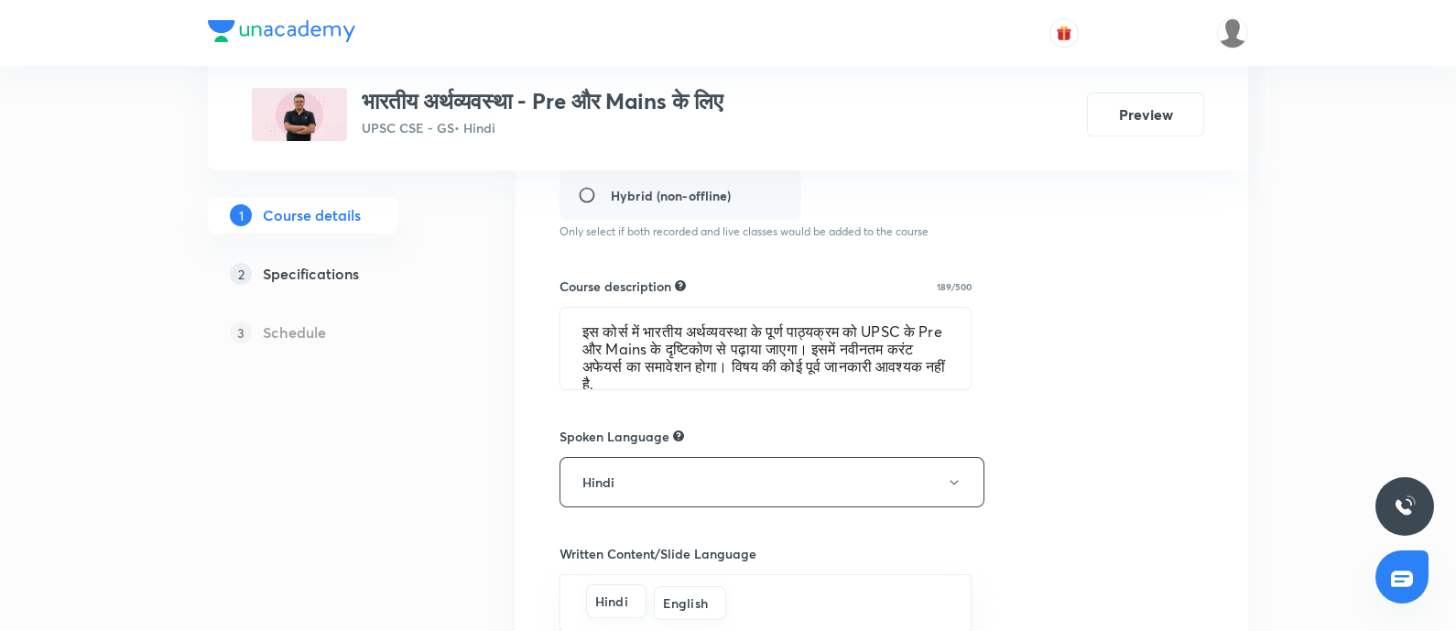
scroll to position [17, 0]
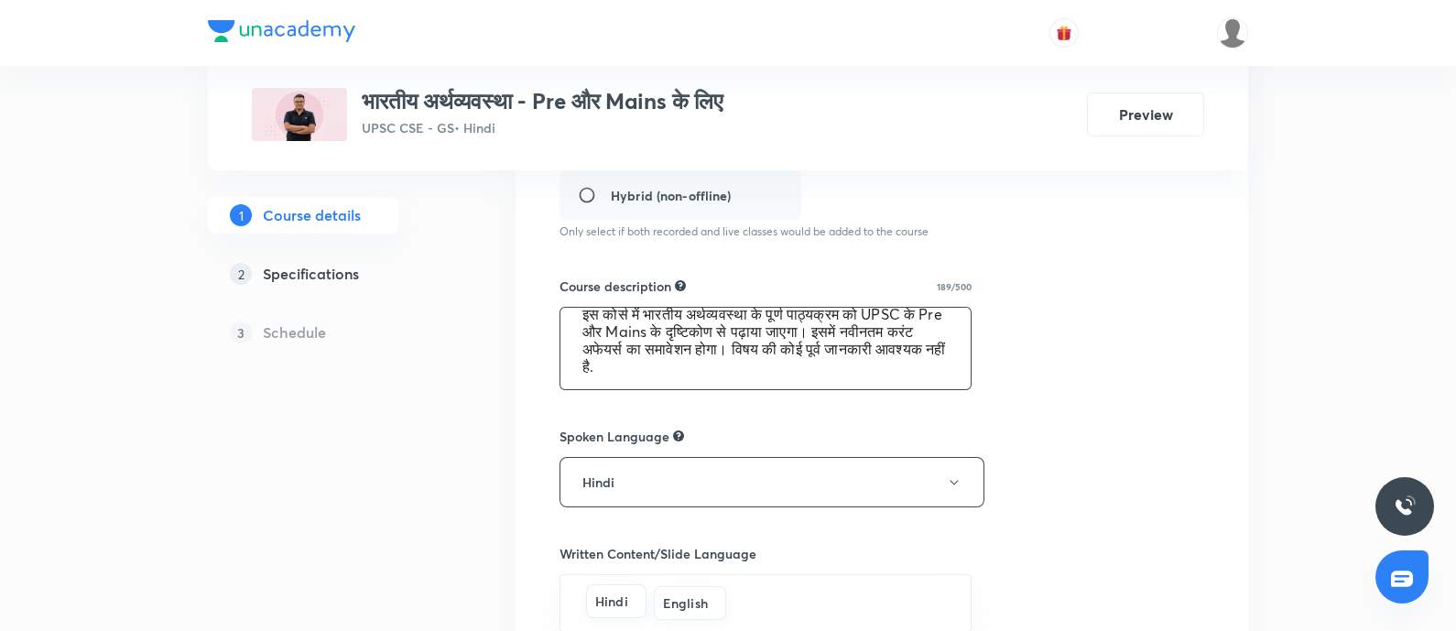
drag, startPoint x: 569, startPoint y: 322, endPoint x: 1062, endPoint y: 414, distance: 501.9
click at [1062, 414] on div "Course title 41/80 भारतीय अर्थव्यवस्था - Pre और Mains के लिए ​ Educator type Un…" at bounding box center [881, 358] width 645 height 1182
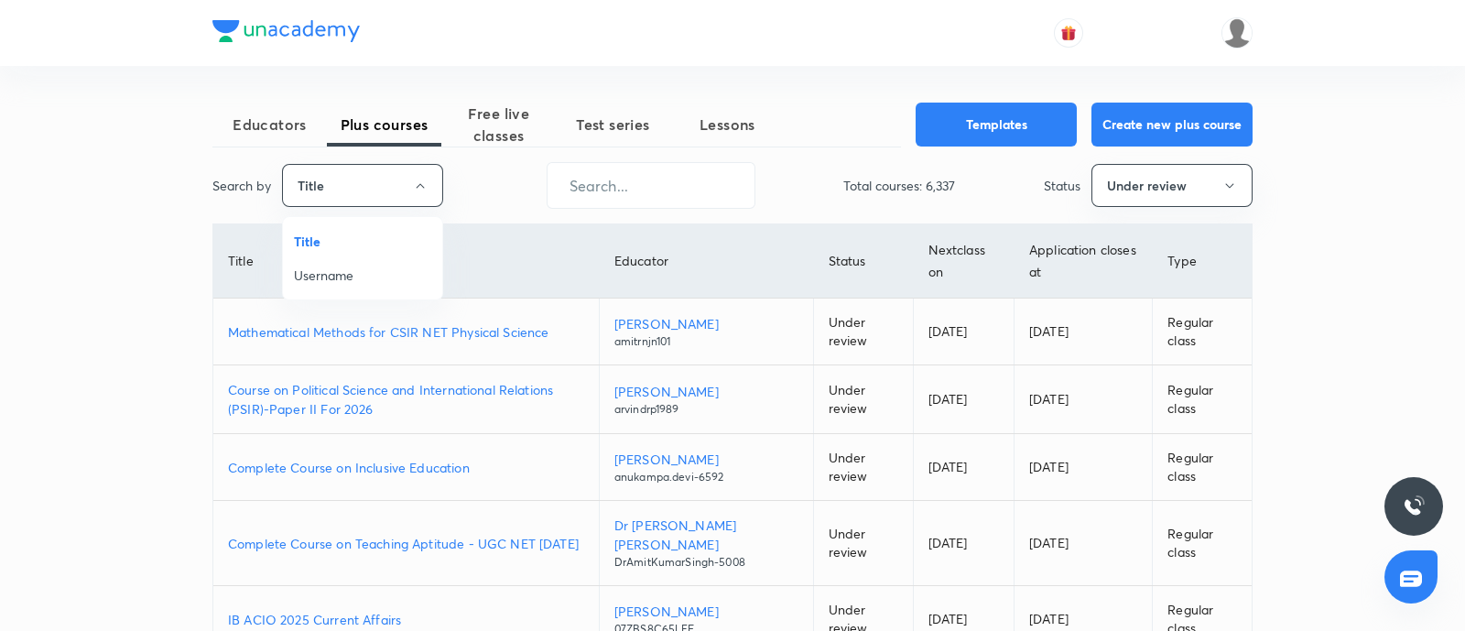
drag, startPoint x: 0, startPoint y: 0, endPoint x: 383, endPoint y: 247, distance: 455.6
click at [343, 271] on span "Username" at bounding box center [362, 275] width 137 height 19
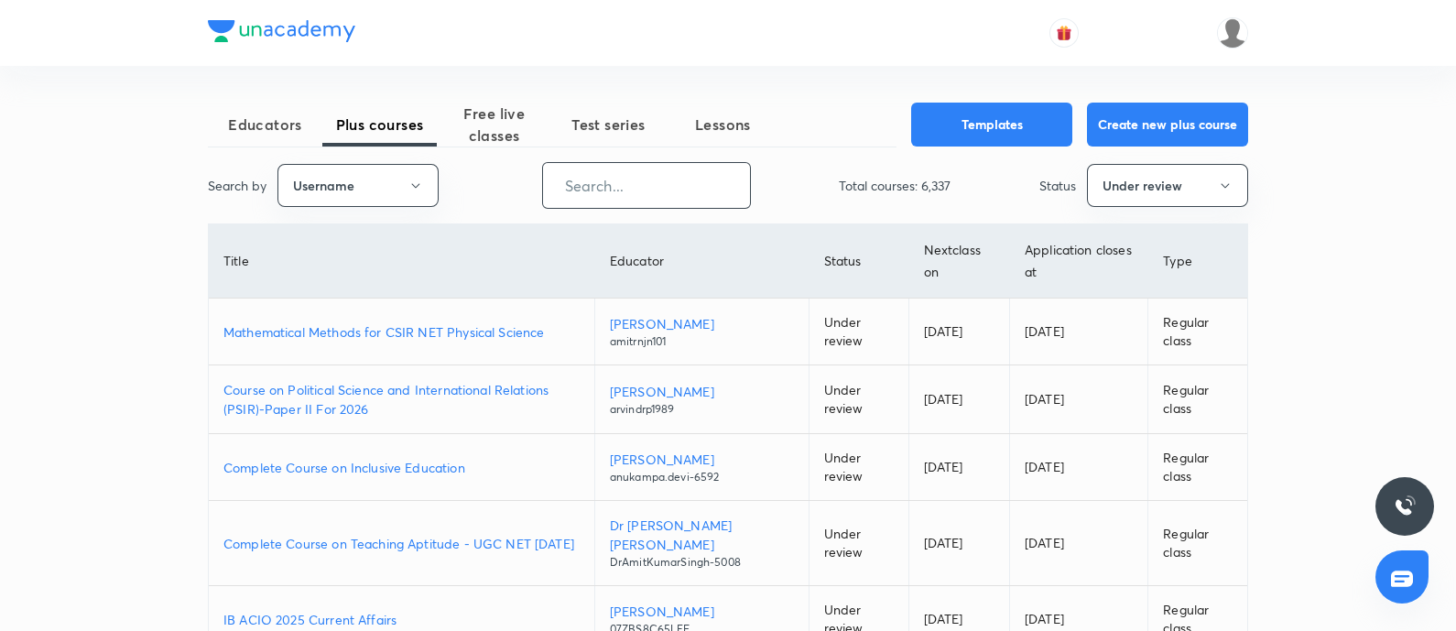
click at [641, 193] on input "text" at bounding box center [646, 185] width 207 height 47
paste input "sanjeev050393"
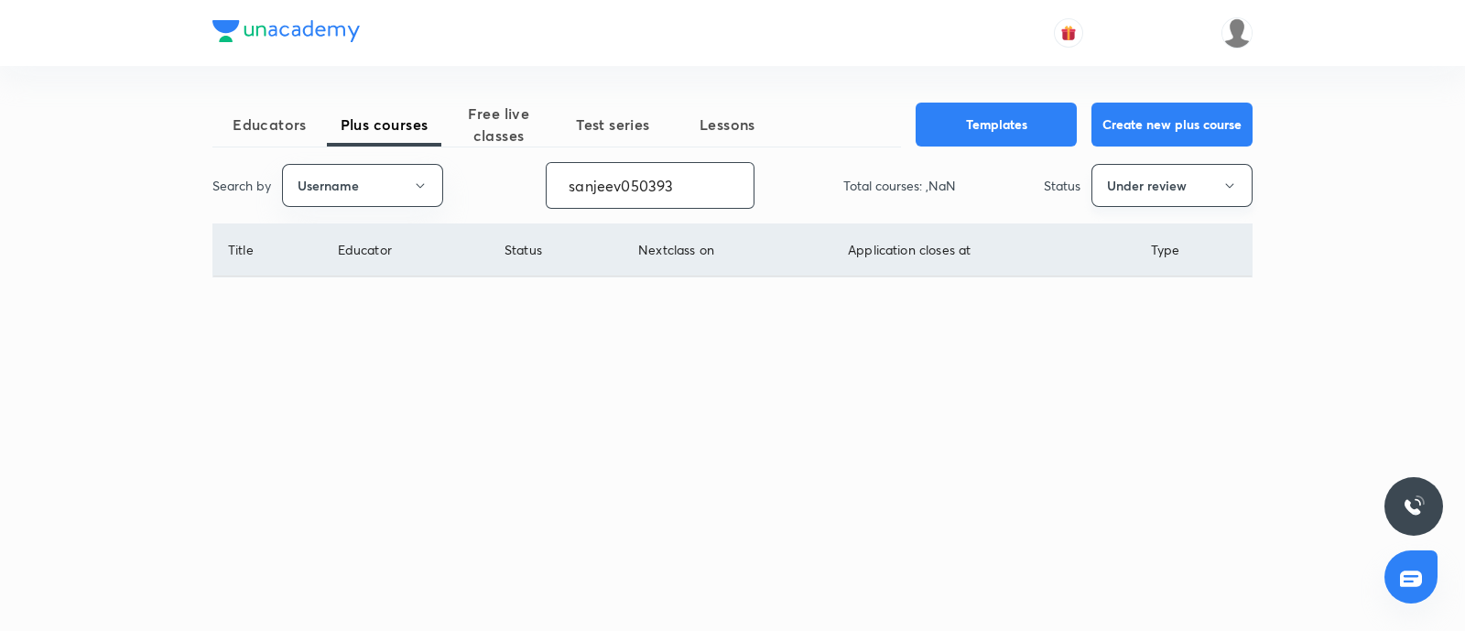
type input "sanjeev050393"
click at [1121, 190] on button "Under review" at bounding box center [1171, 185] width 161 height 43
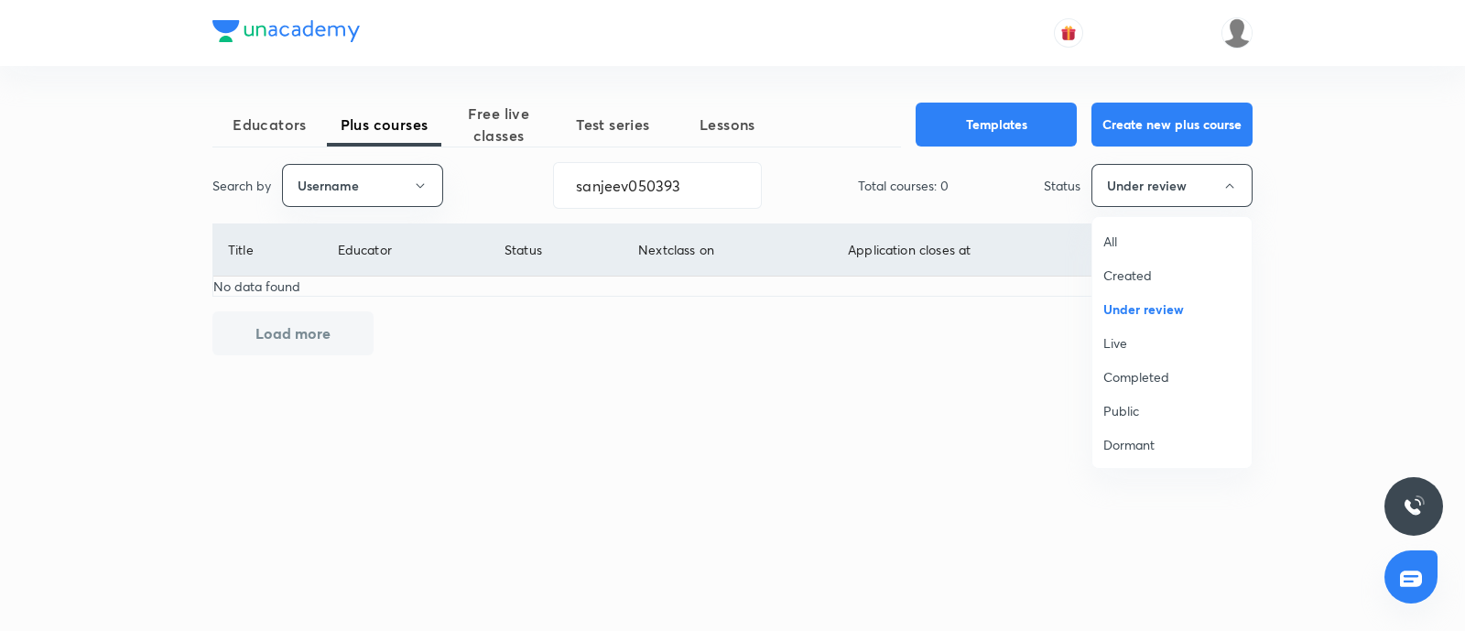
click at [1116, 340] on span "Live" at bounding box center [1171, 342] width 137 height 19
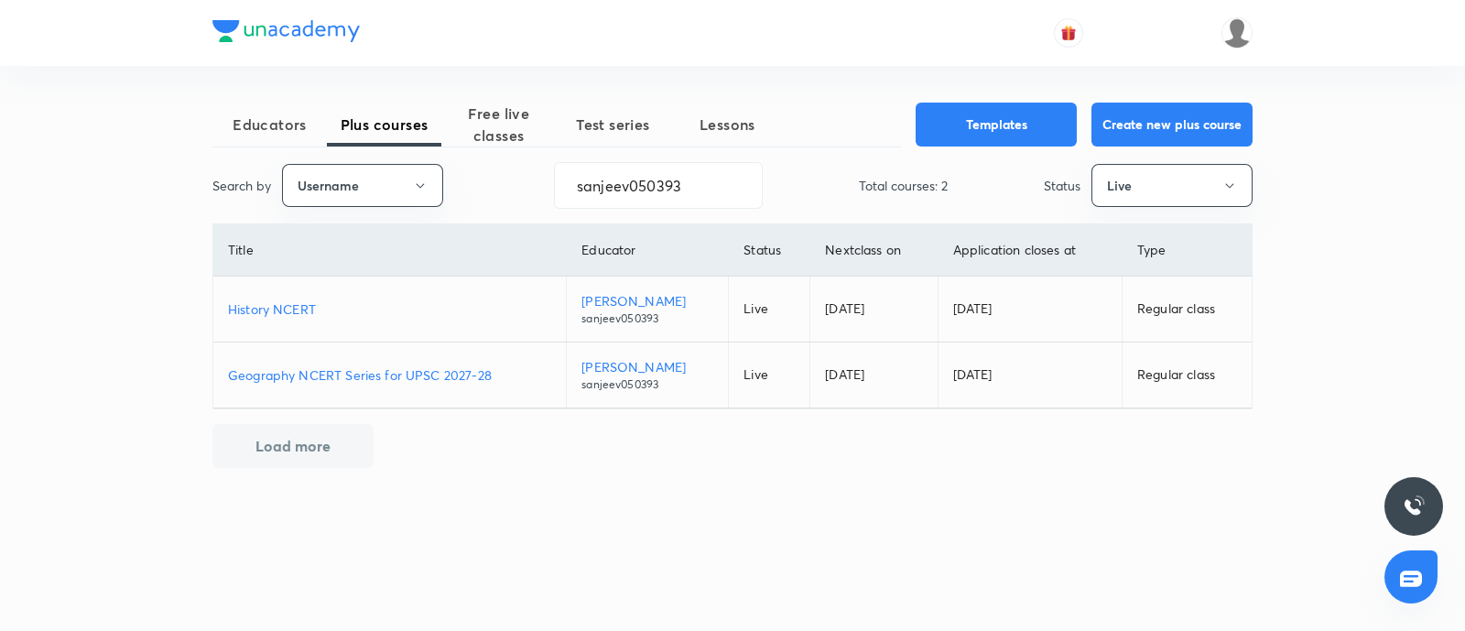
click at [284, 308] on p "History NCERT" at bounding box center [389, 308] width 323 height 19
click at [449, 367] on p "Geography NCERT Series for UPSC 2027-28" at bounding box center [389, 374] width 323 height 19
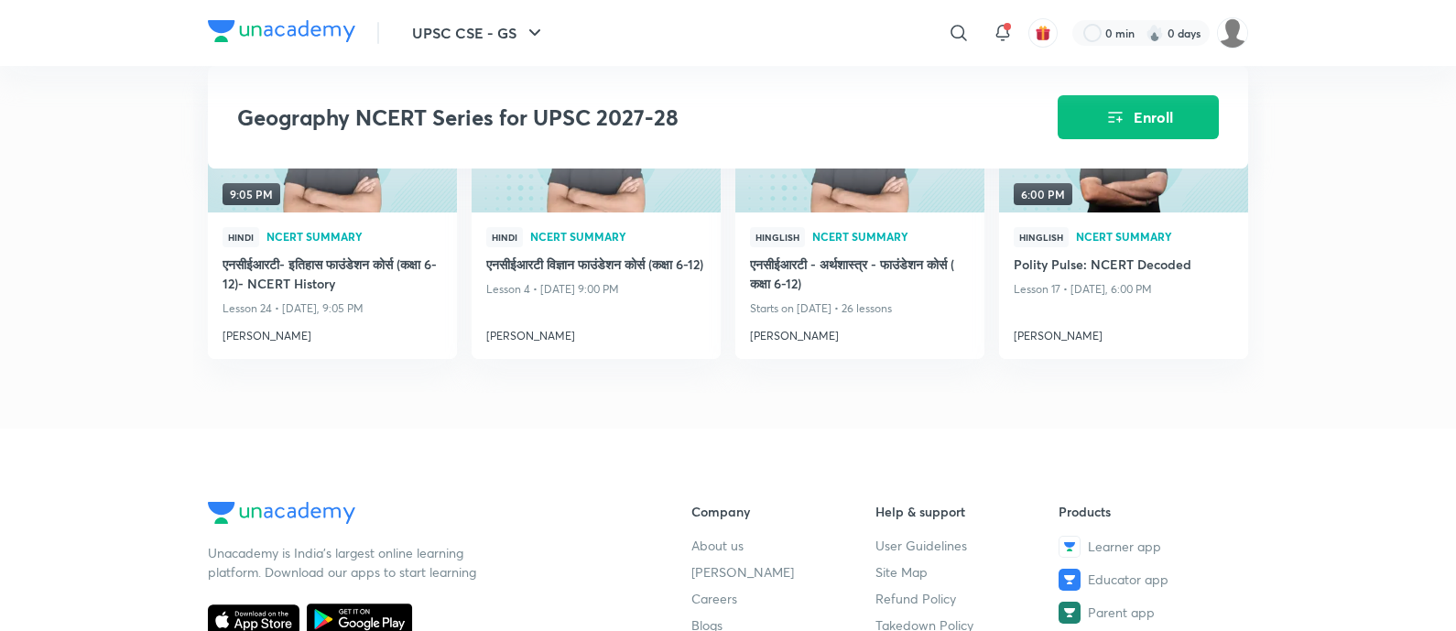
scroll to position [1830, 0]
